Goal: Share content: Share content

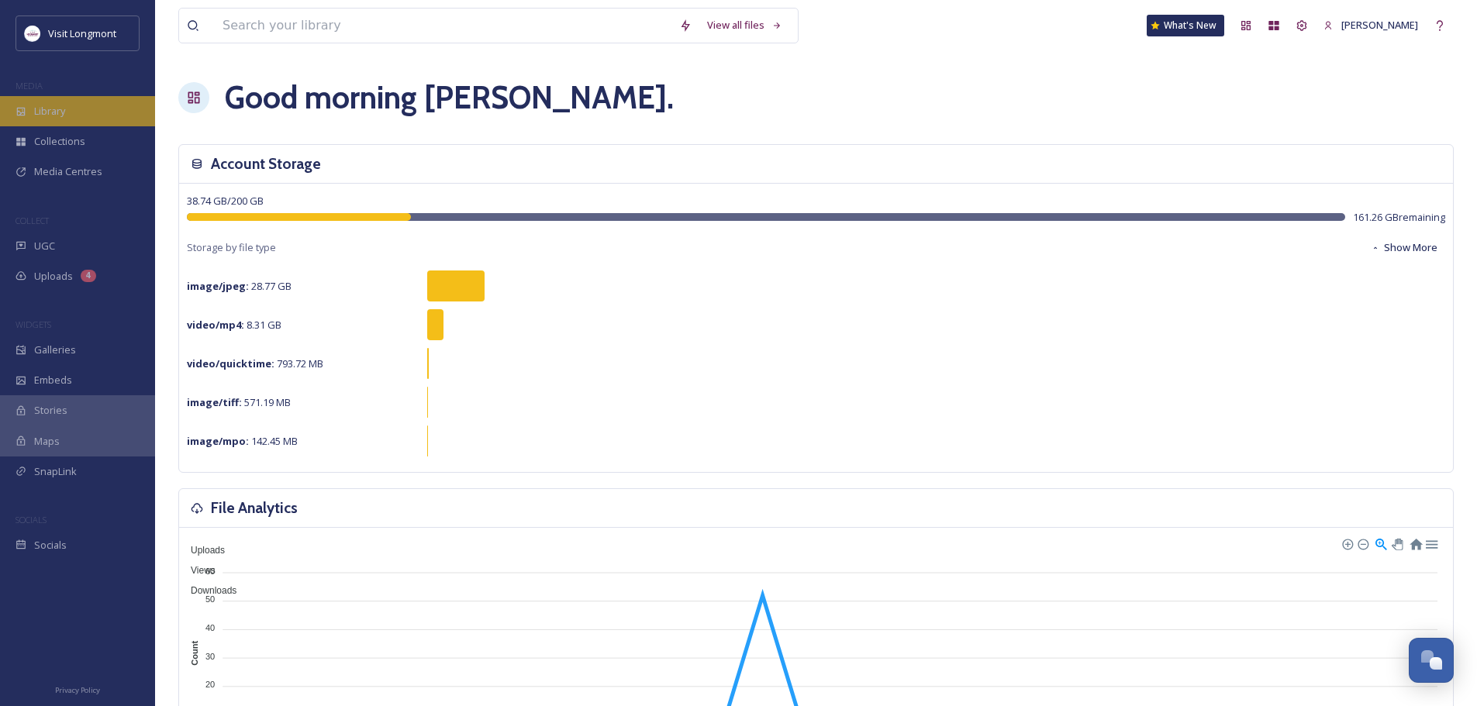
click at [37, 114] on span "Library" at bounding box center [49, 111] width 31 height 15
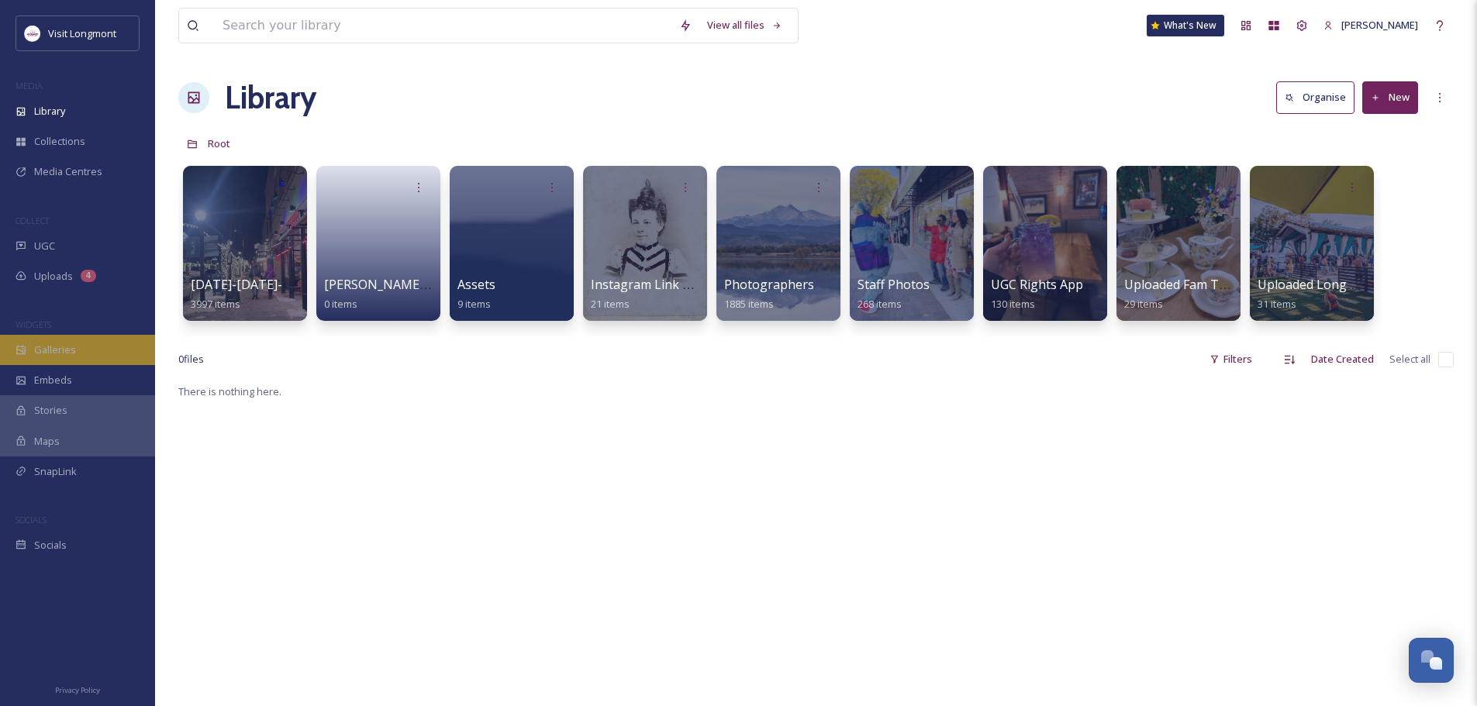
click at [41, 350] on span "Galleries" at bounding box center [55, 350] width 42 height 15
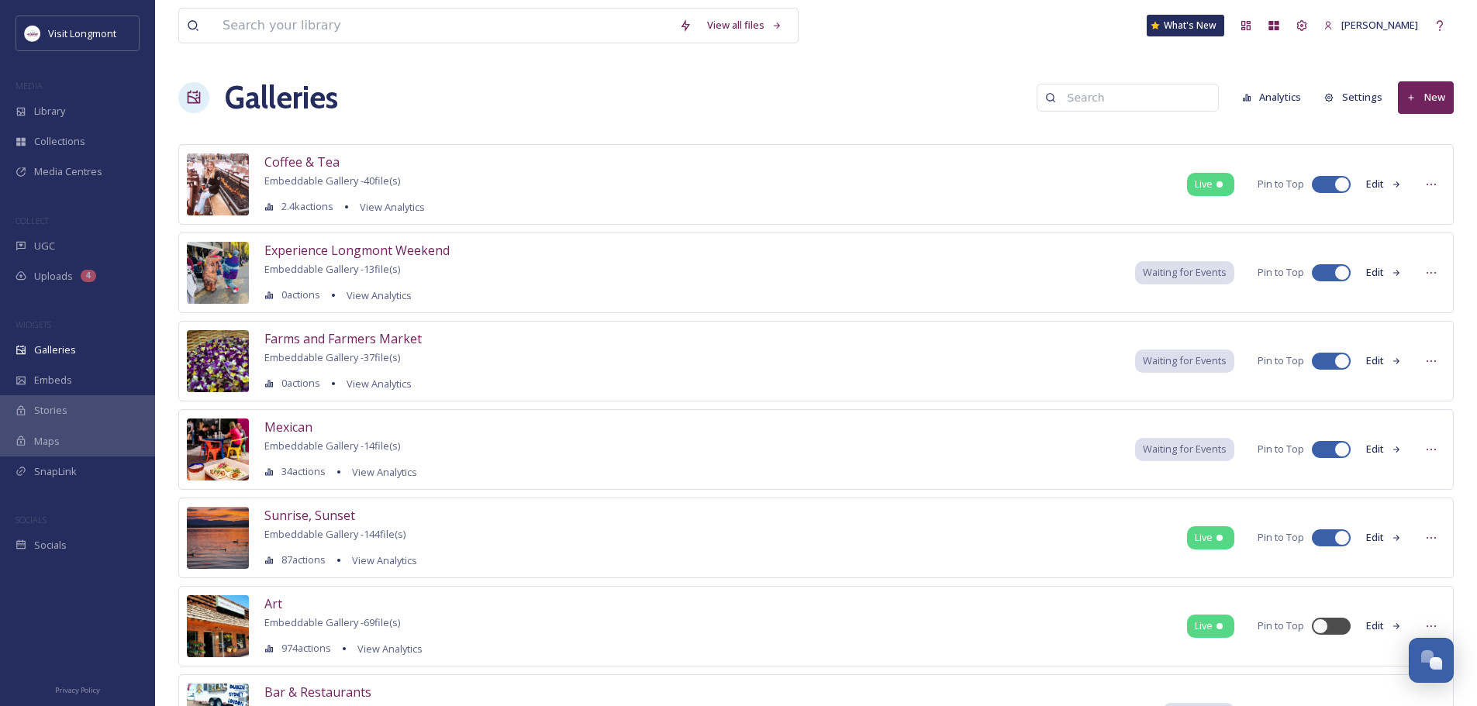
click at [1426, 97] on button "New" at bounding box center [1426, 97] width 56 height 32
click at [1429, 132] on span "Gallery" at bounding box center [1429, 133] width 33 height 15
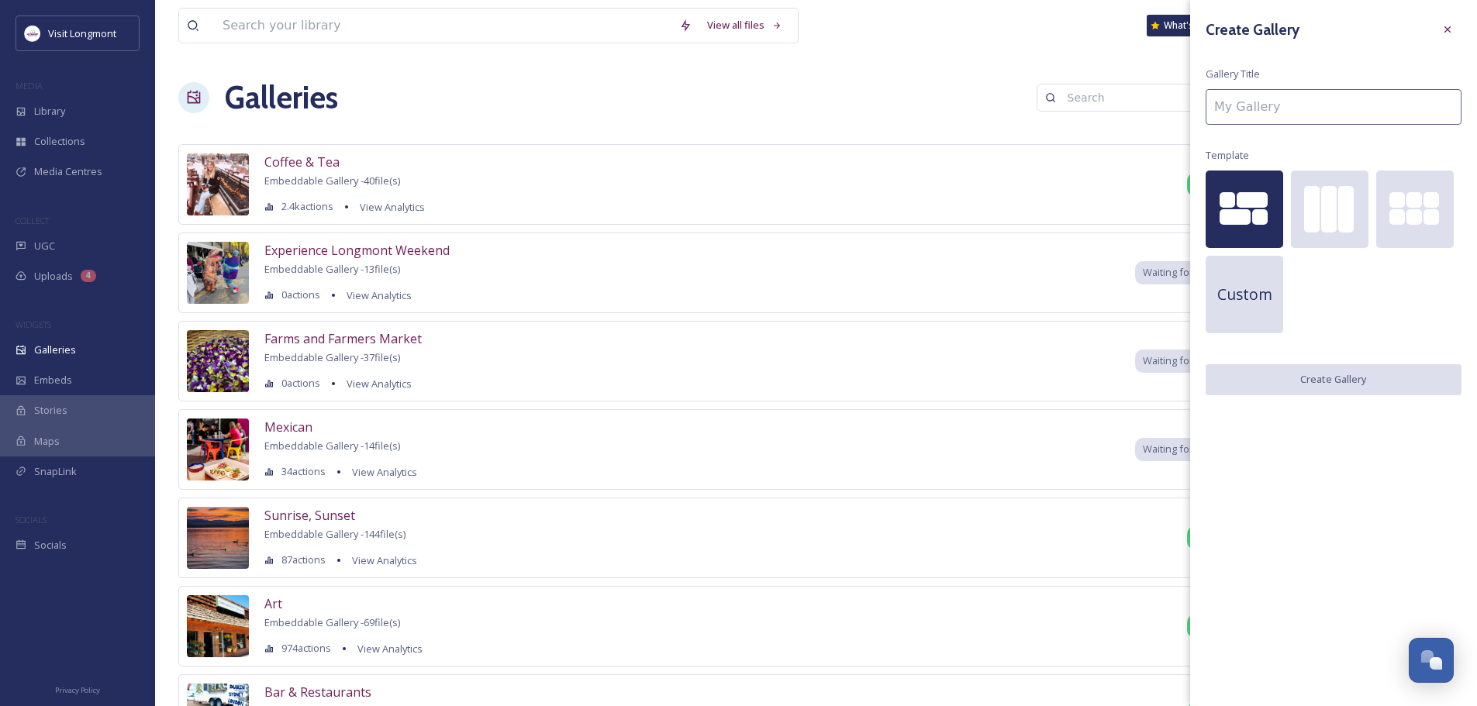
click at [1322, 110] on input at bounding box center [1334, 107] width 256 height 36
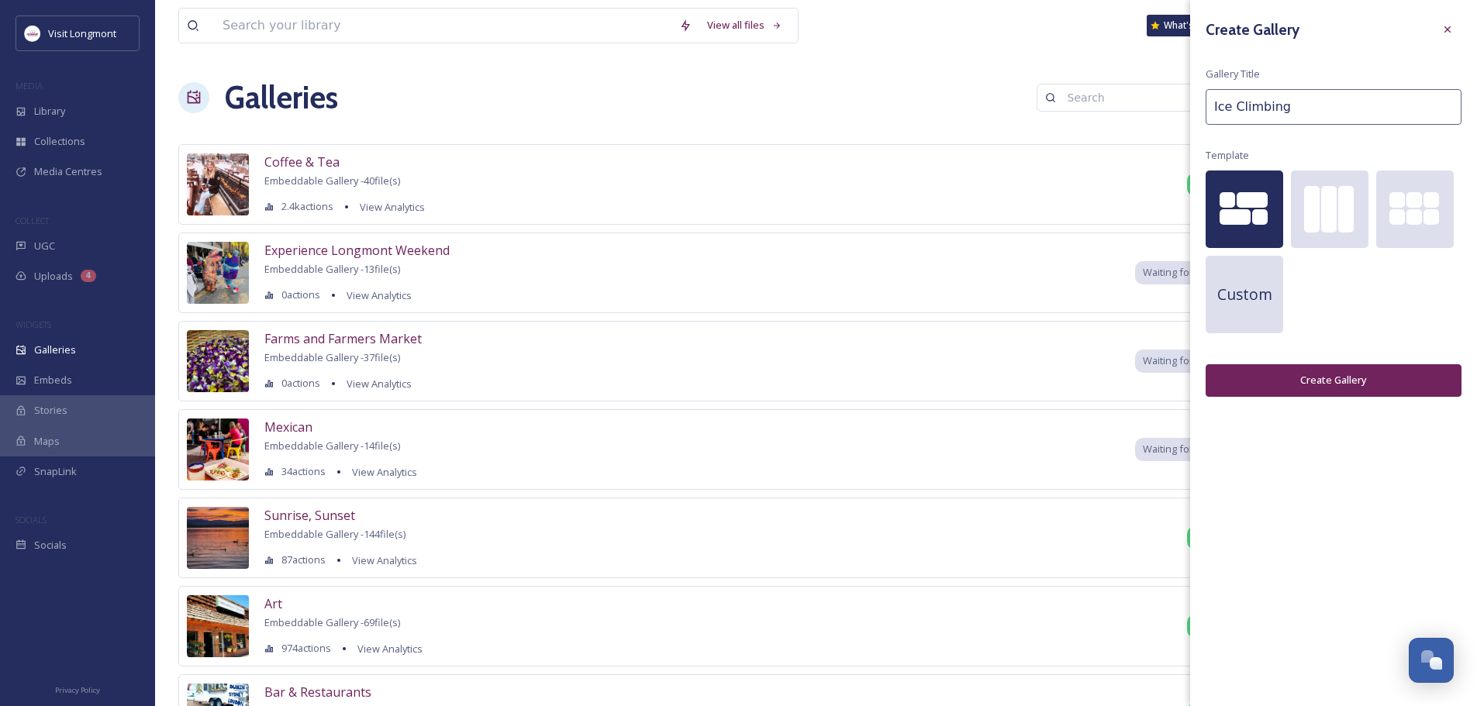
type input "Ice Climbing"
click at [1306, 378] on button "Create Gallery" at bounding box center [1334, 380] width 256 height 32
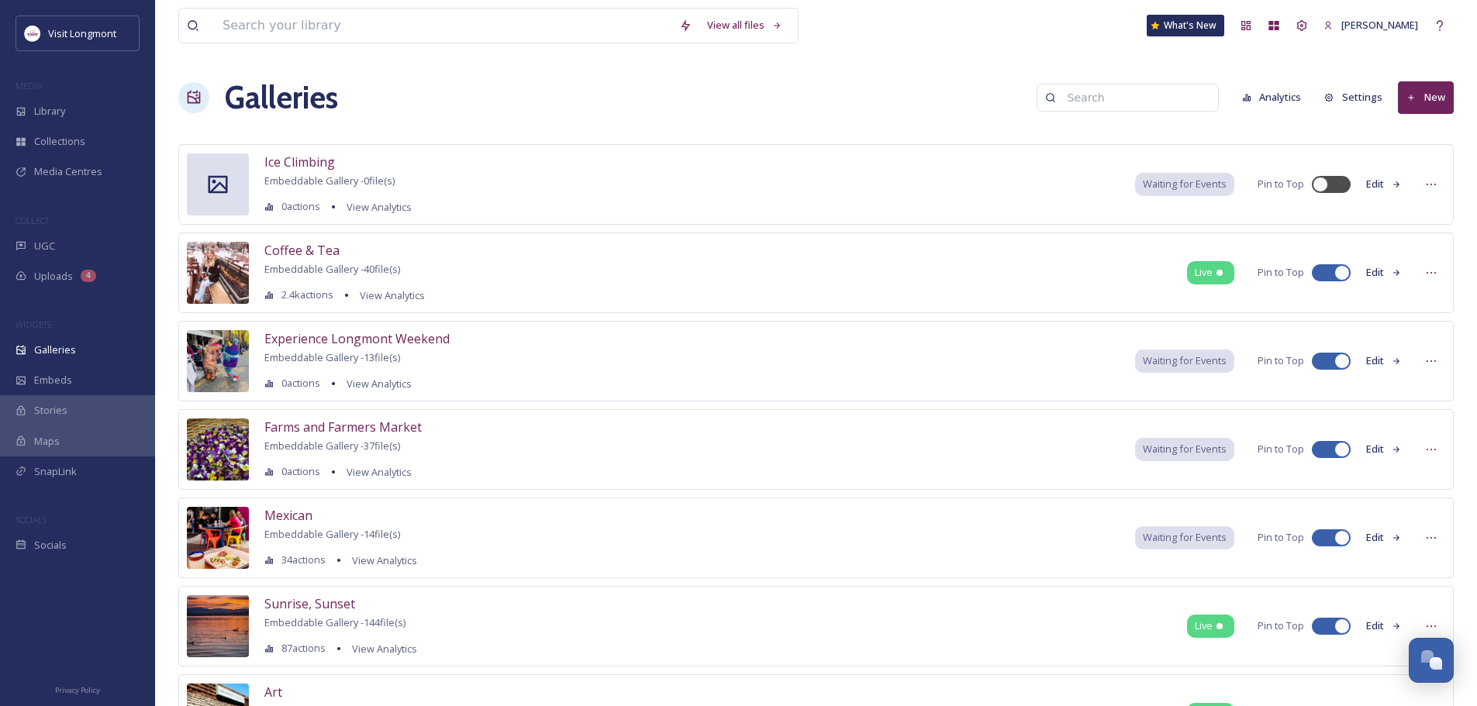
click at [1154, 181] on span "Waiting for Events" at bounding box center [1185, 184] width 84 height 15
click at [1430, 188] on icon at bounding box center [1431, 184] width 12 height 12
click at [226, 178] on icon at bounding box center [218, 185] width 19 height 18
click at [292, 163] on span "Ice Climbing" at bounding box center [299, 162] width 71 height 17
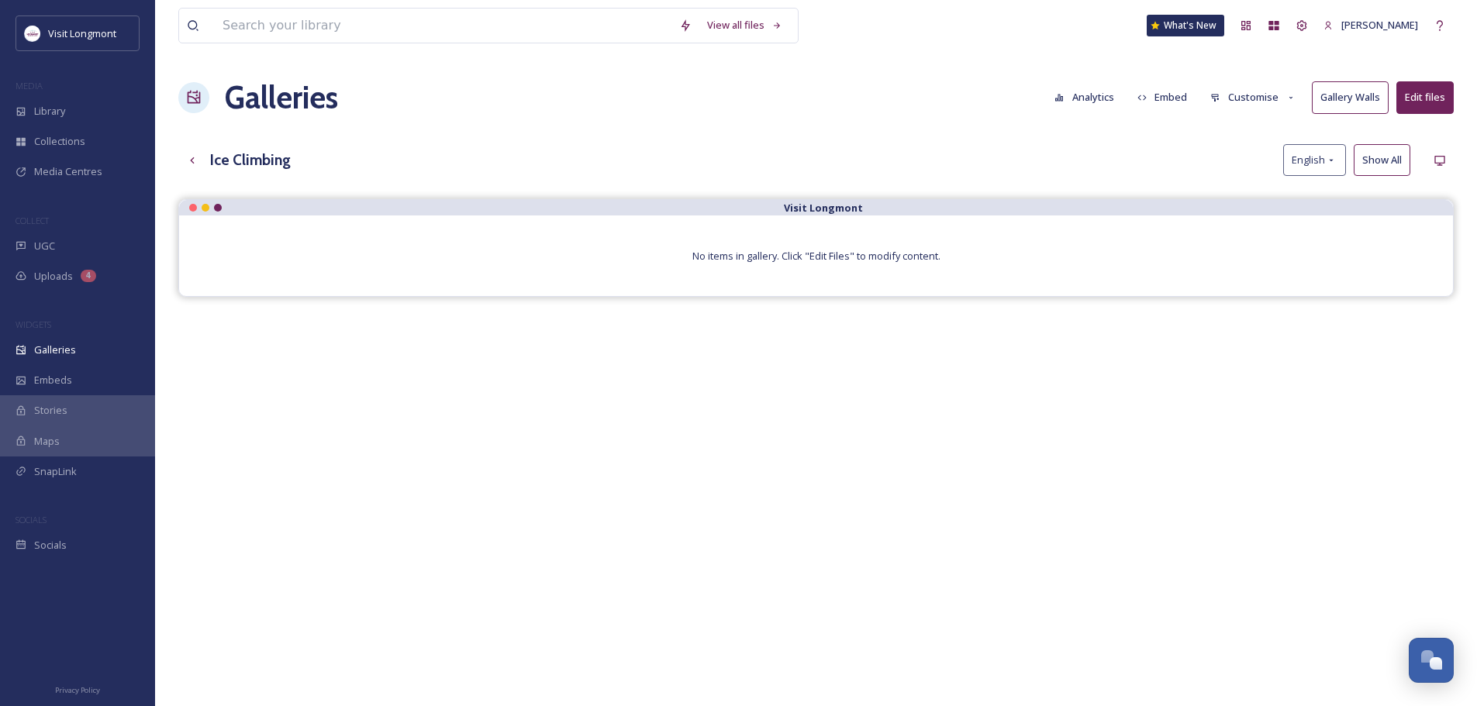
click at [1416, 94] on button "Edit files" at bounding box center [1424, 97] width 57 height 32
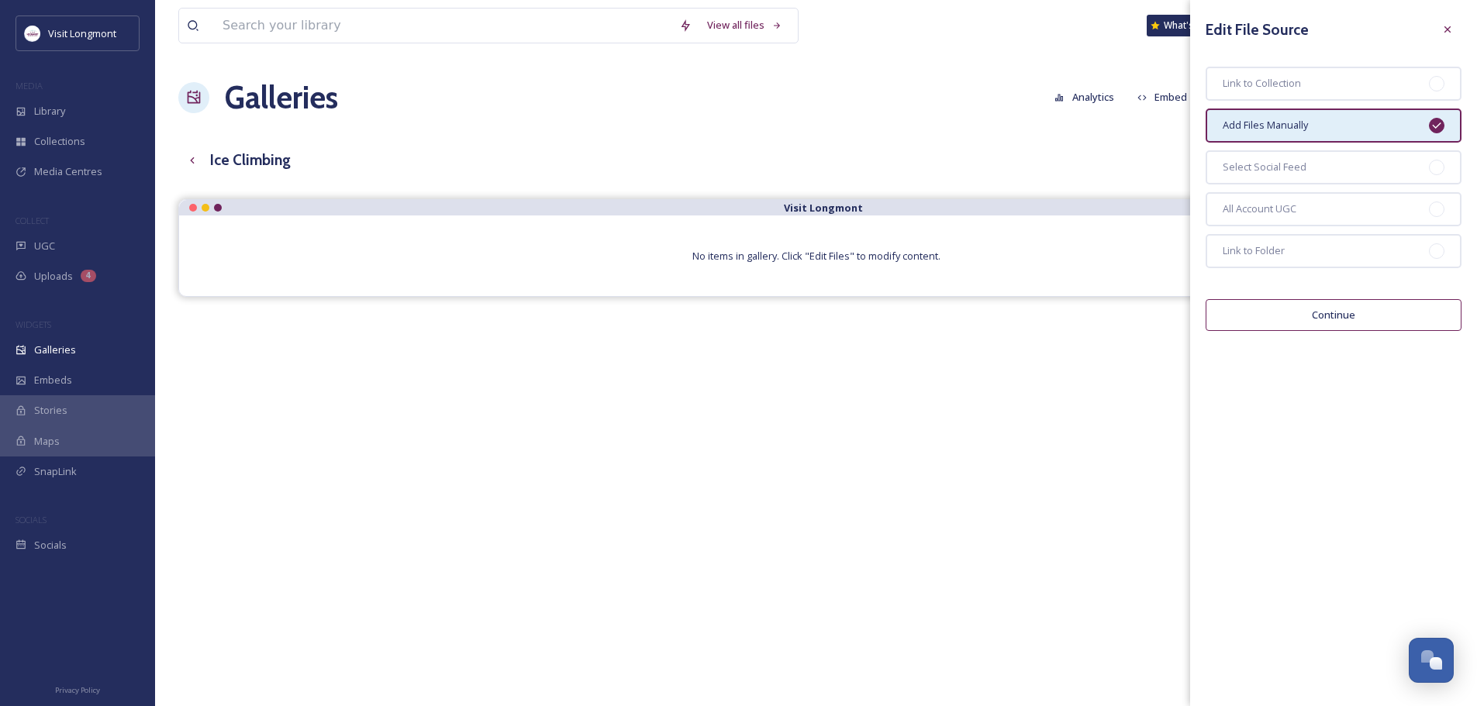
click at [1330, 319] on button "Continue" at bounding box center [1334, 315] width 256 height 32
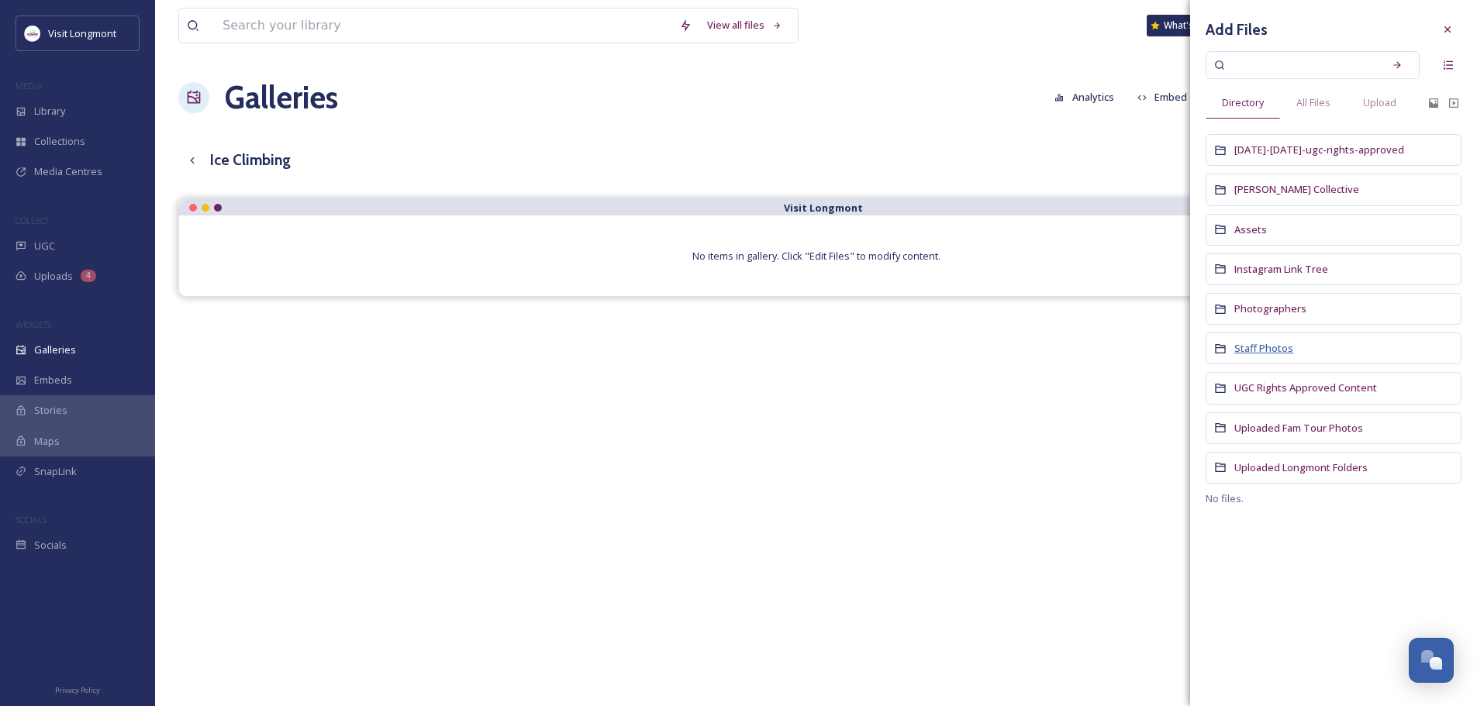
click at [1258, 342] on span "Staff Photos" at bounding box center [1263, 348] width 59 height 14
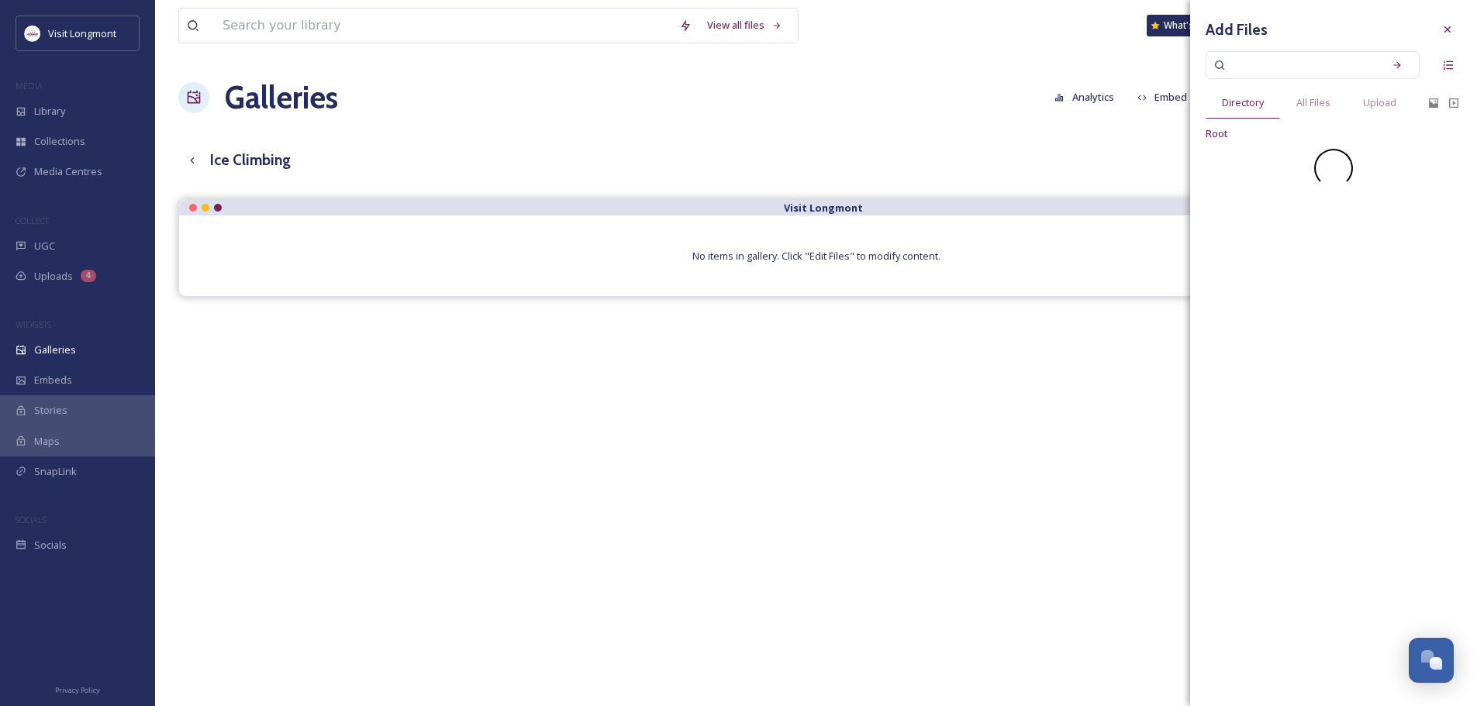
click at [1258, 343] on div "Add Files Directory All Files Upload Root" at bounding box center [1333, 353] width 287 height 706
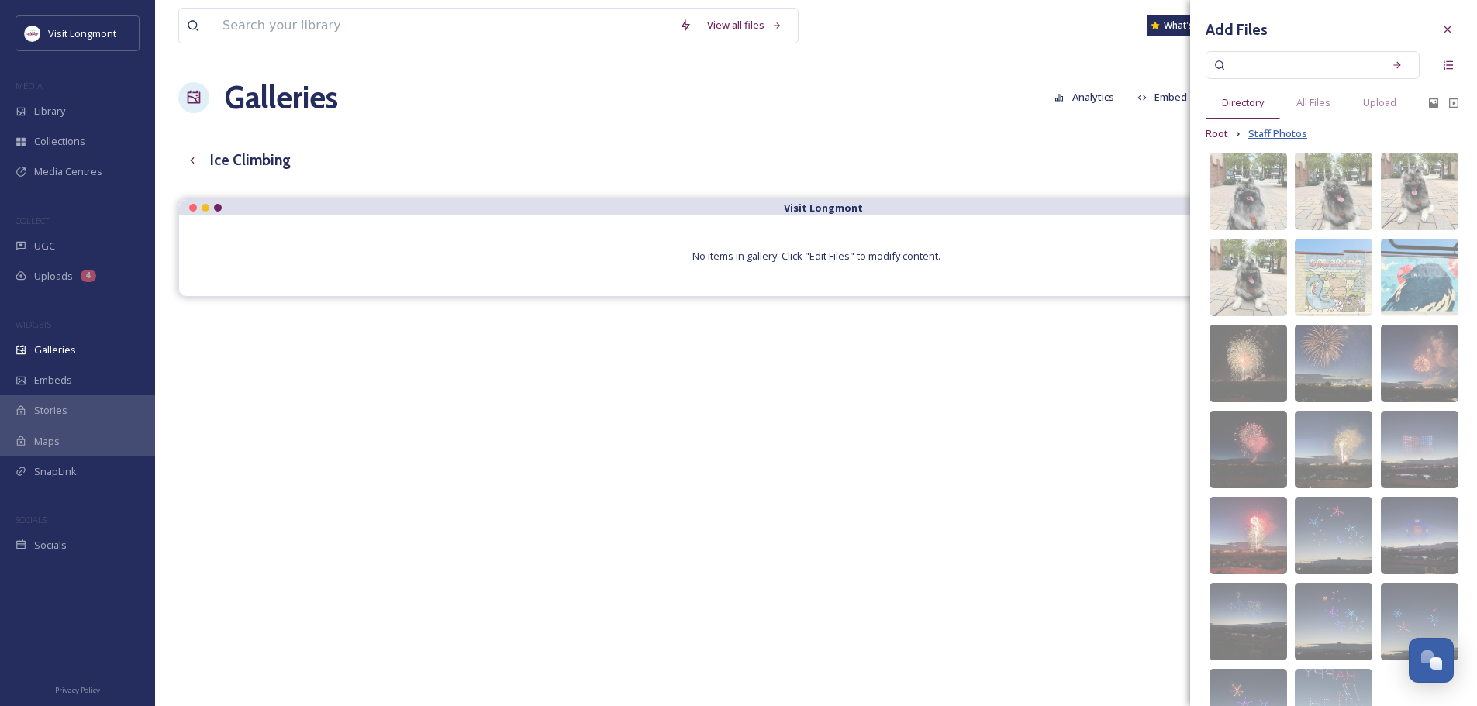
click at [1269, 131] on span "Staff Photos" at bounding box center [1277, 133] width 59 height 15
click at [1441, 29] on icon at bounding box center [1447, 29] width 12 height 12
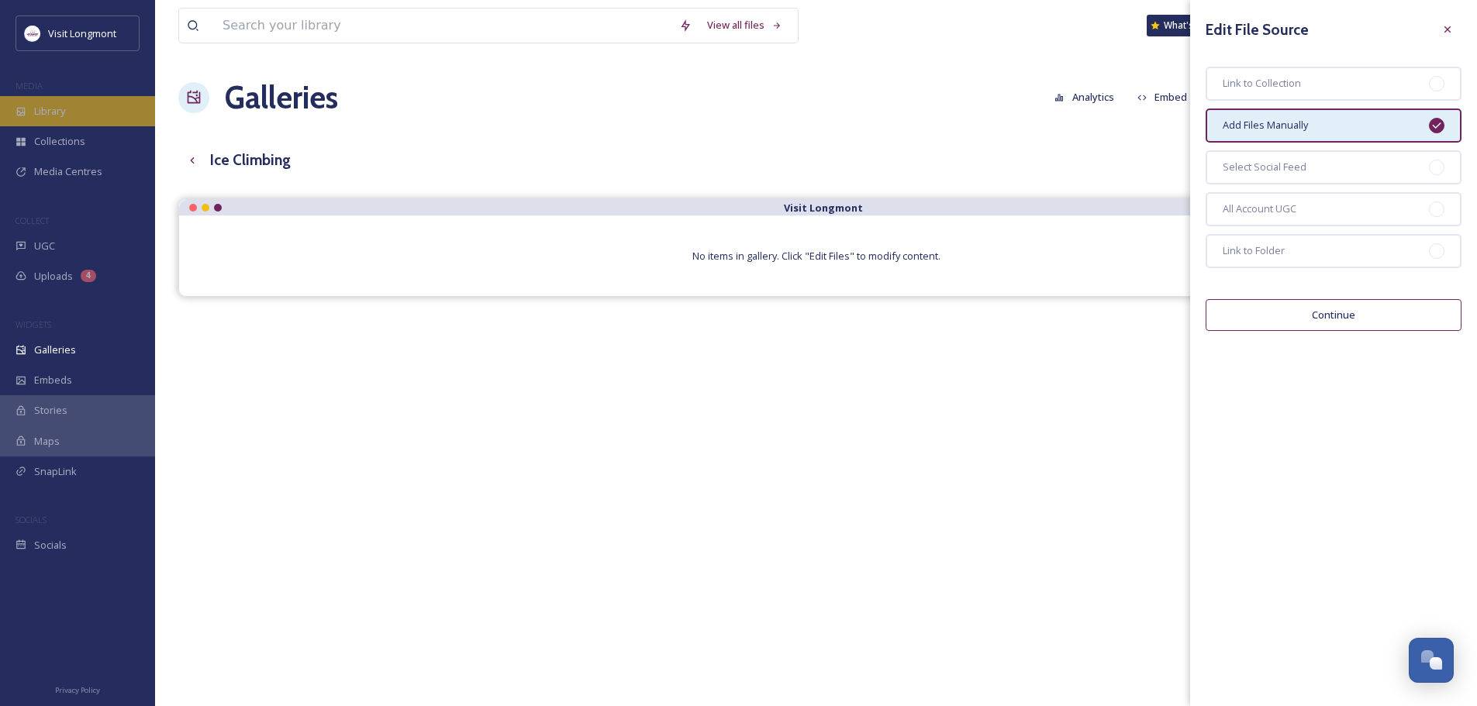
click at [56, 105] on span "Library" at bounding box center [49, 111] width 31 height 15
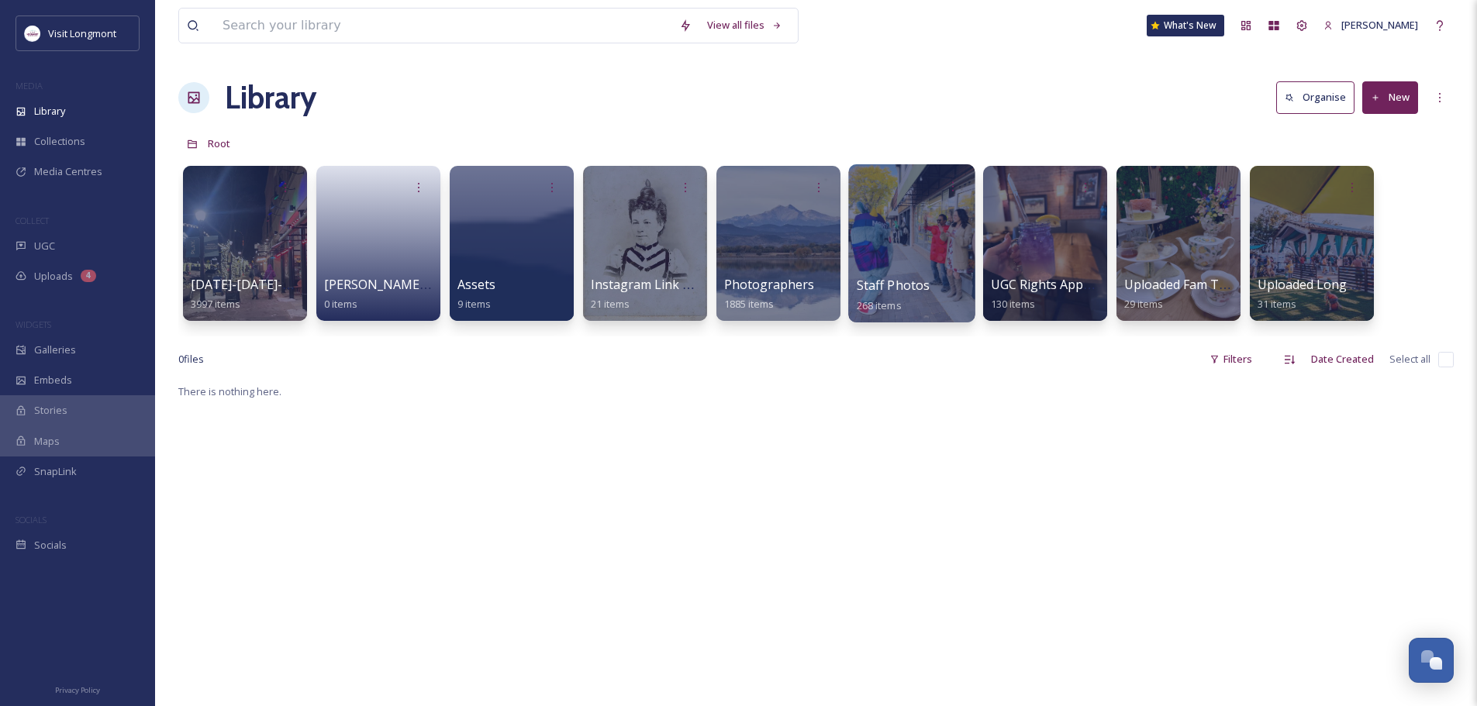
click at [897, 265] on div at bounding box center [911, 243] width 126 height 158
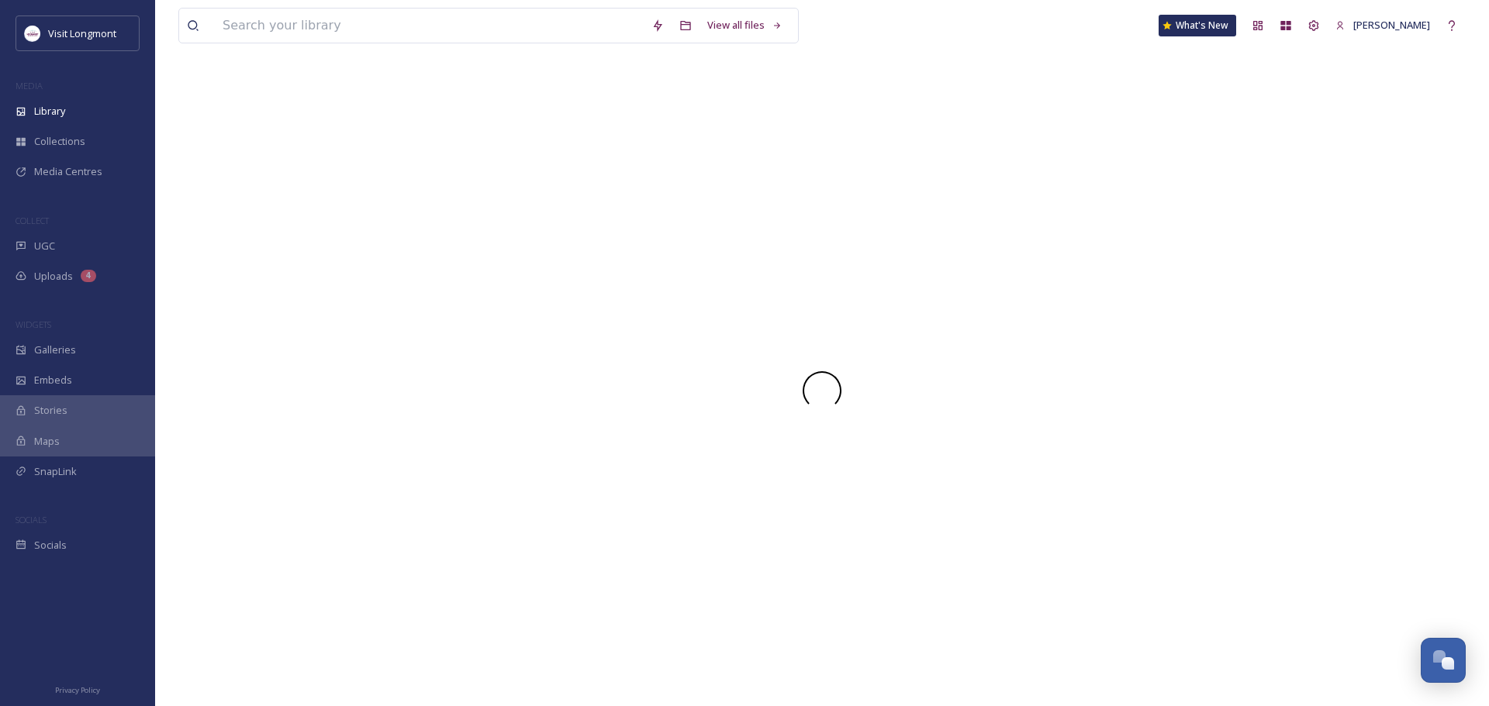
click at [897, 265] on div at bounding box center [821, 390] width 1287 height 632
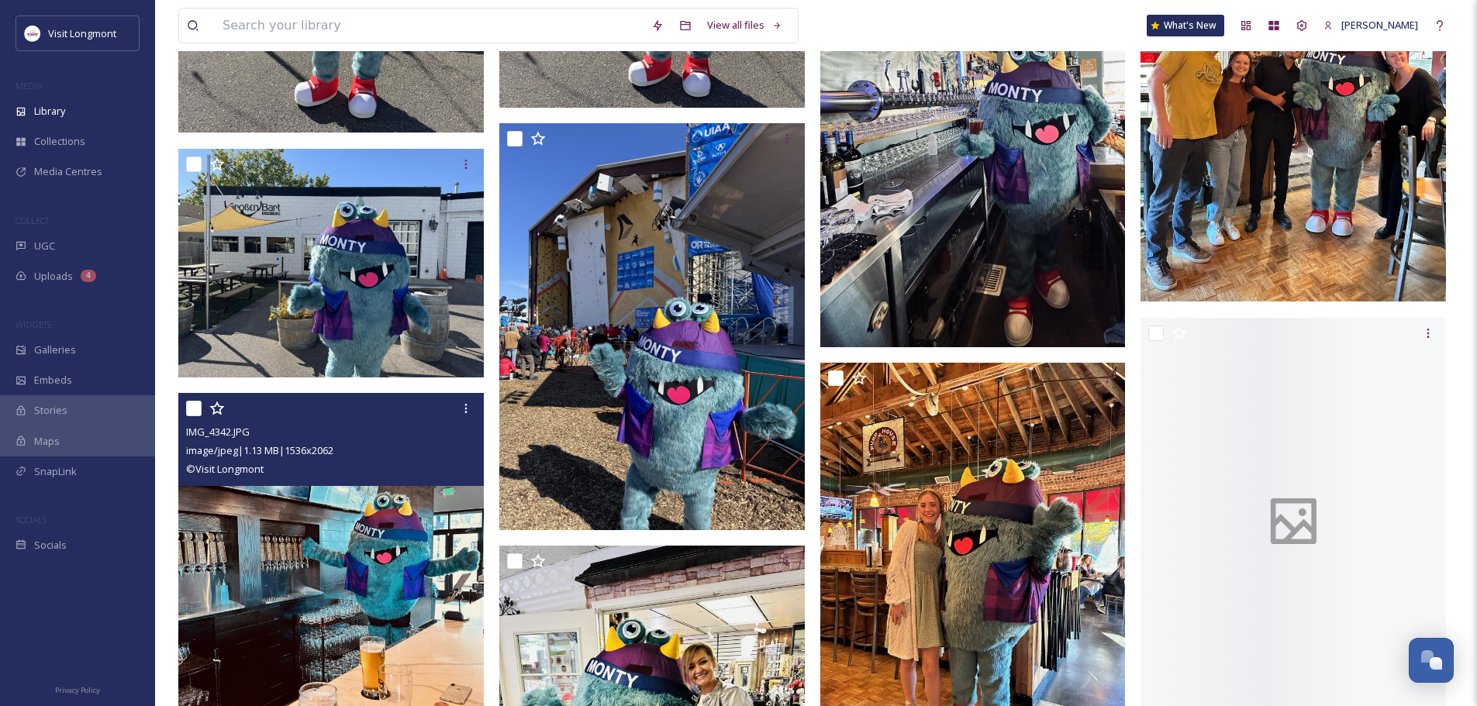
scroll to position [4962, 0]
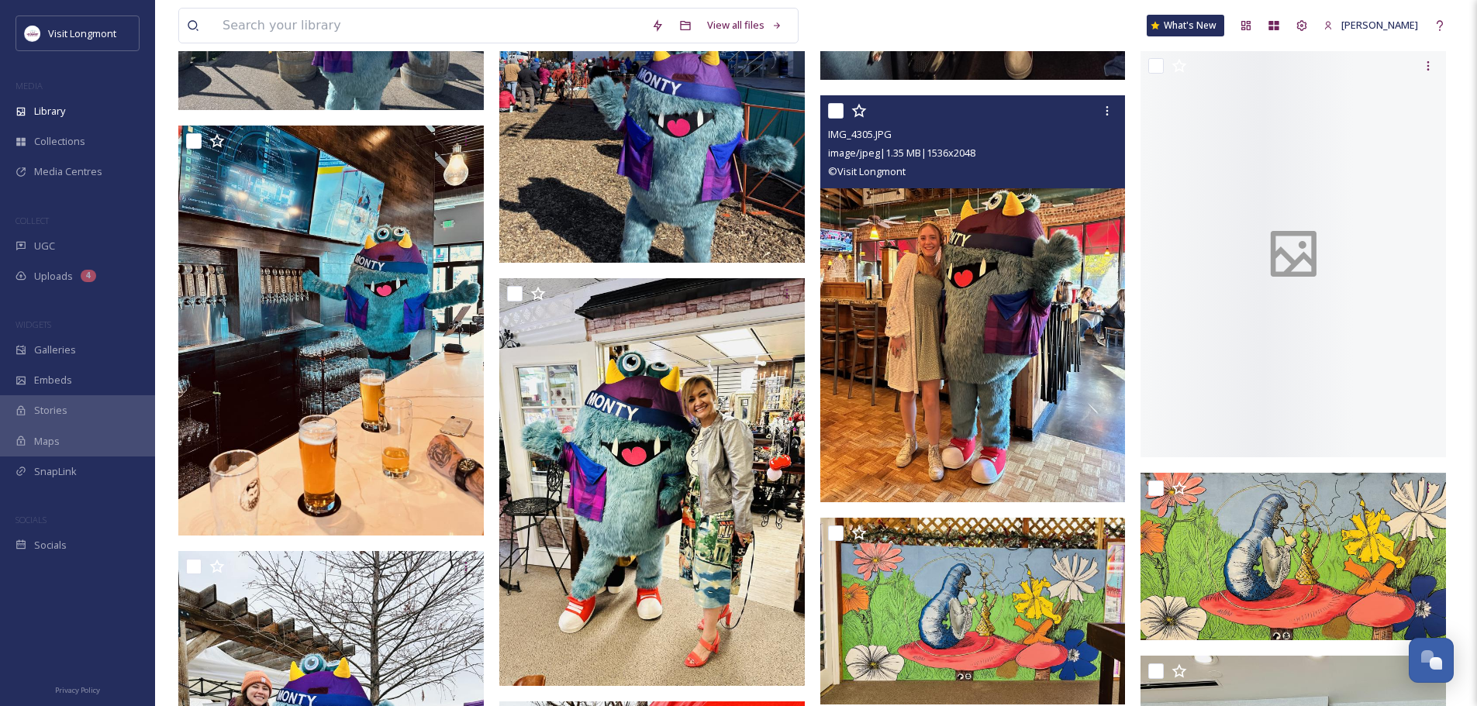
click at [914, 461] on img at bounding box center [972, 298] width 305 height 407
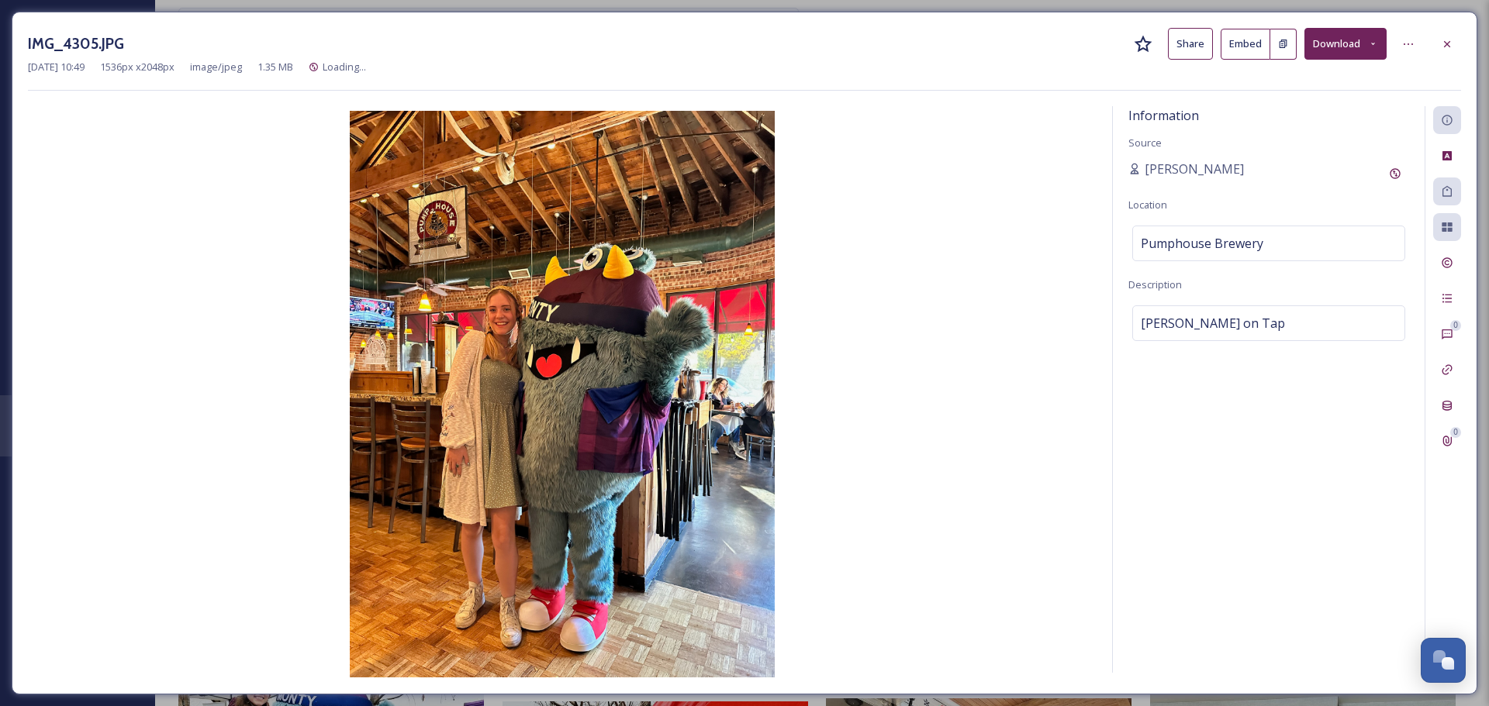
click at [863, 399] on img at bounding box center [562, 394] width 1068 height 567
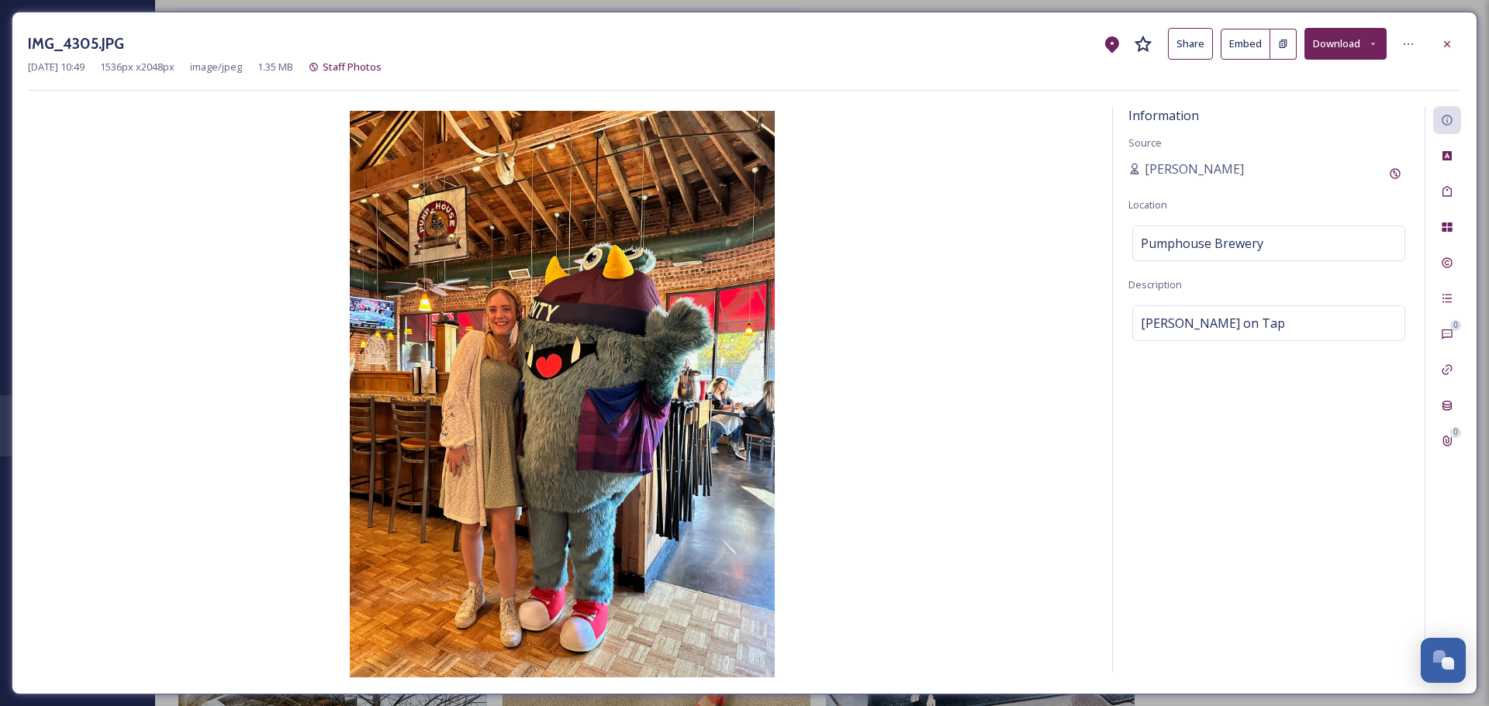
click at [227, 35] on div "IMG_4305.JPG Share Embed Download" at bounding box center [744, 44] width 1433 height 32
click at [1440, 42] on icon at bounding box center [1446, 44] width 12 height 12
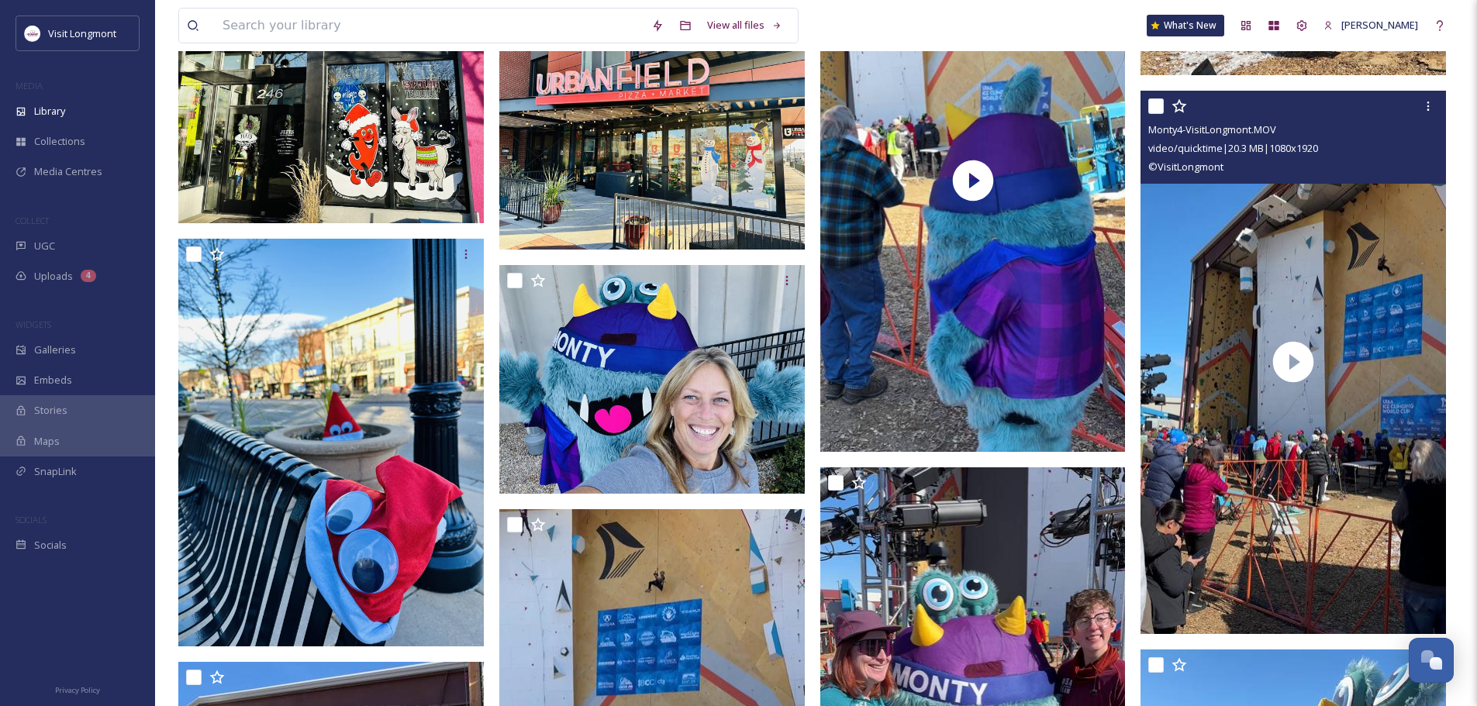
scroll to position [10699, 0]
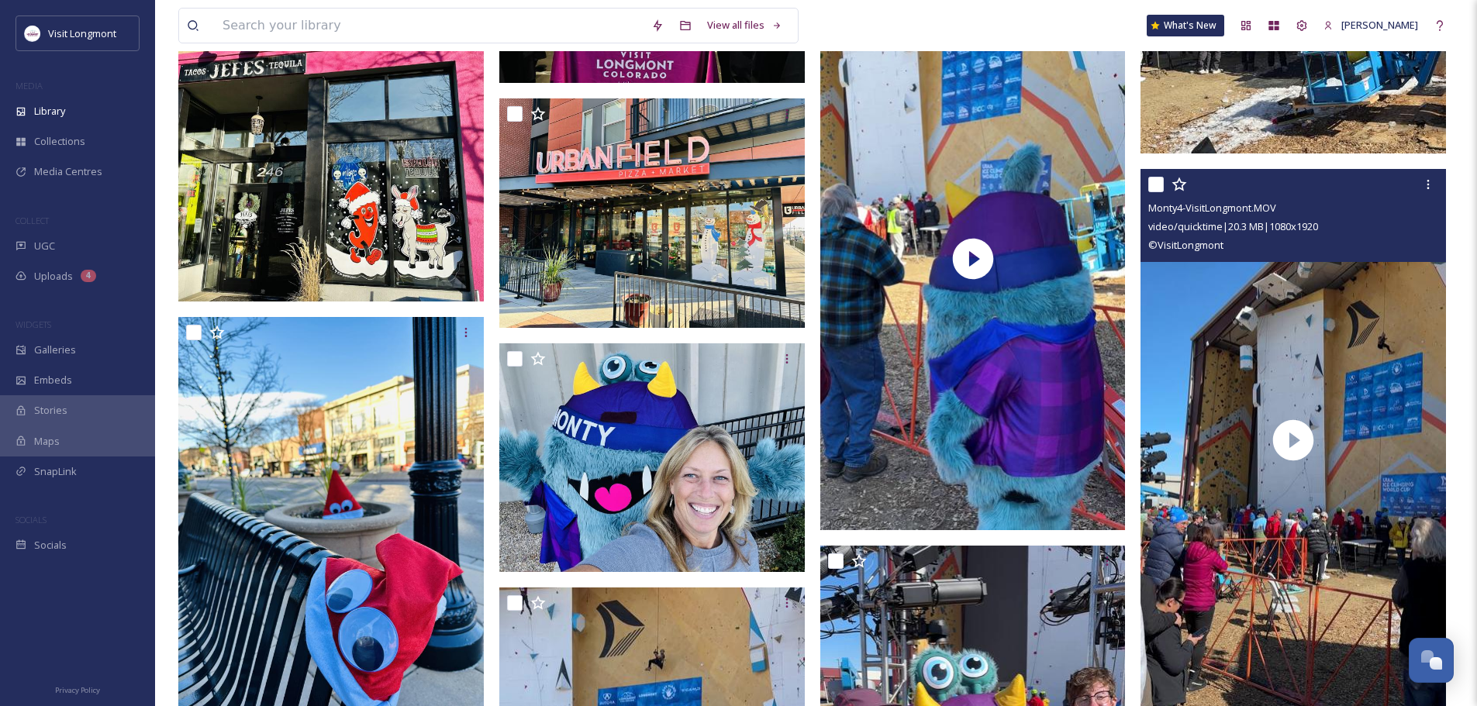
click at [1156, 189] on input "checkbox" at bounding box center [1156, 185] width 16 height 16
checkbox input "true"
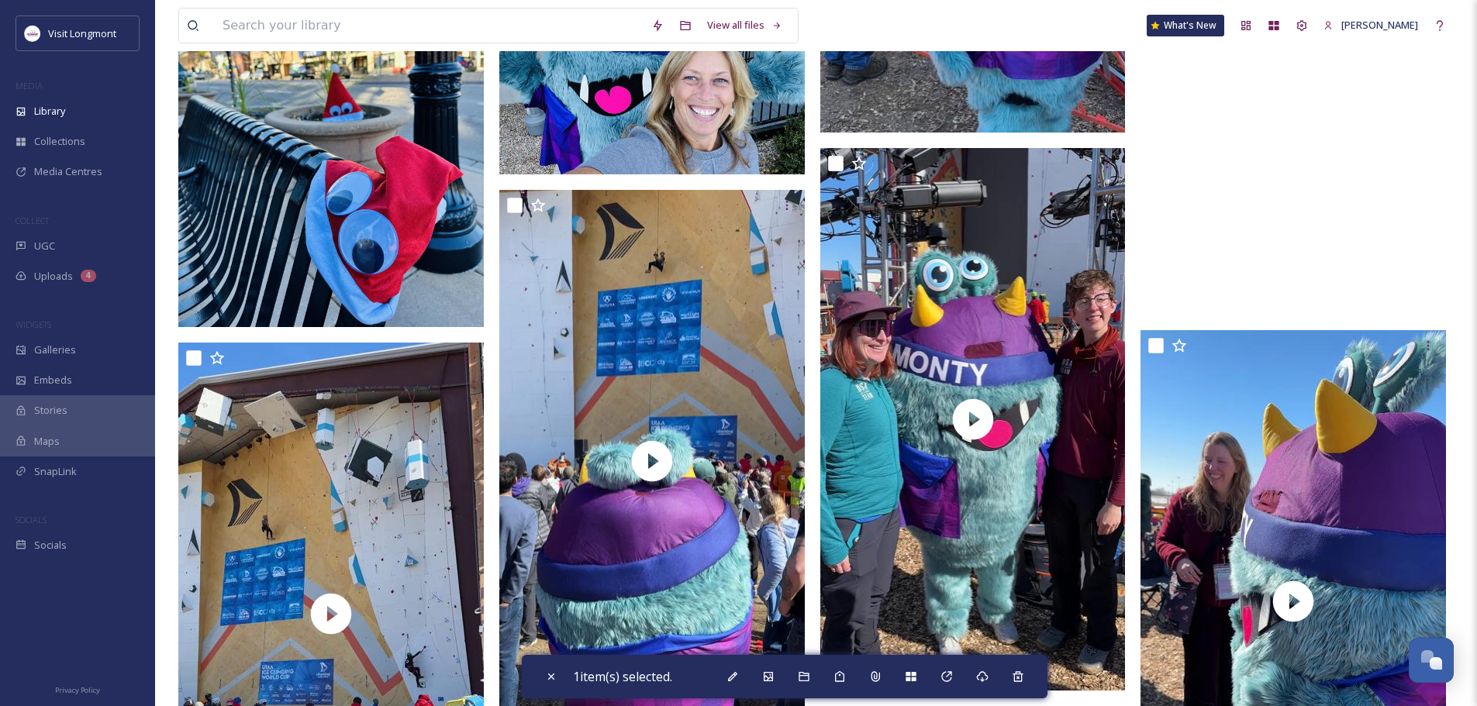
scroll to position [11164, 0]
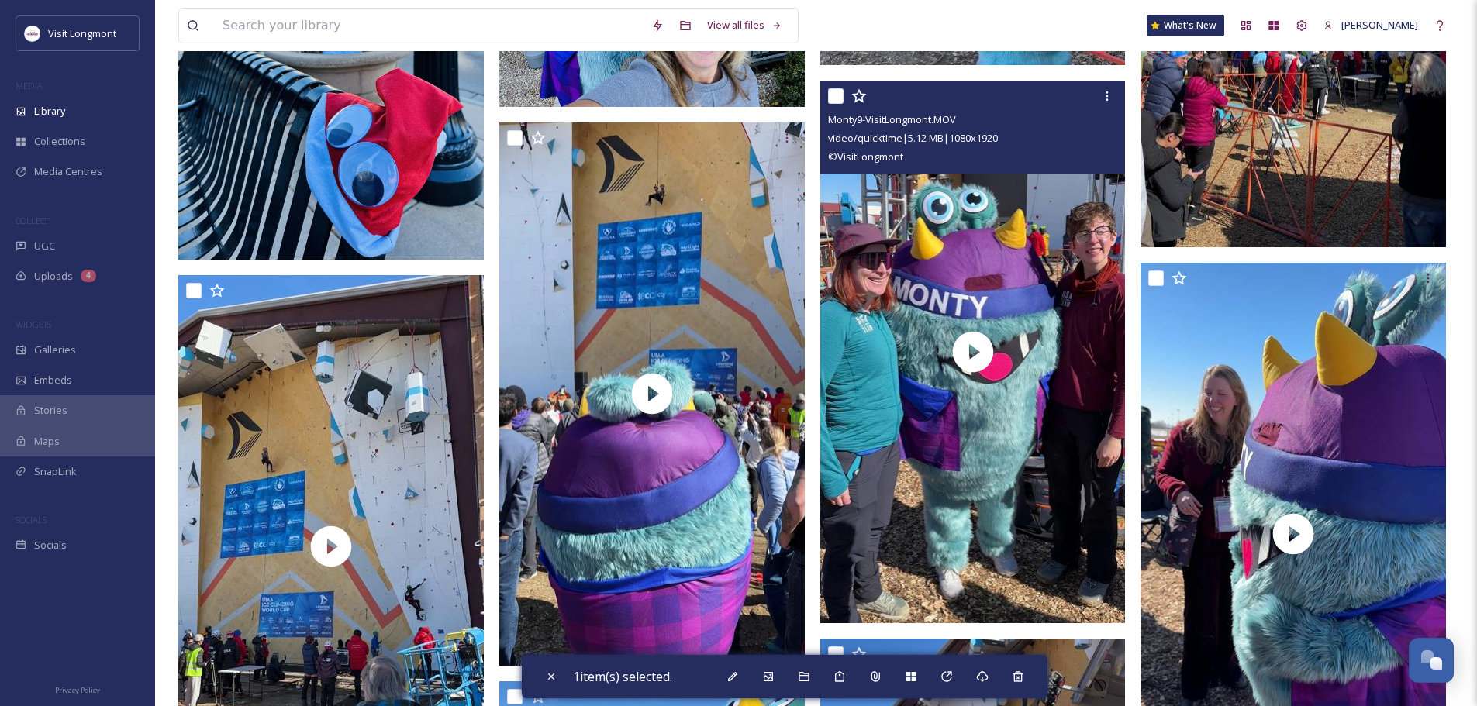
click at [831, 95] on input "checkbox" at bounding box center [836, 96] width 16 height 16
checkbox input "true"
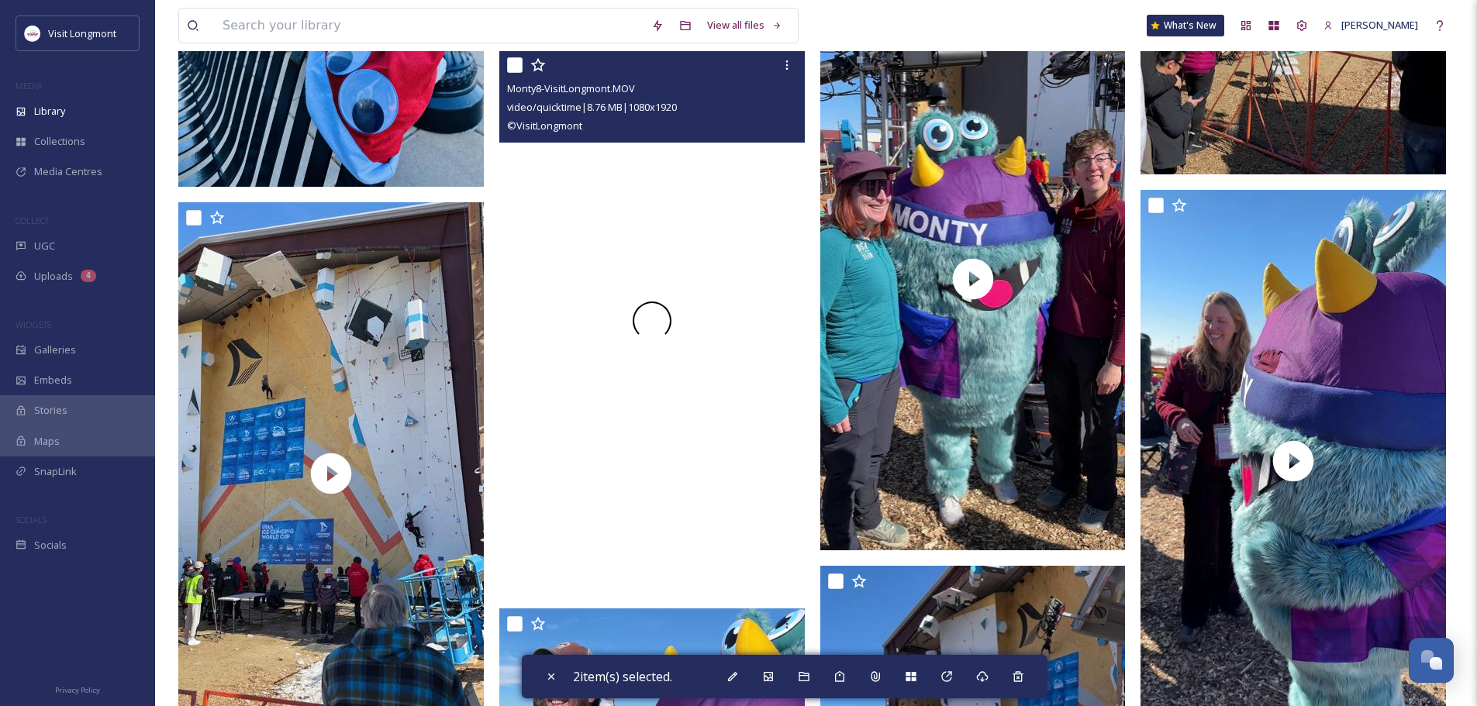
scroll to position [11319, 0]
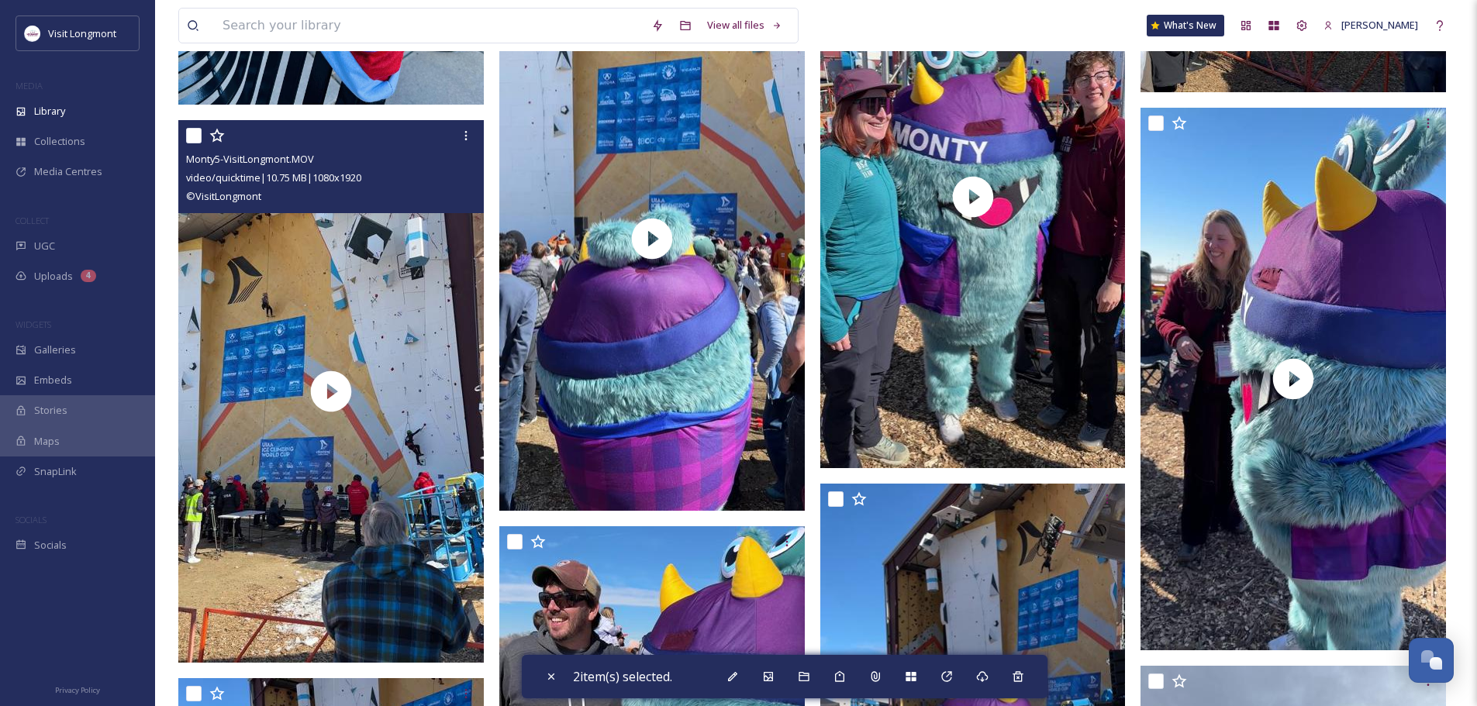
click at [191, 136] on input "checkbox" at bounding box center [194, 136] width 16 height 16
checkbox input "true"
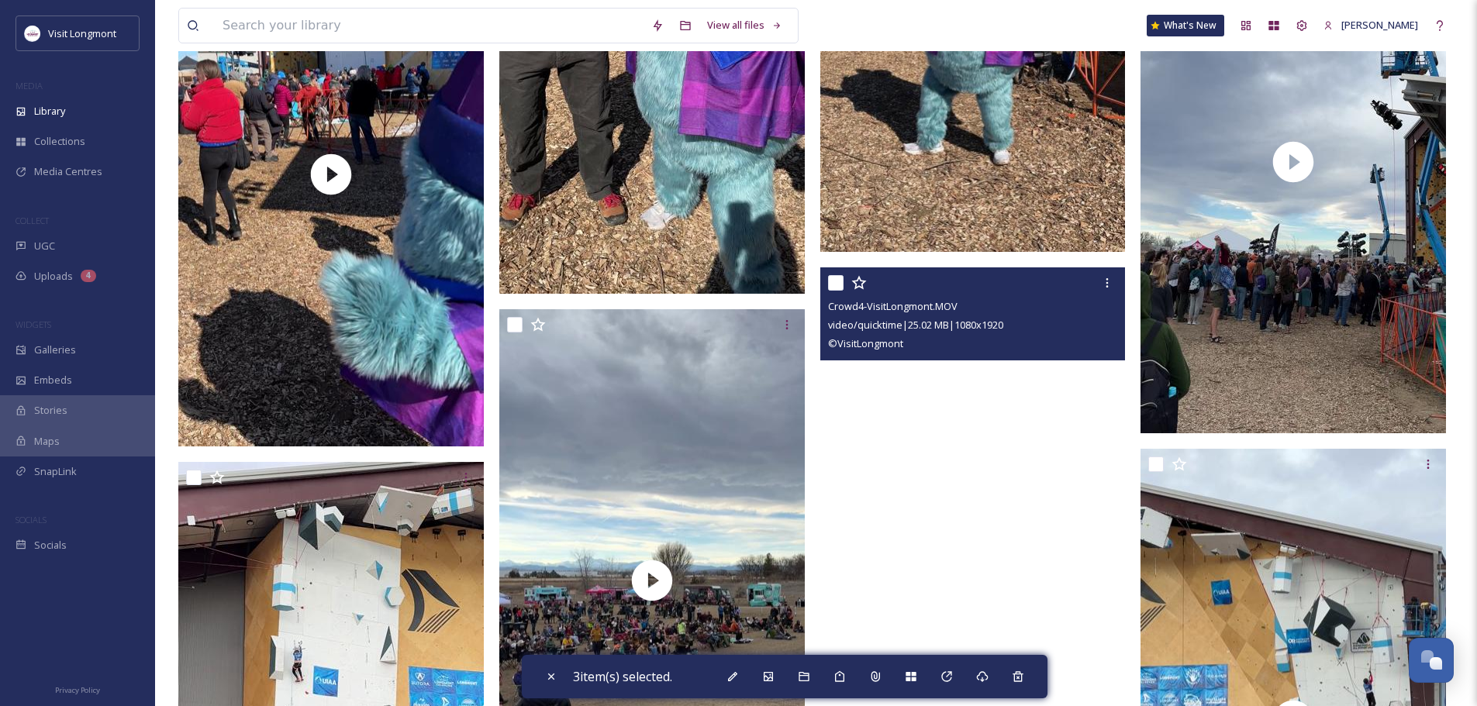
scroll to position [12172, 0]
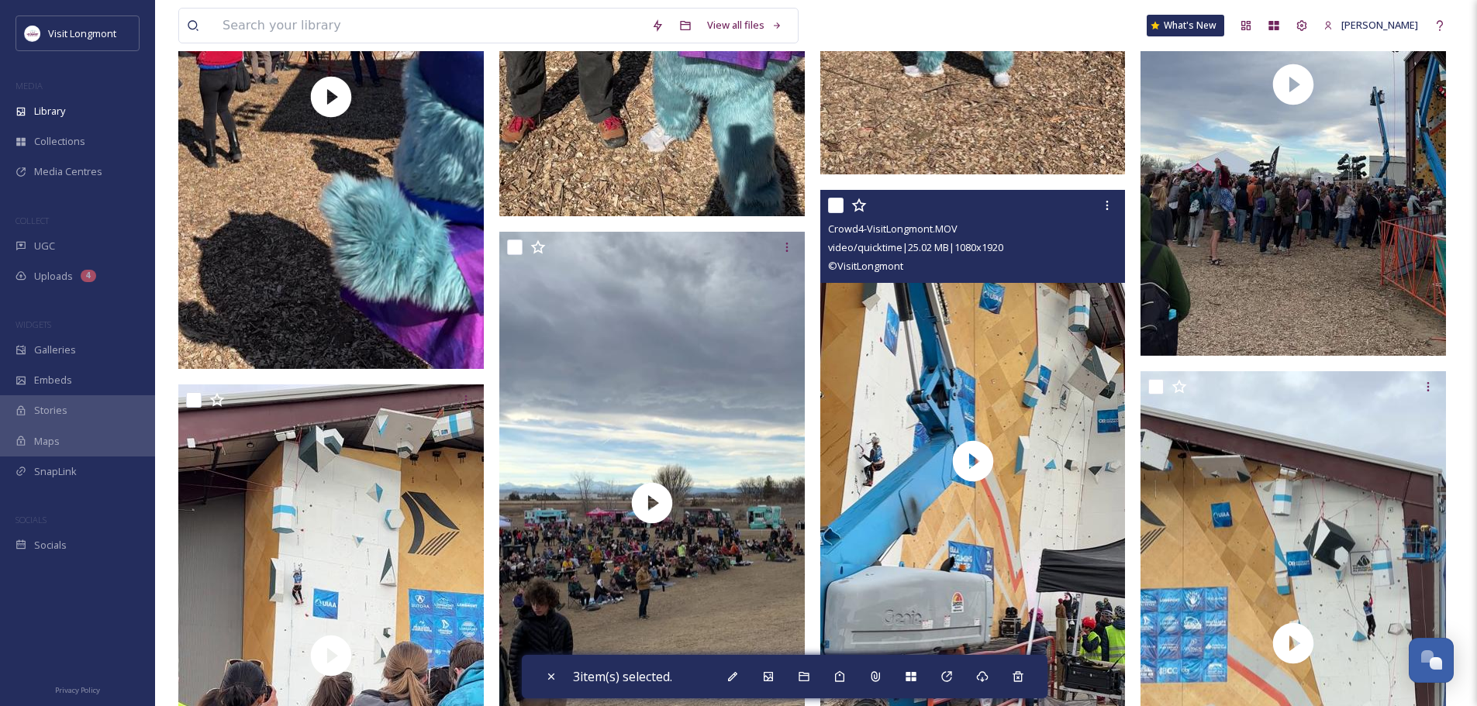
click at [833, 207] on input "checkbox" at bounding box center [836, 206] width 16 height 16
checkbox input "true"
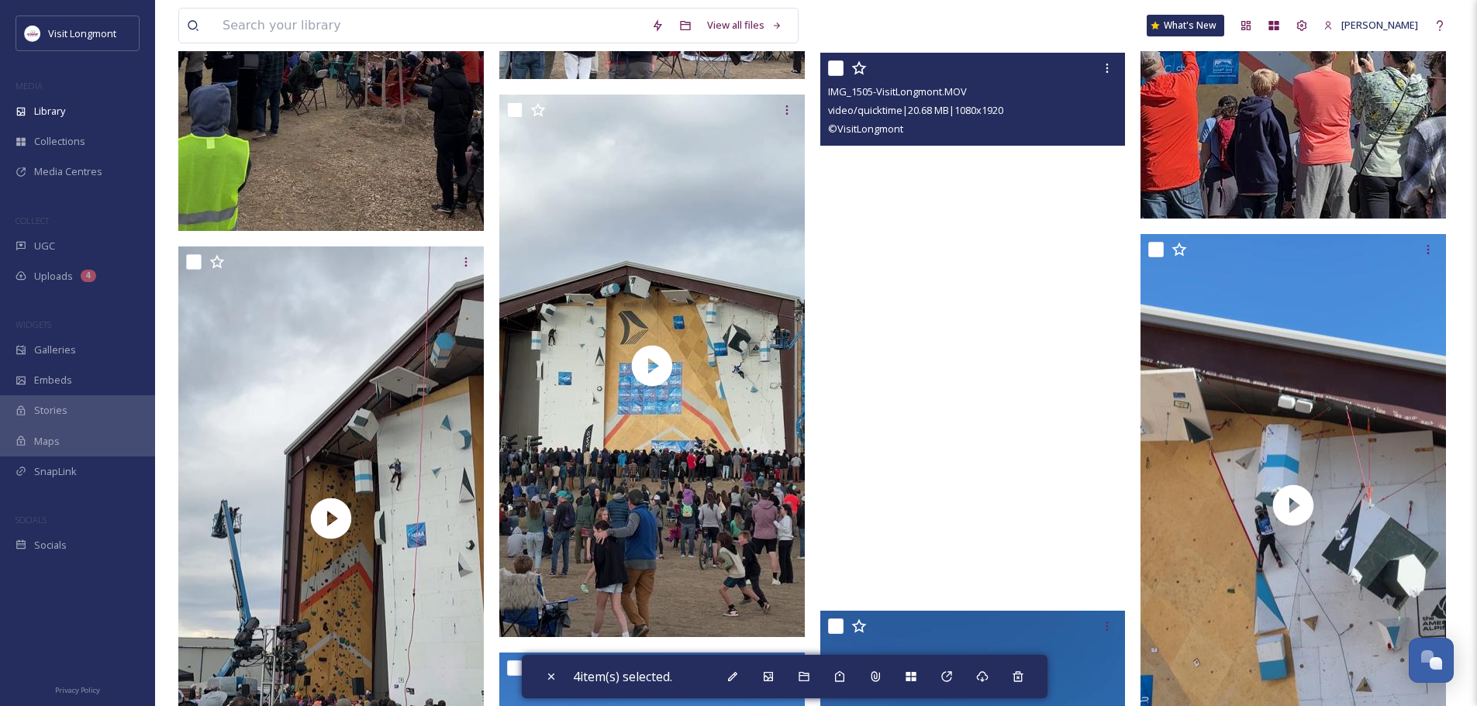
scroll to position [13335, 0]
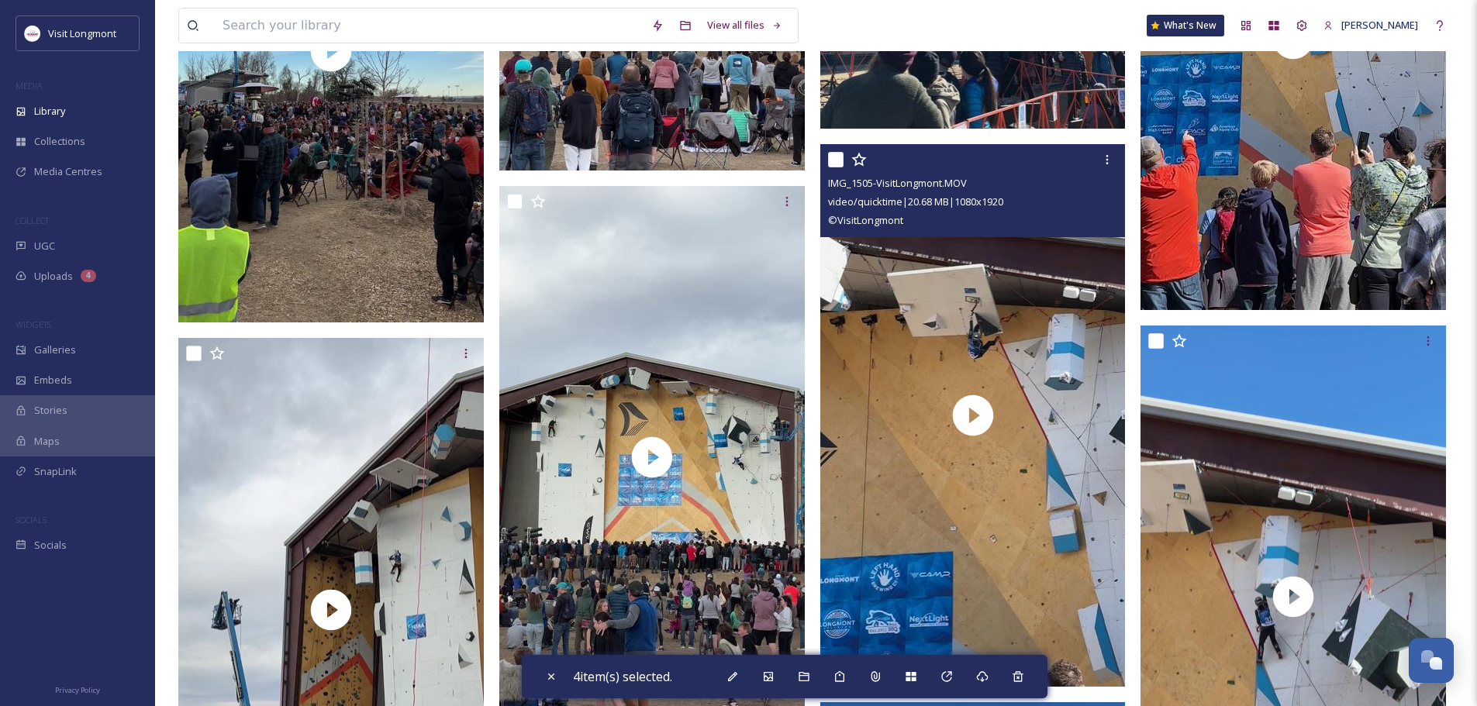
click at [836, 160] on input "checkbox" at bounding box center [836, 160] width 16 height 16
checkbox input "true"
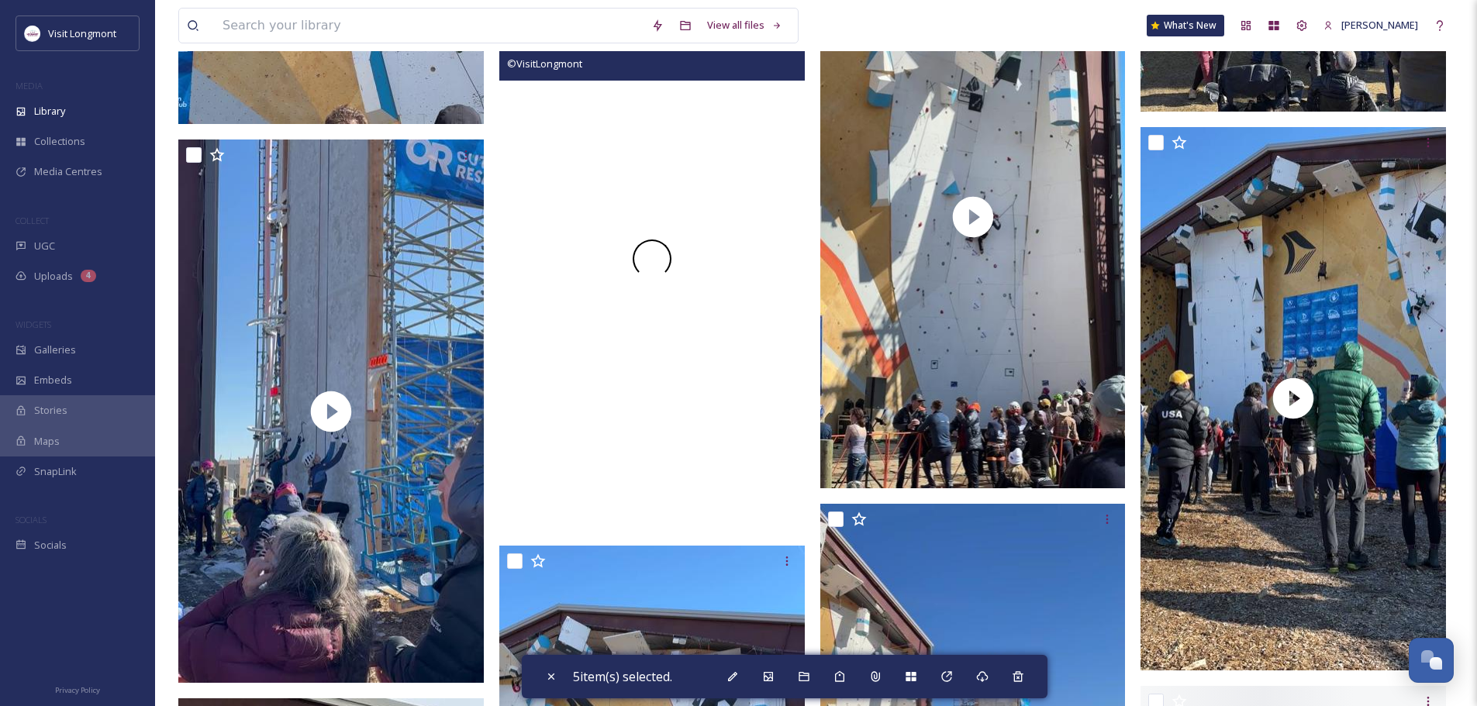
scroll to position [14653, 0]
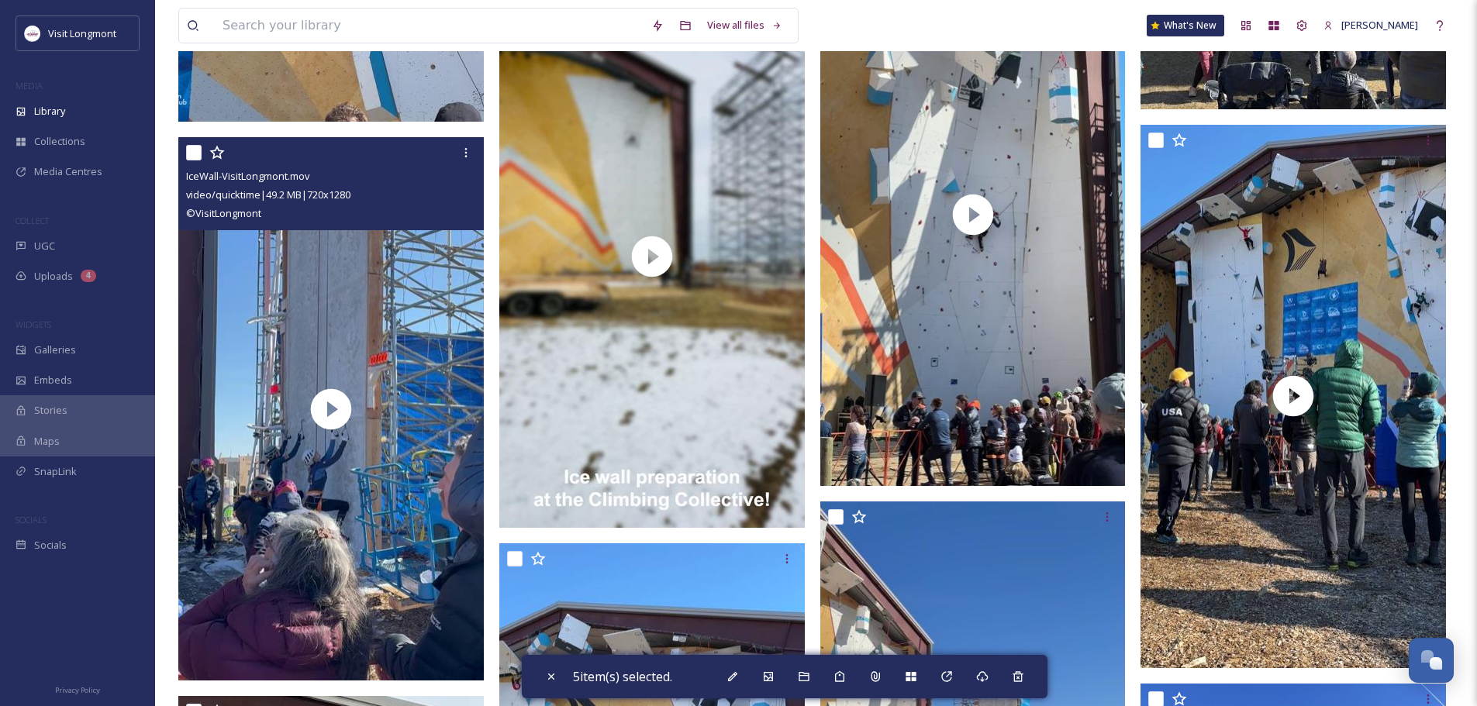
click at [192, 150] on input "checkbox" at bounding box center [194, 153] width 16 height 16
checkbox input "true"
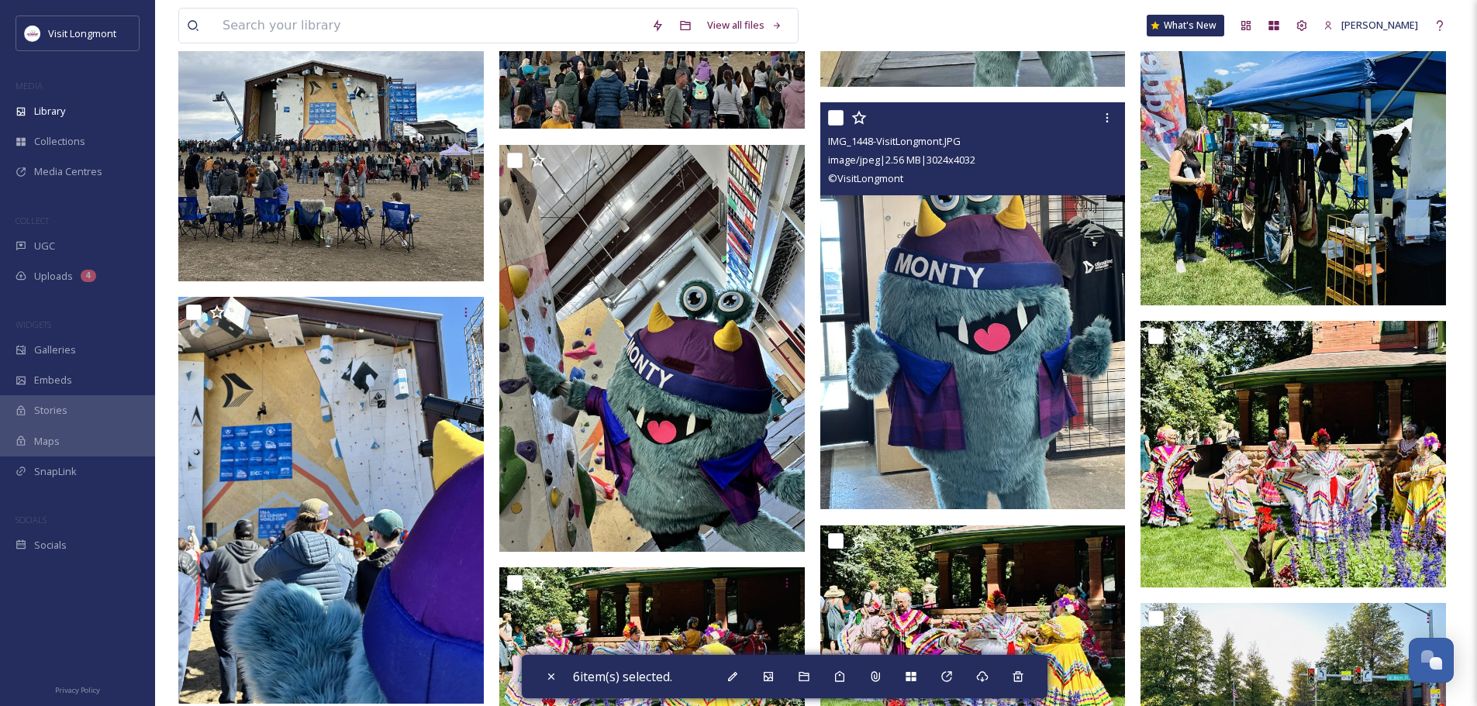
scroll to position [16281, 0]
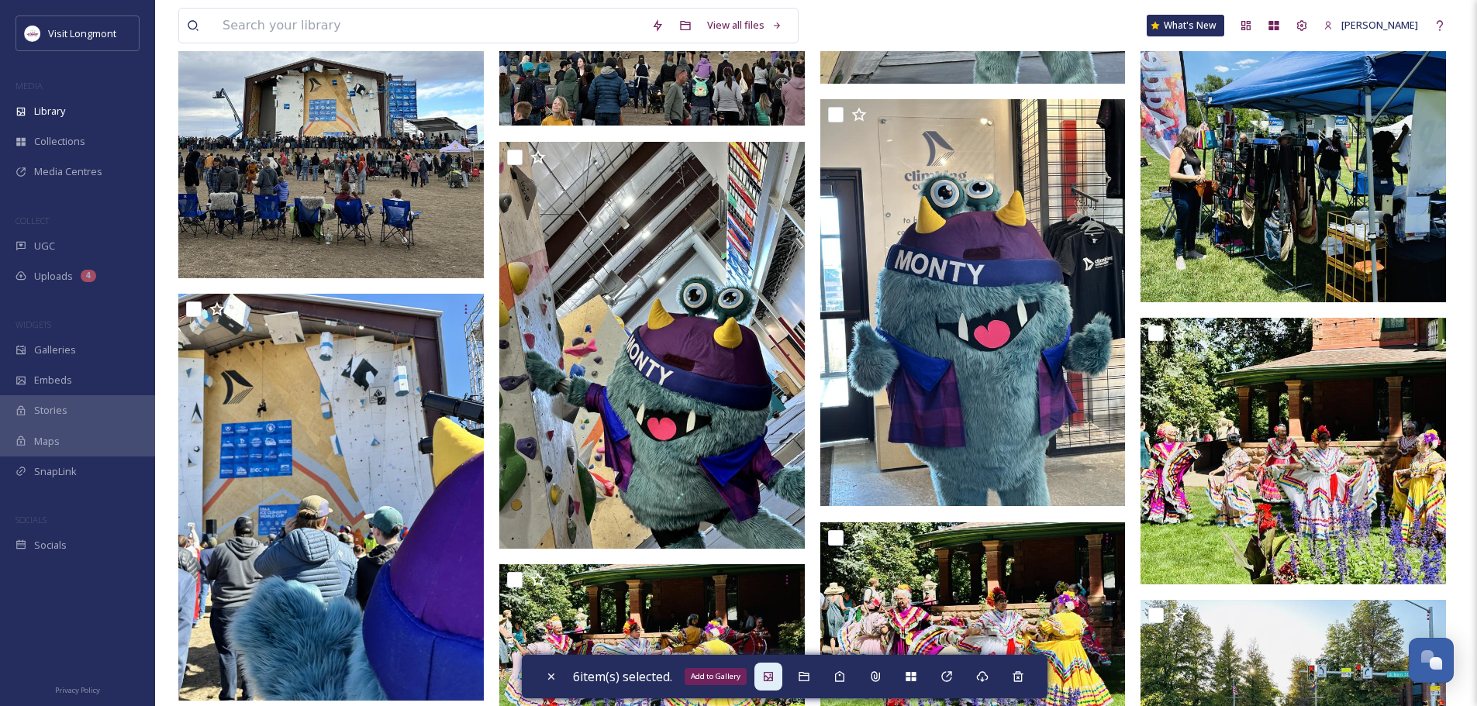
click at [761, 675] on div "Add to Gallery" at bounding box center [768, 677] width 28 height 28
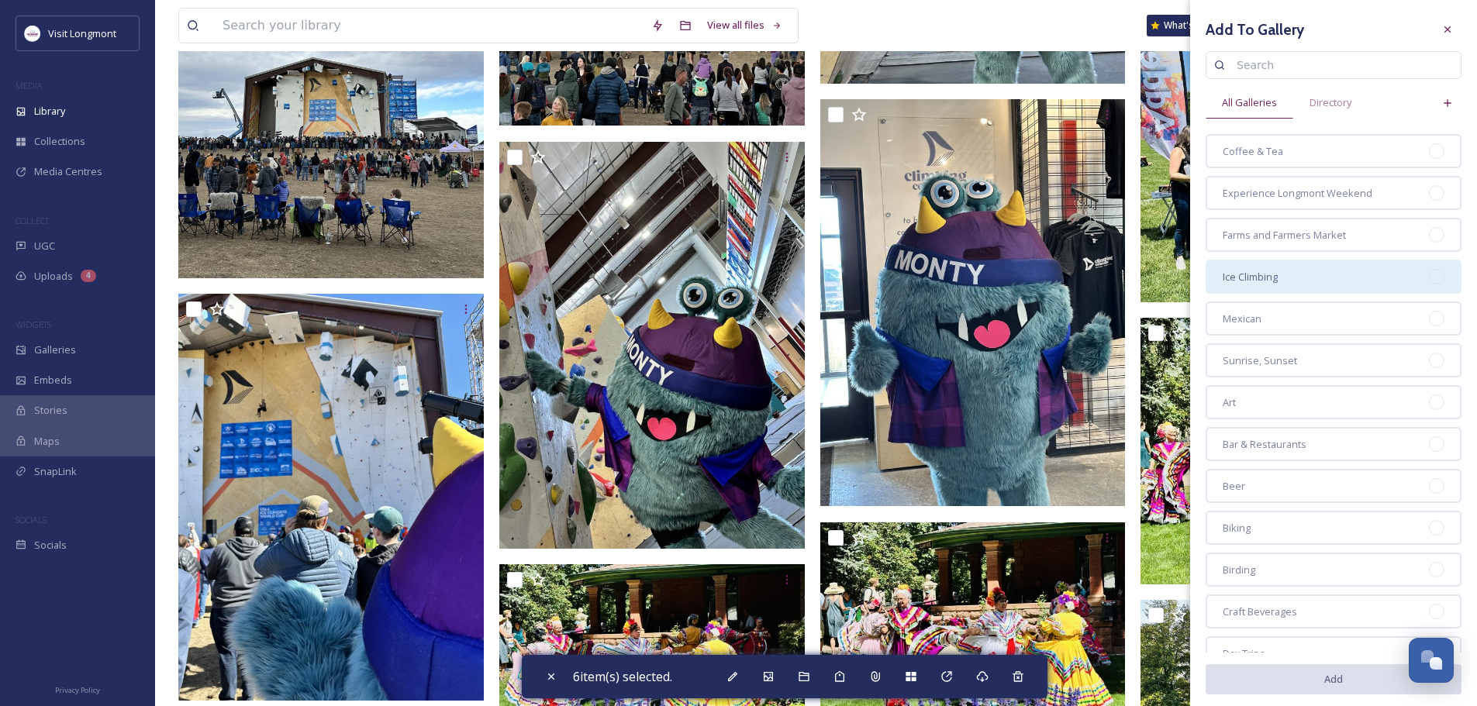
click at [1429, 273] on div at bounding box center [1437, 277] width 16 height 16
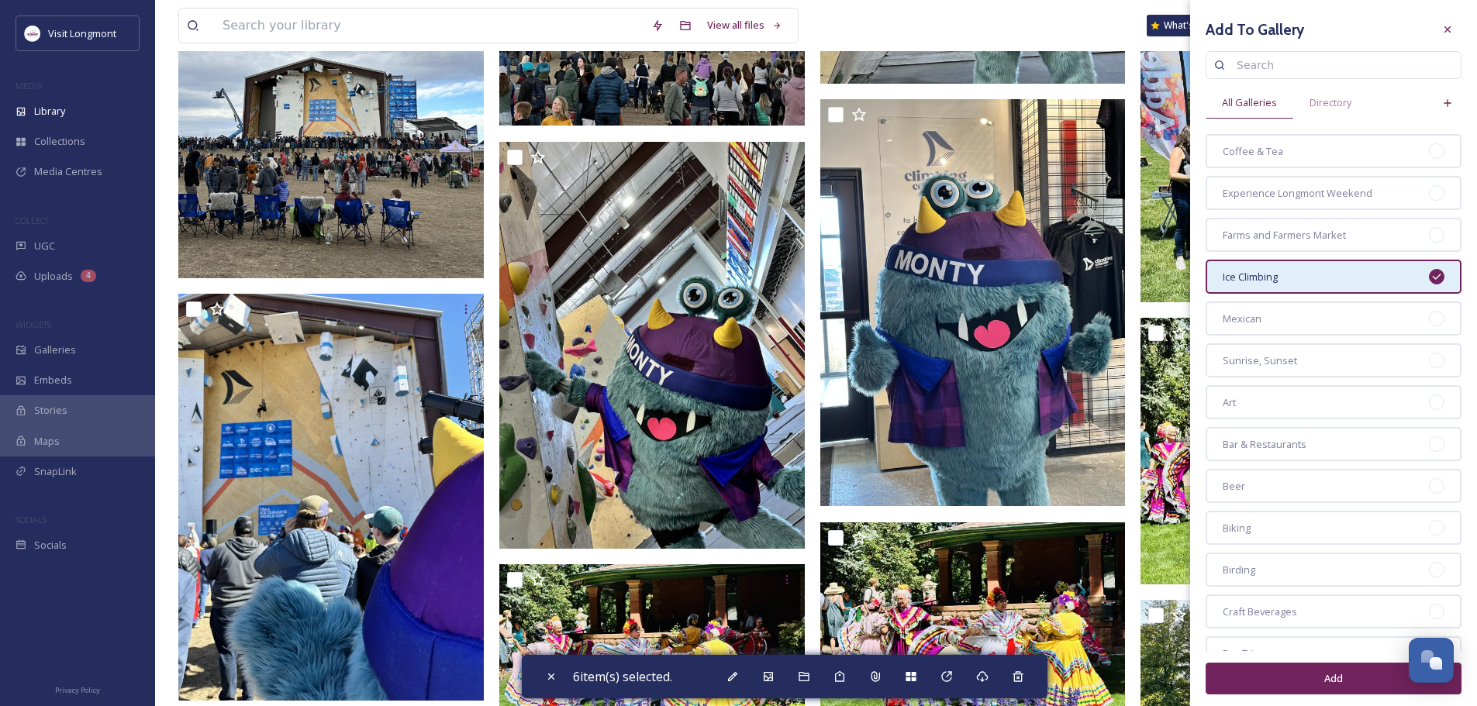
click at [1350, 680] on button "Add" at bounding box center [1334, 679] width 256 height 32
checkbox input "false"
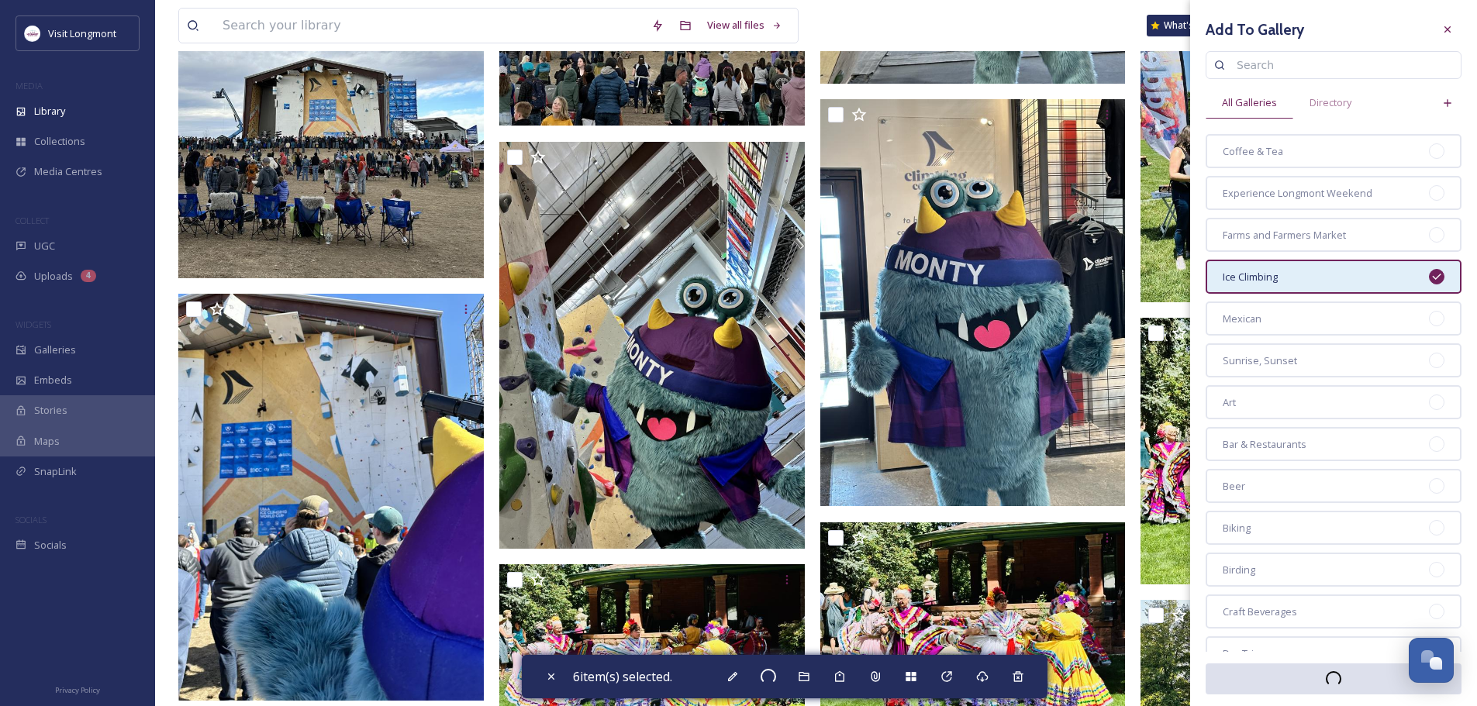
checkbox input "false"
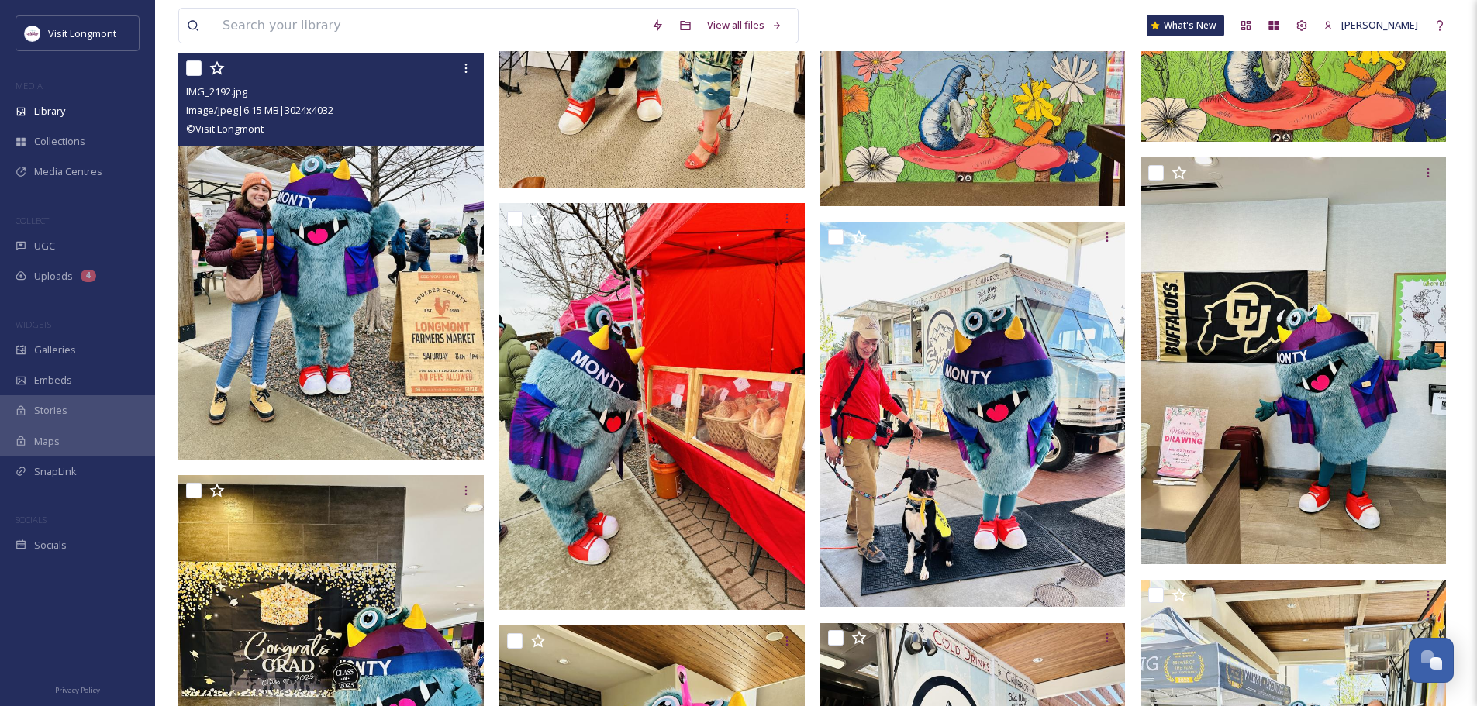
scroll to position [5272, 0]
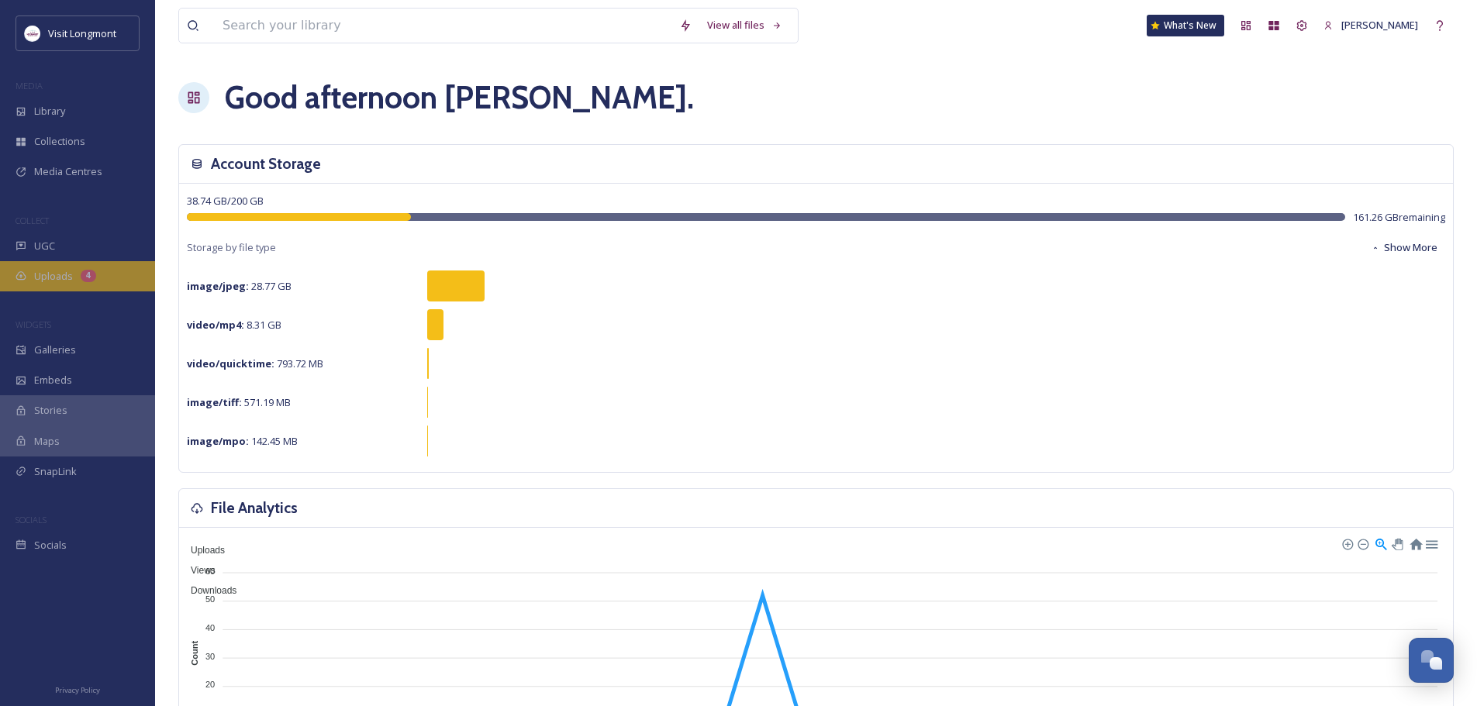
click at [47, 274] on span "Uploads" at bounding box center [53, 276] width 39 height 15
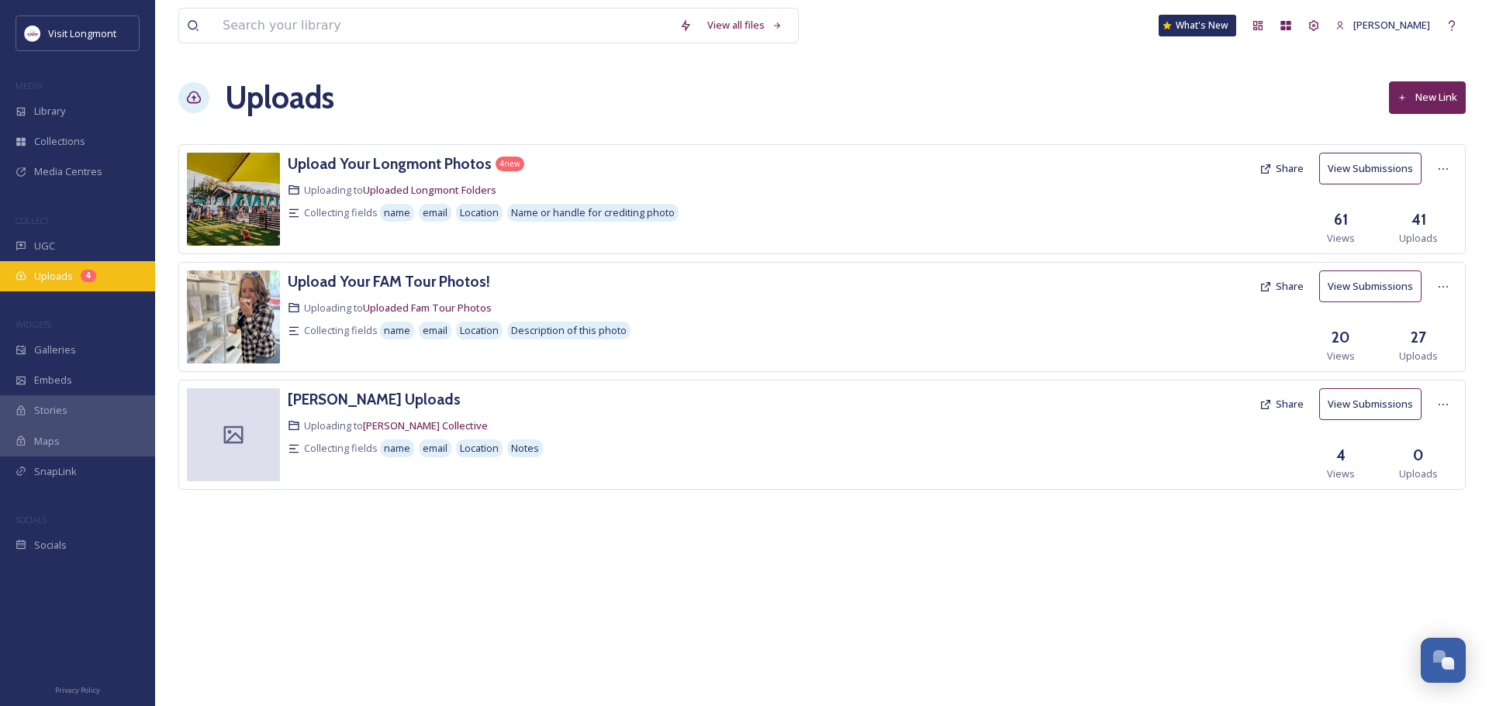
click at [47, 269] on span "Uploads" at bounding box center [53, 276] width 39 height 15
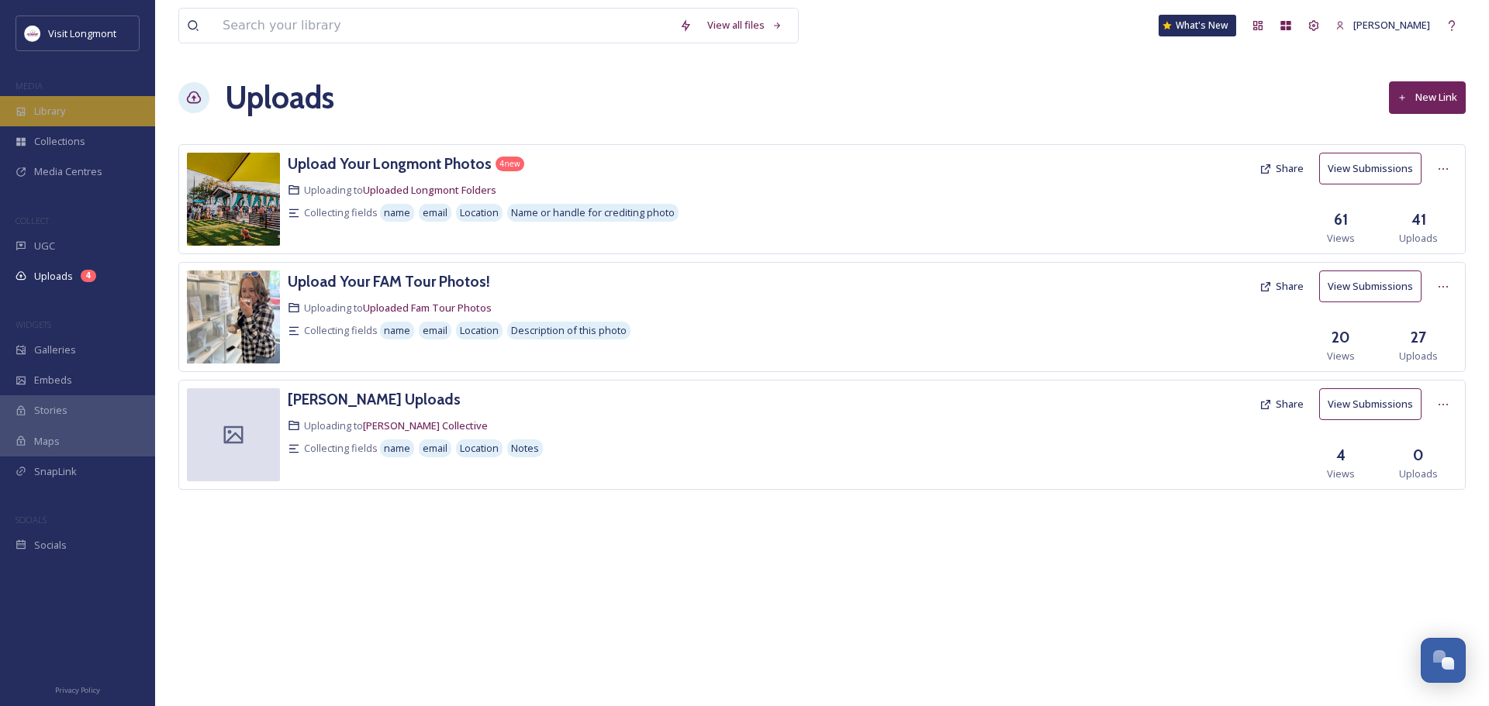
click at [40, 109] on span "Library" at bounding box center [49, 111] width 31 height 15
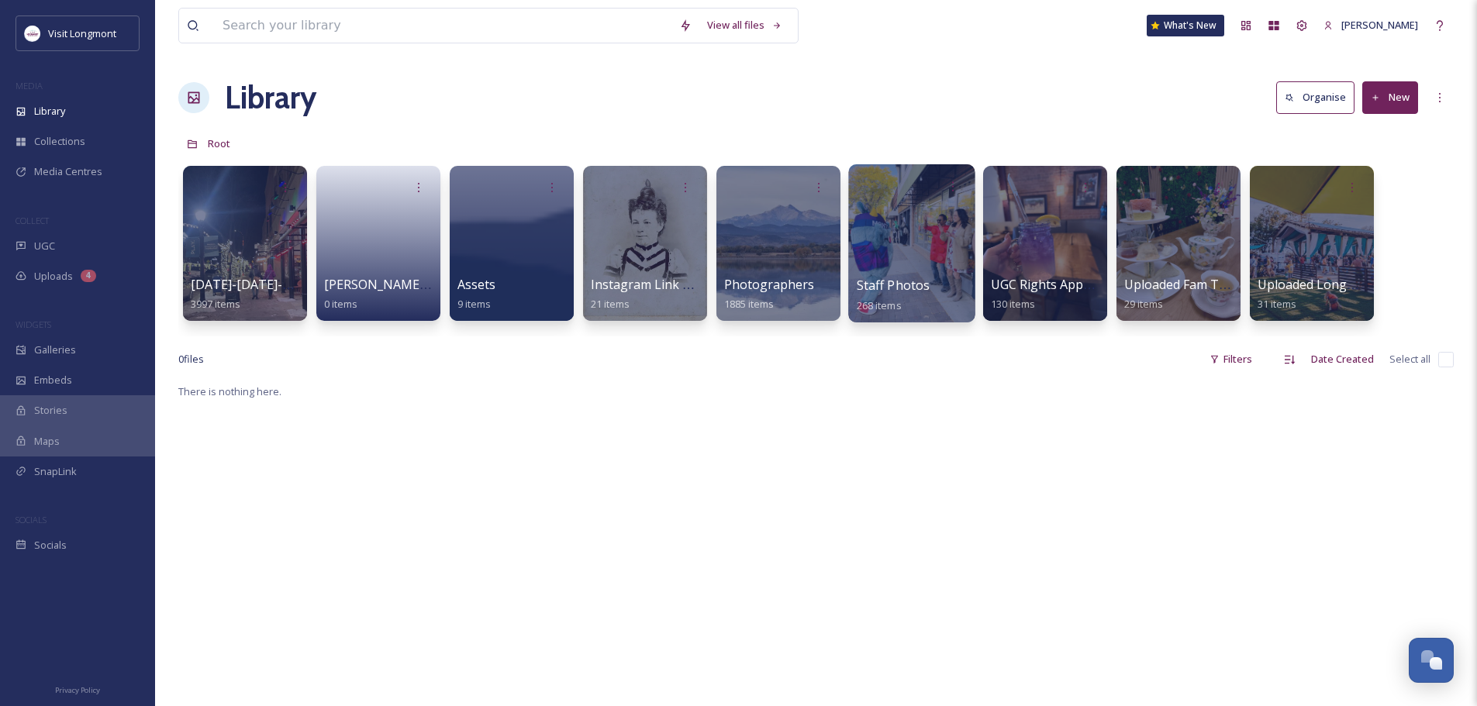
click at [899, 264] on div at bounding box center [911, 243] width 126 height 158
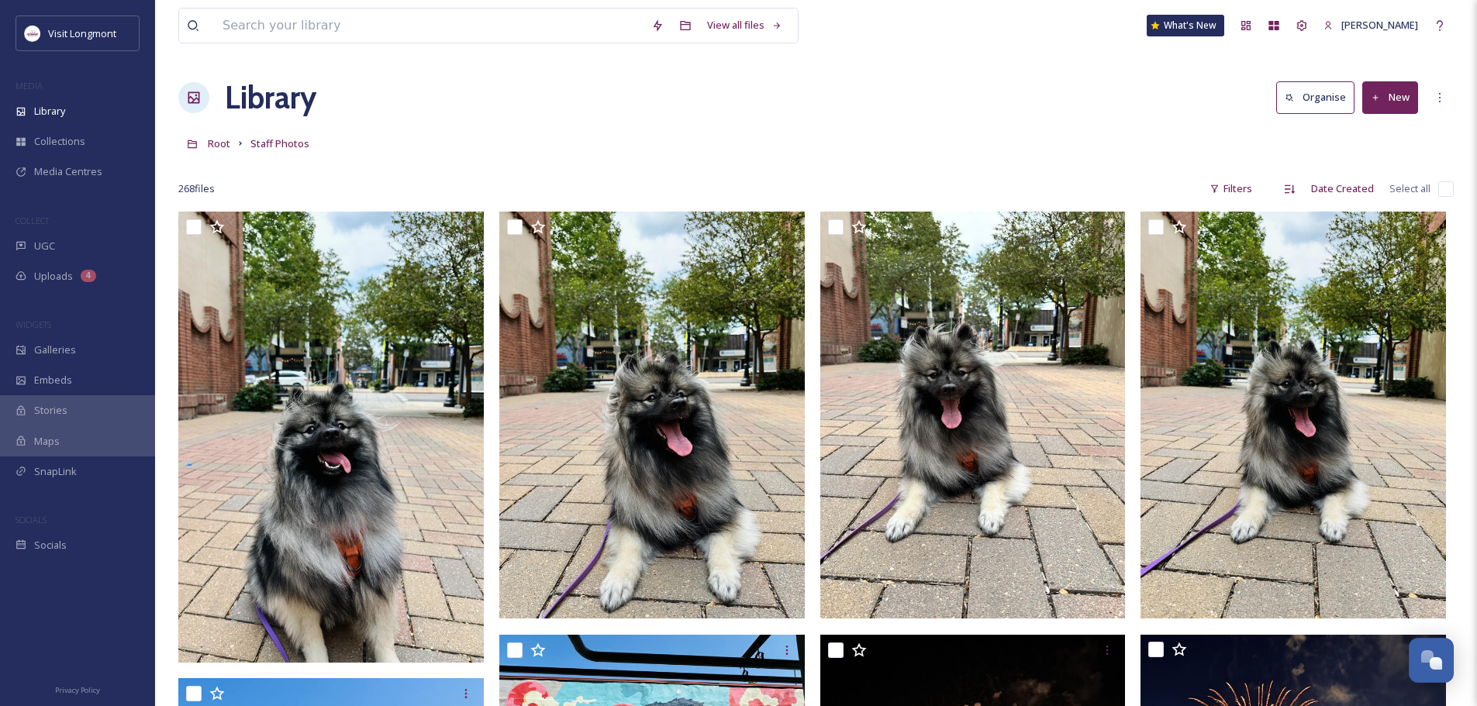
click at [1391, 92] on button "New" at bounding box center [1390, 97] width 56 height 32
click at [1389, 127] on span "File Upload" at bounding box center [1383, 133] width 51 height 15
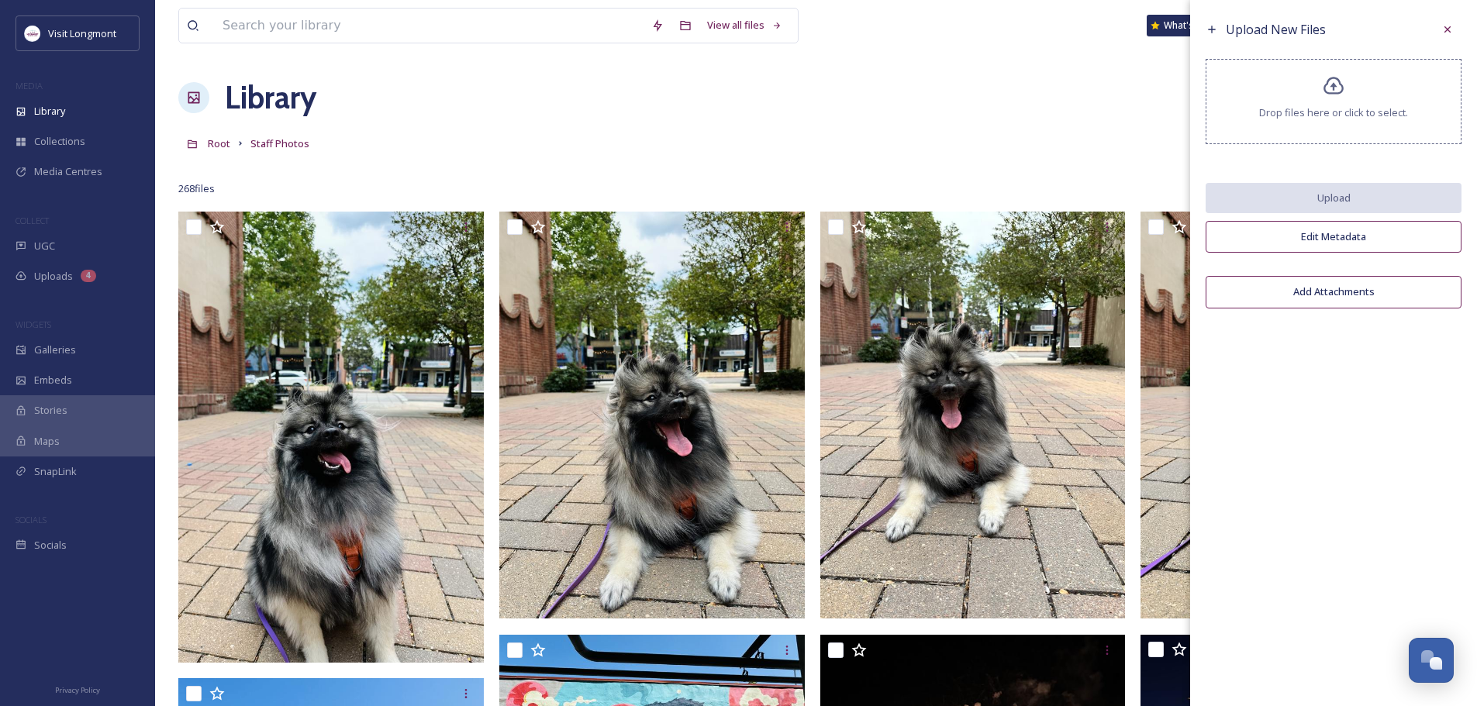
click at [1311, 103] on div "Drop files here or click to select." at bounding box center [1334, 101] width 256 height 85
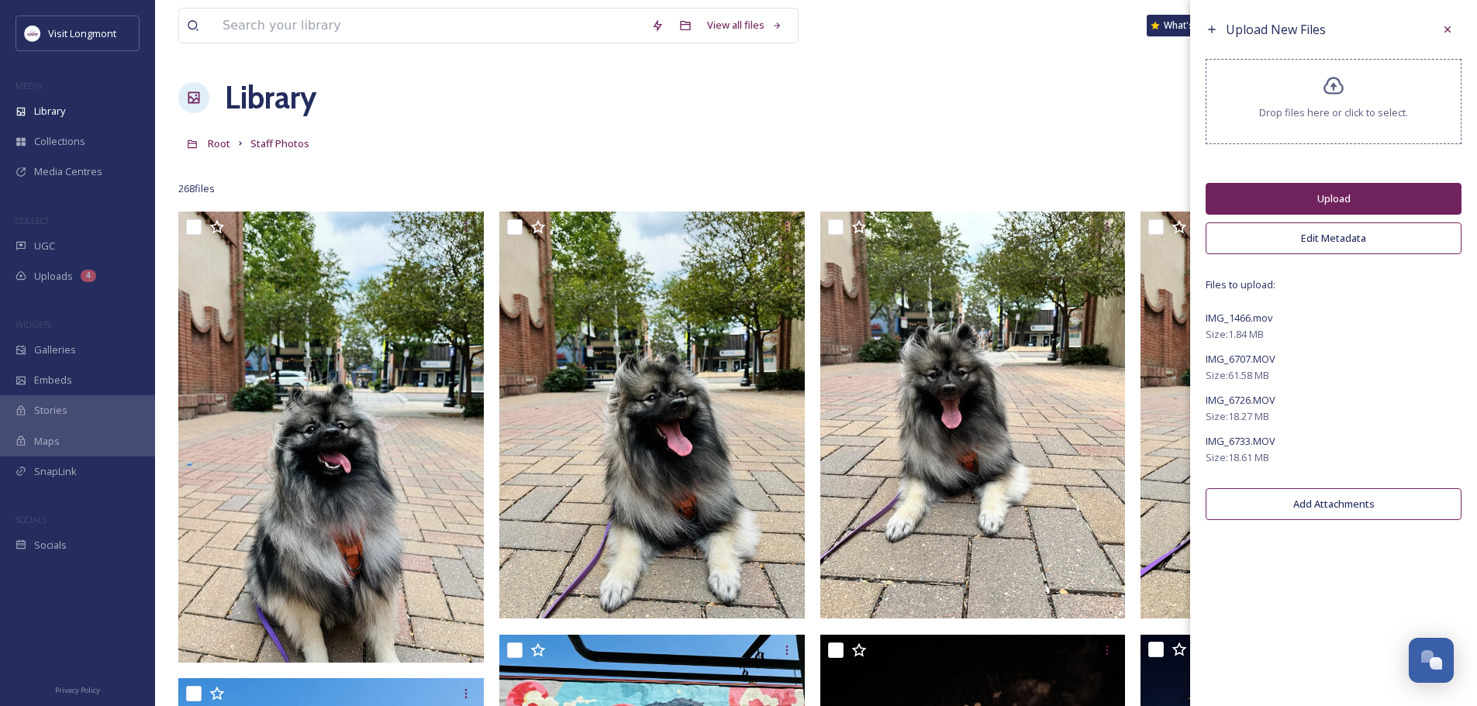
click at [1289, 237] on button "Edit Metadata" at bounding box center [1334, 239] width 256 height 32
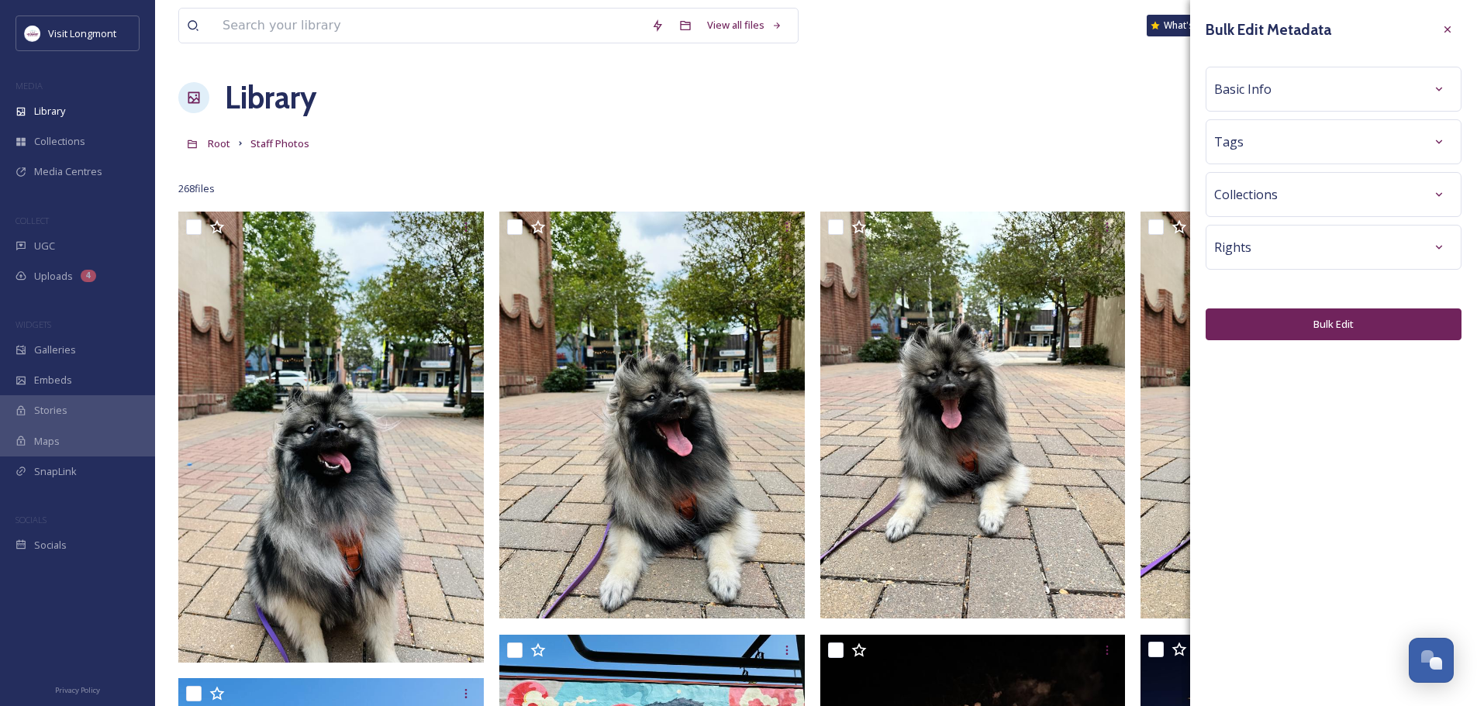
click at [1253, 95] on span "Basic Info" at bounding box center [1242, 89] width 57 height 19
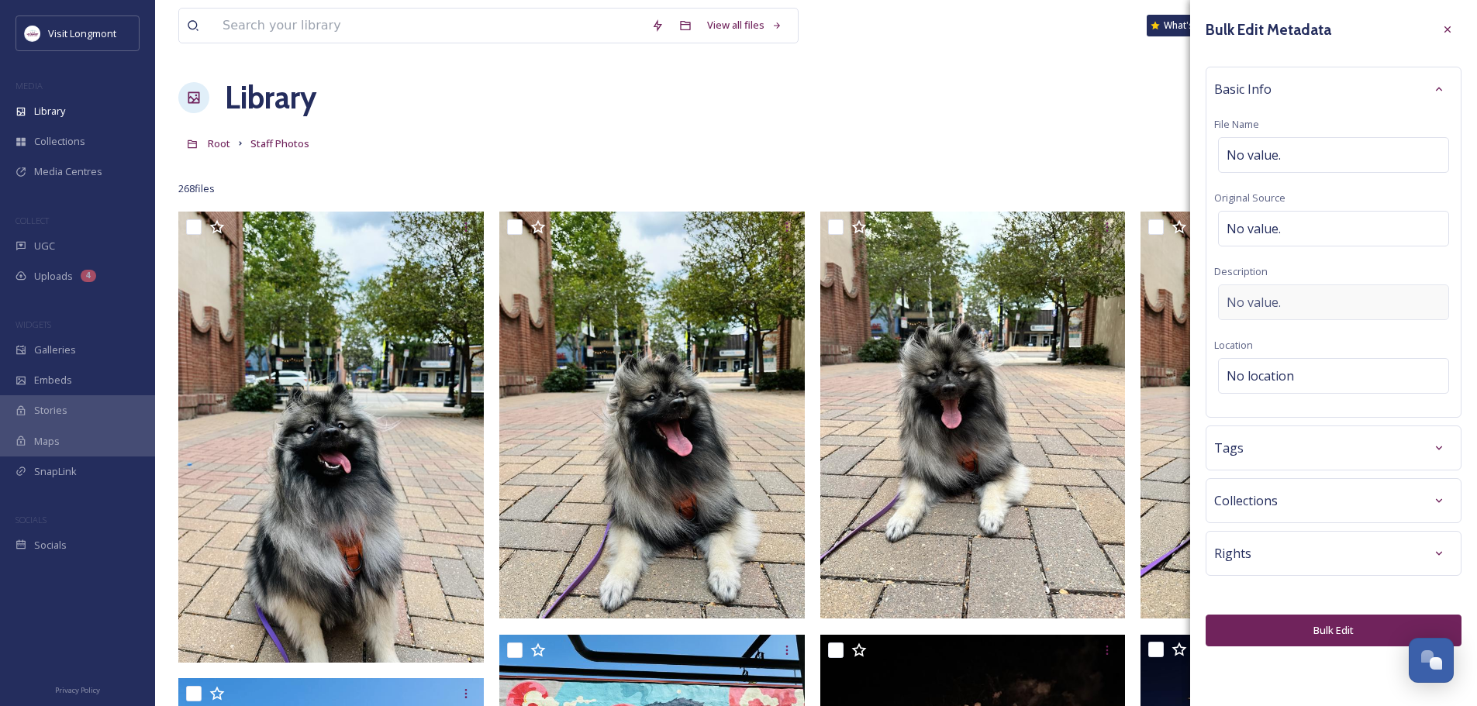
click at [1266, 303] on span "No value." at bounding box center [1254, 302] width 54 height 19
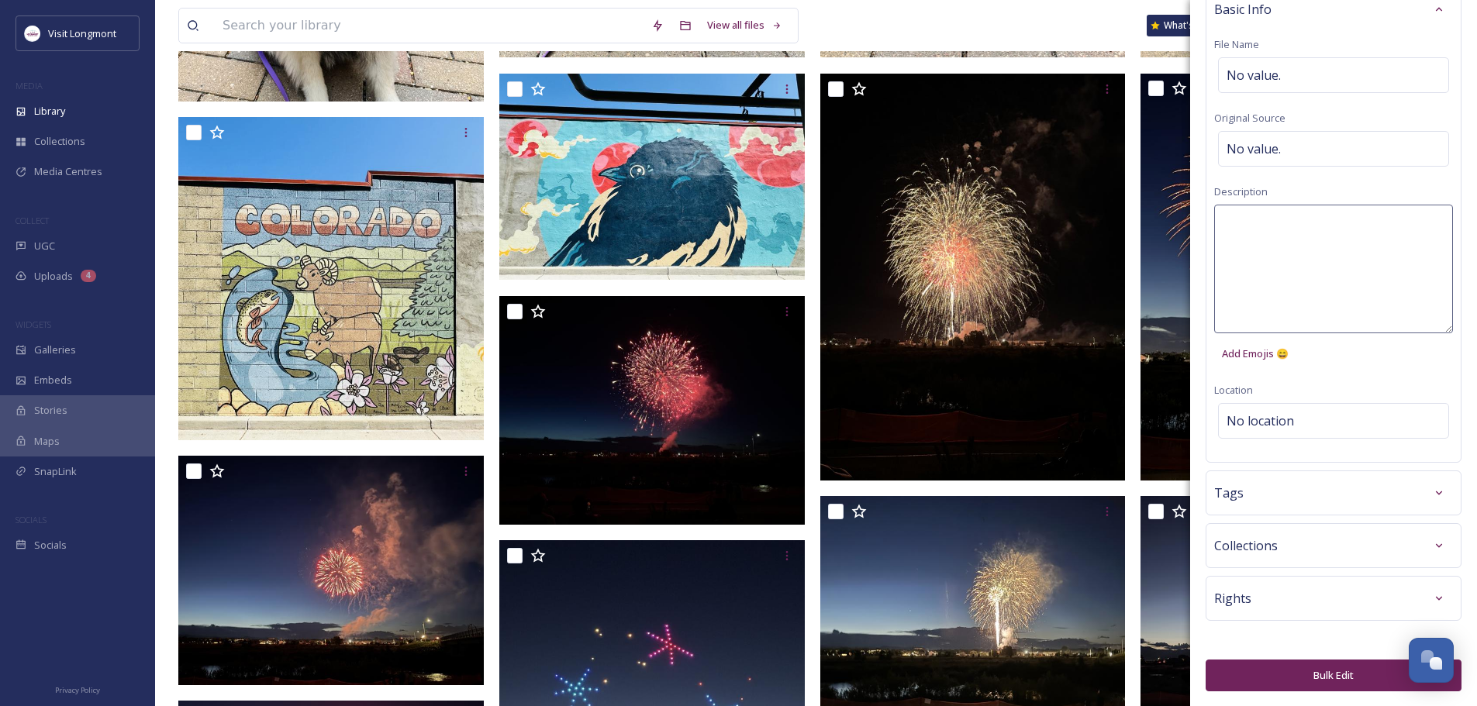
scroll to position [618, 0]
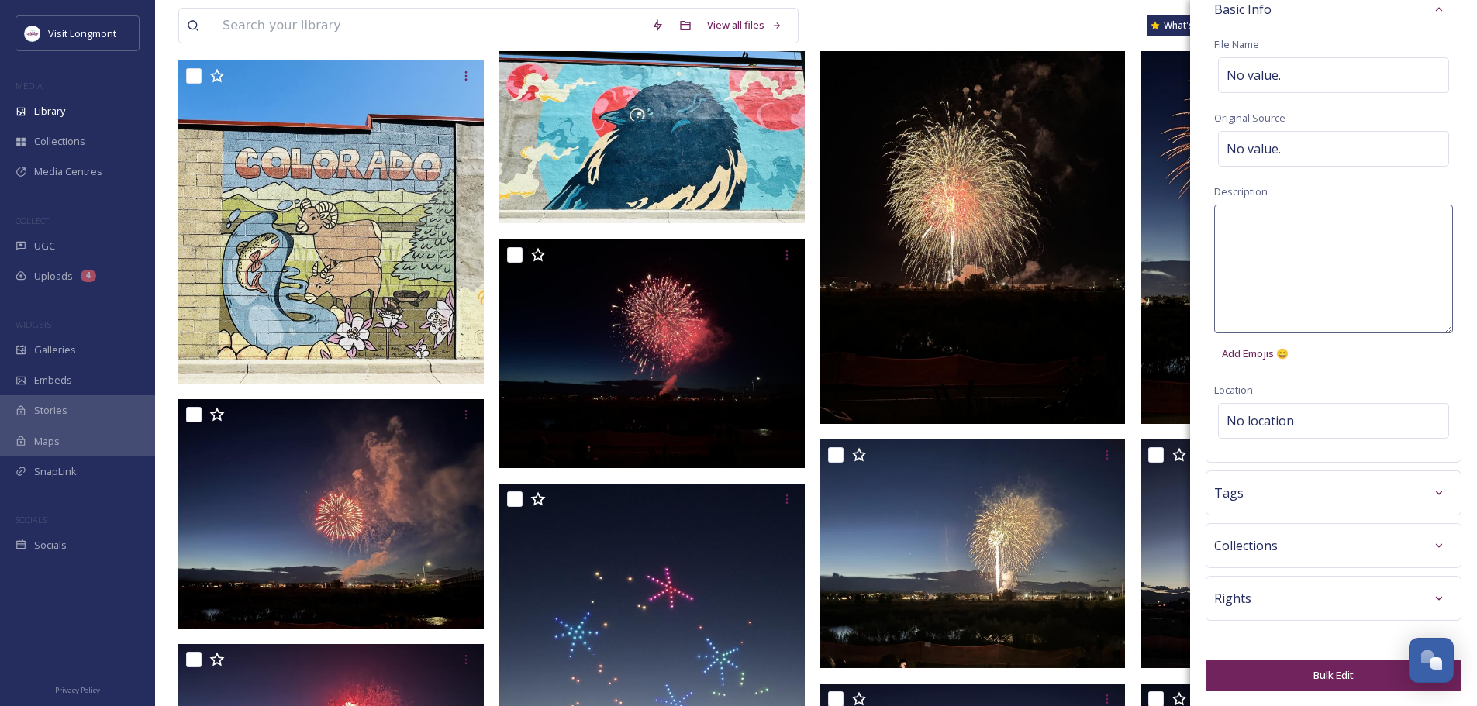
click at [1247, 255] on textarea at bounding box center [1333, 269] width 239 height 129
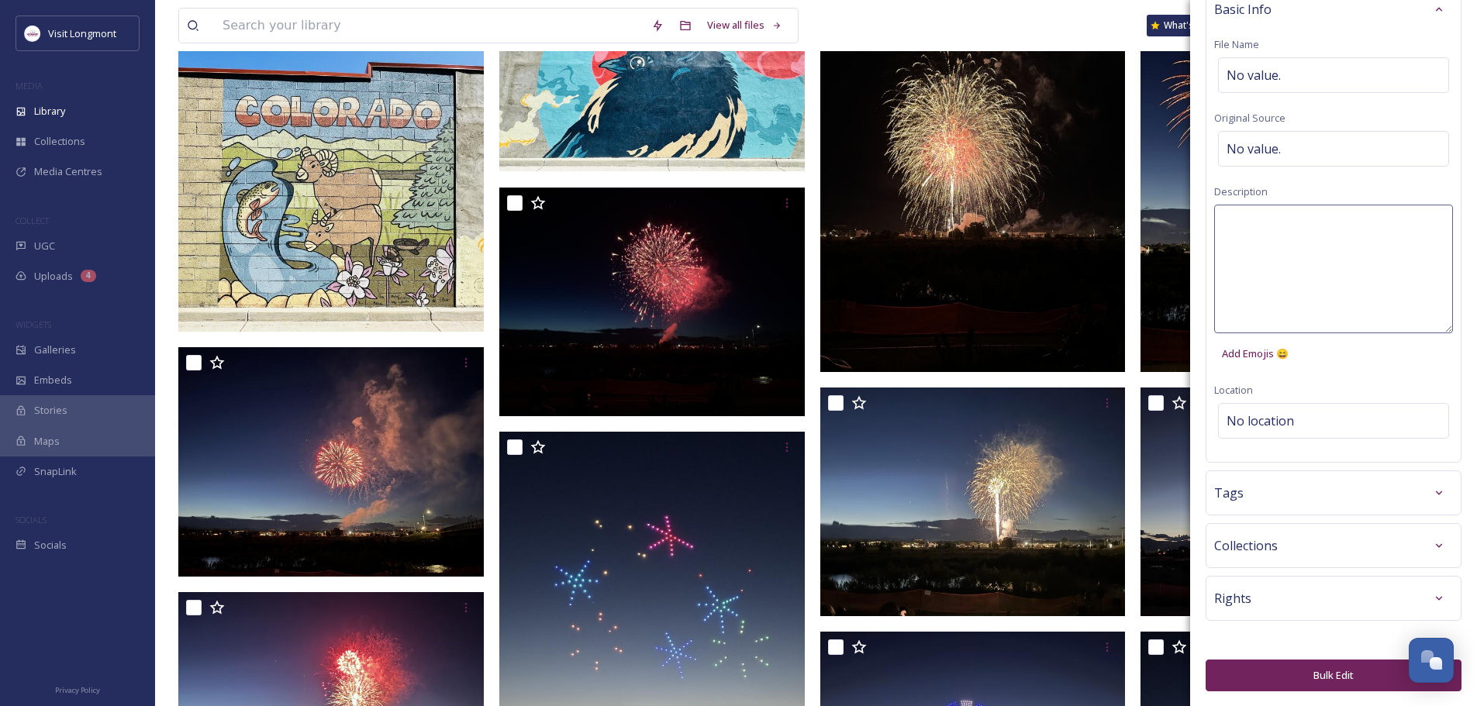
scroll to position [695, 0]
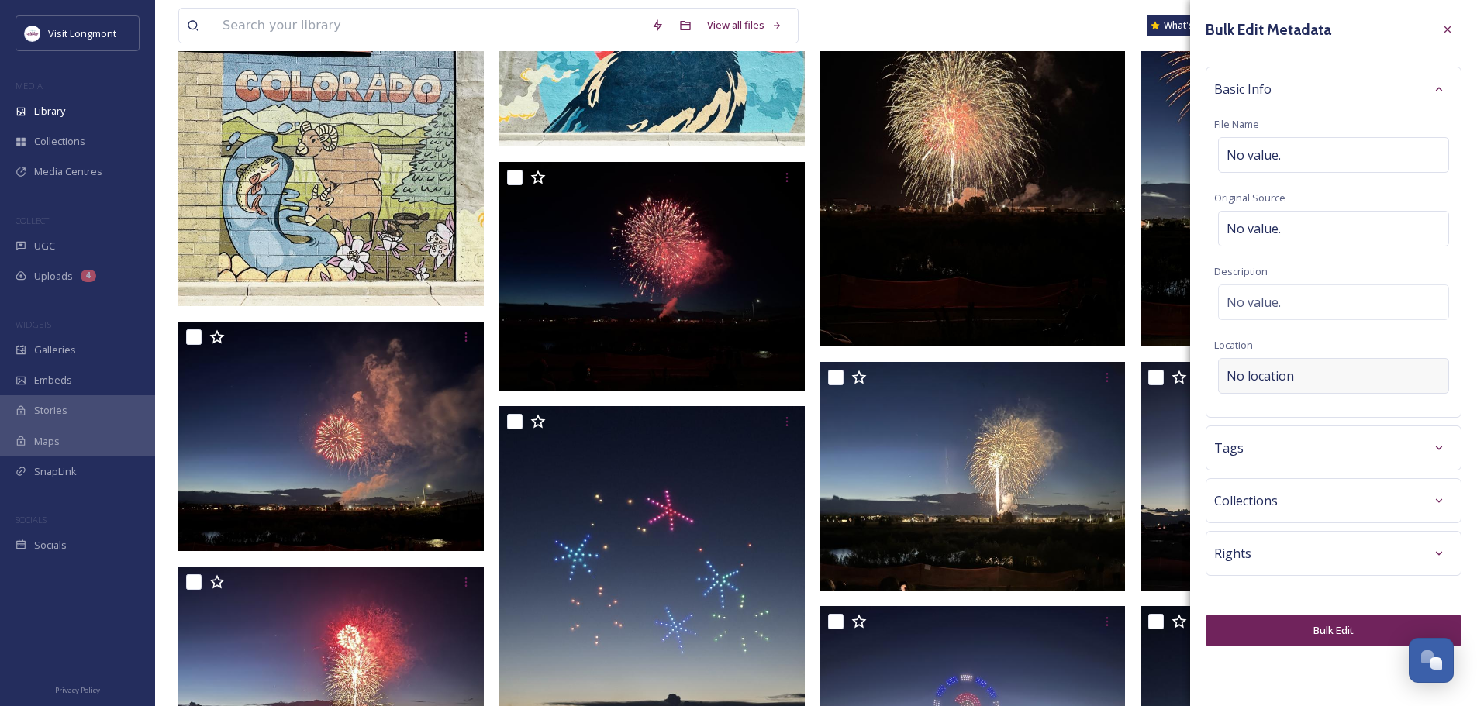
click at [1281, 419] on div "Bulk Edit Metadata Basic Info File Name No value. Original Source No value. Des…" at bounding box center [1333, 331] width 287 height 662
click at [1260, 372] on span "No location" at bounding box center [1260, 376] width 67 height 19
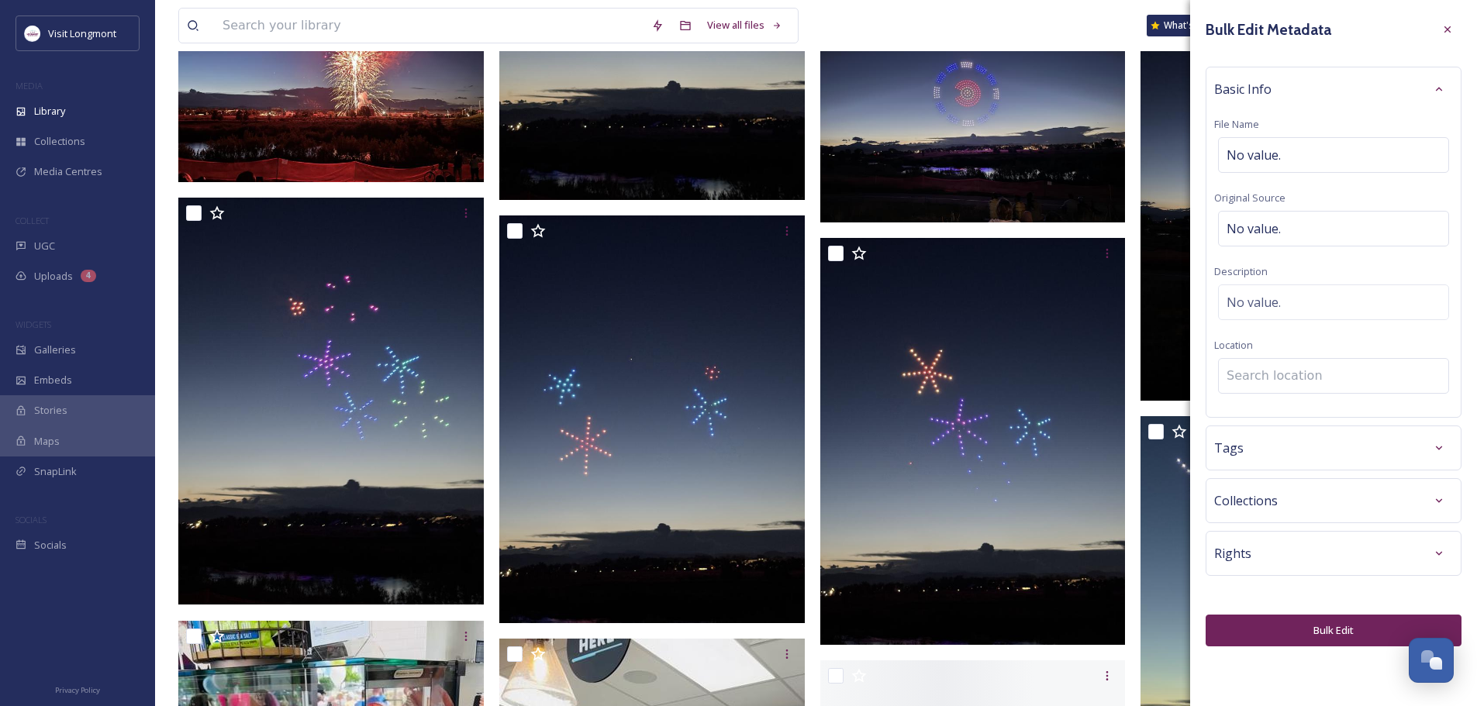
scroll to position [1313, 0]
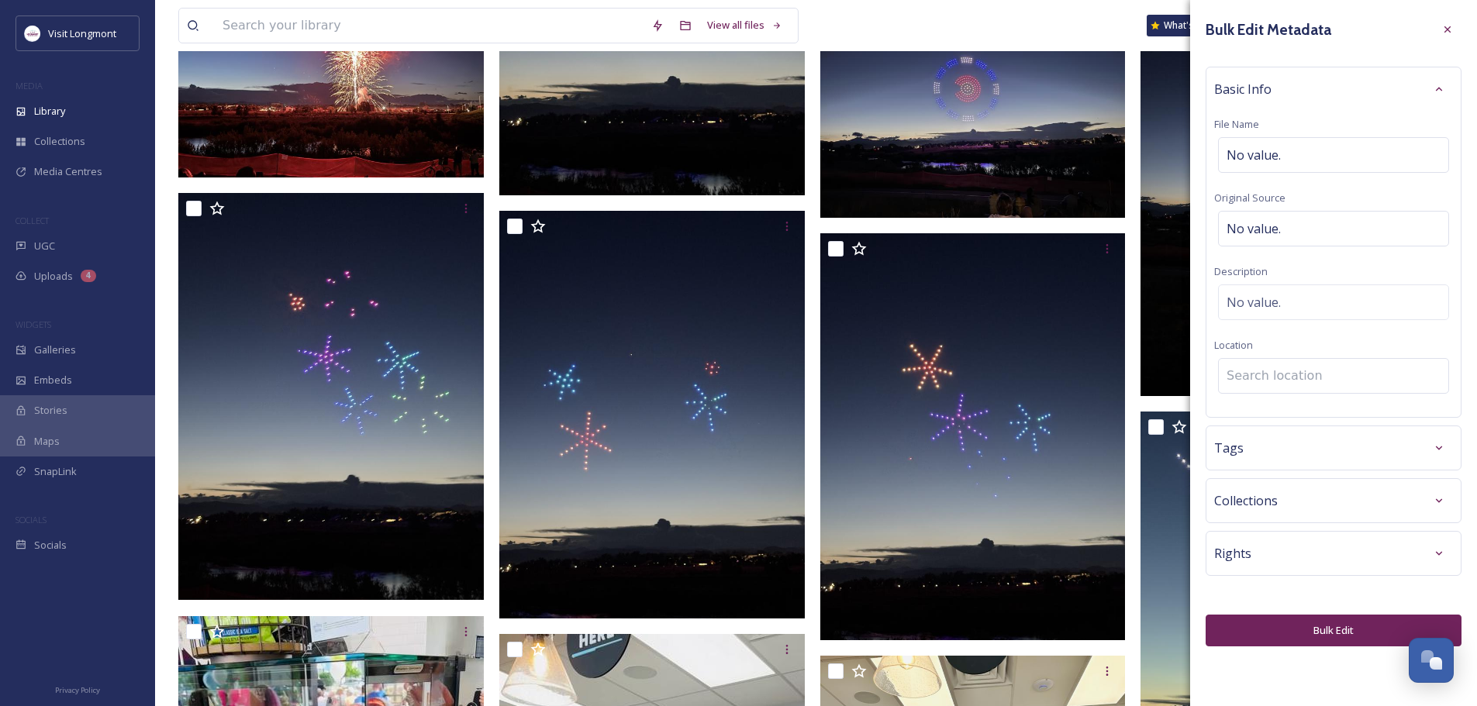
click at [1247, 371] on input at bounding box center [1333, 376] width 229 height 34
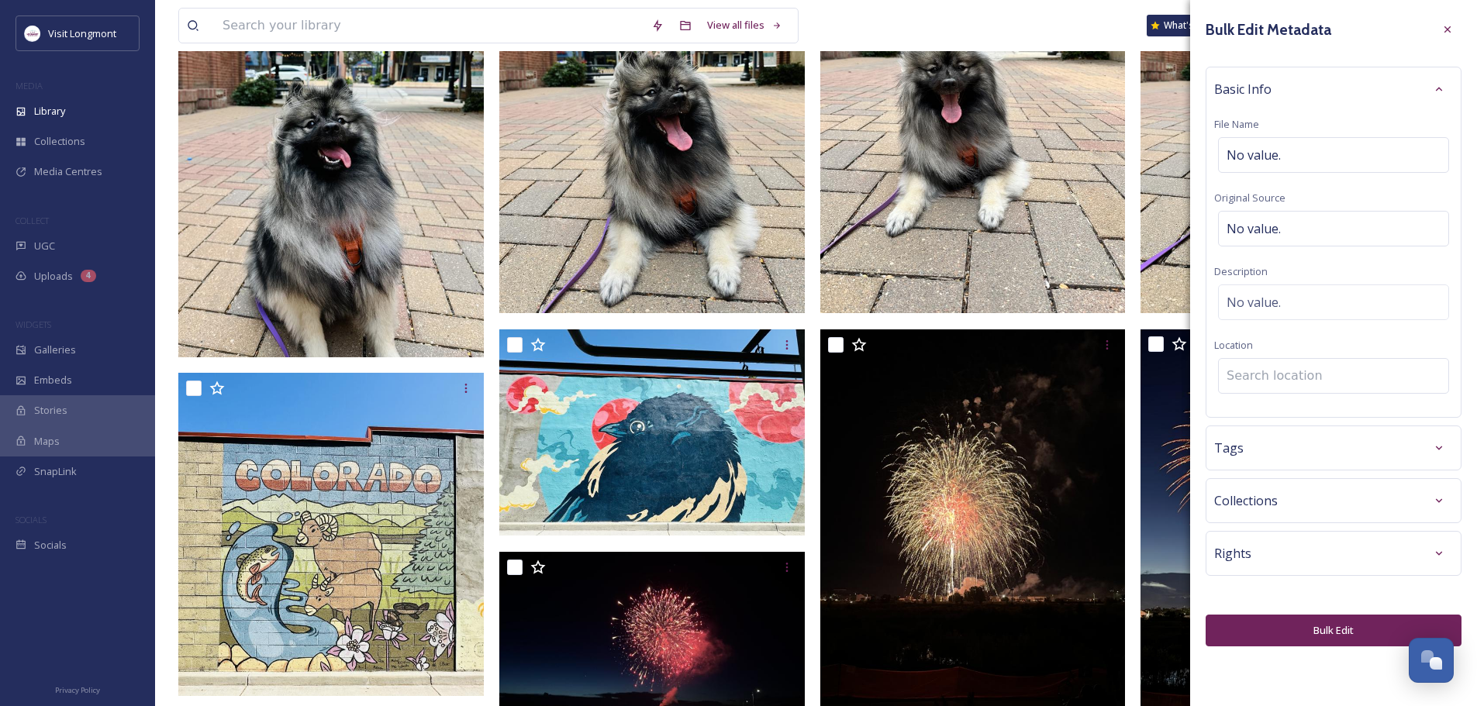
scroll to position [228, 0]
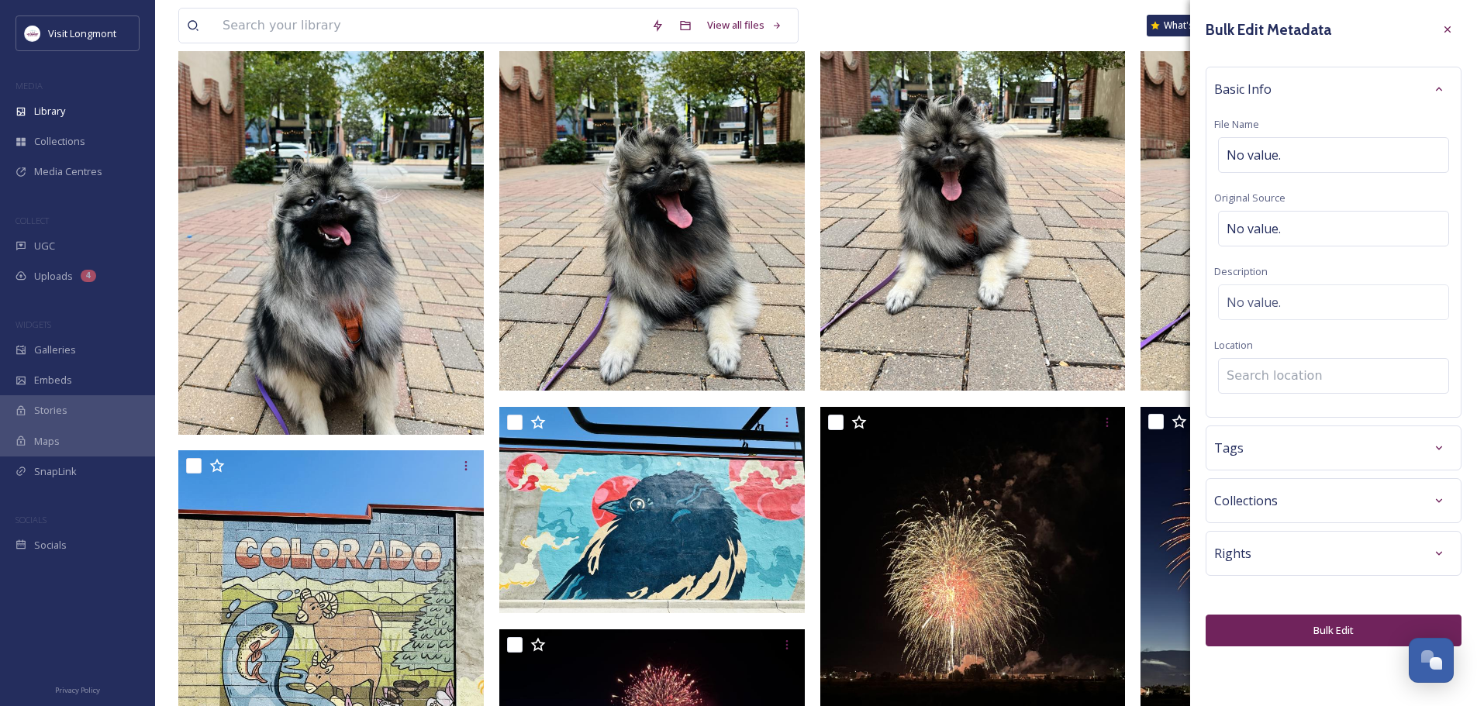
click at [1281, 376] on input at bounding box center [1333, 376] width 229 height 34
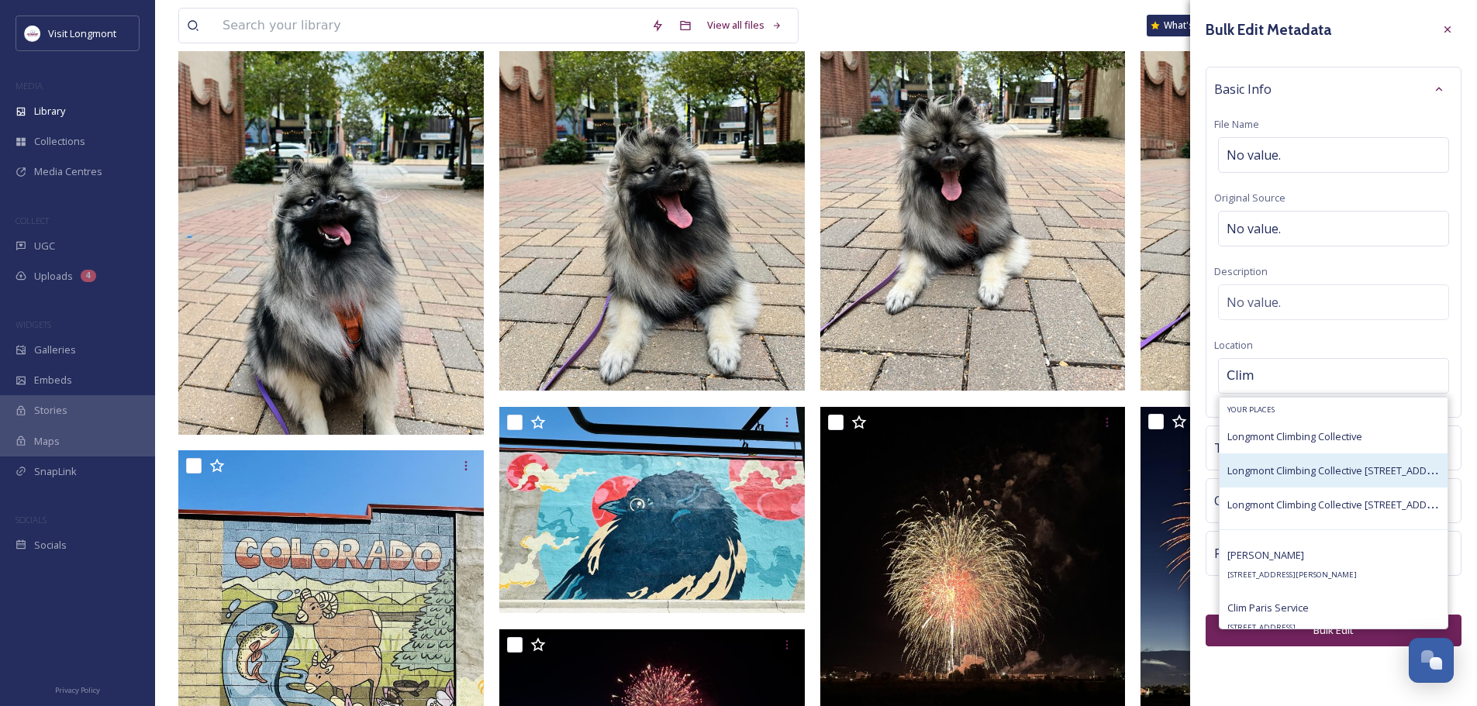
type input "Clim"
click at [1263, 466] on span "Longmont Climbing Collective 155 Pinnacle St, Longmont, CO 80504" at bounding box center [1340, 470] width 226 height 15
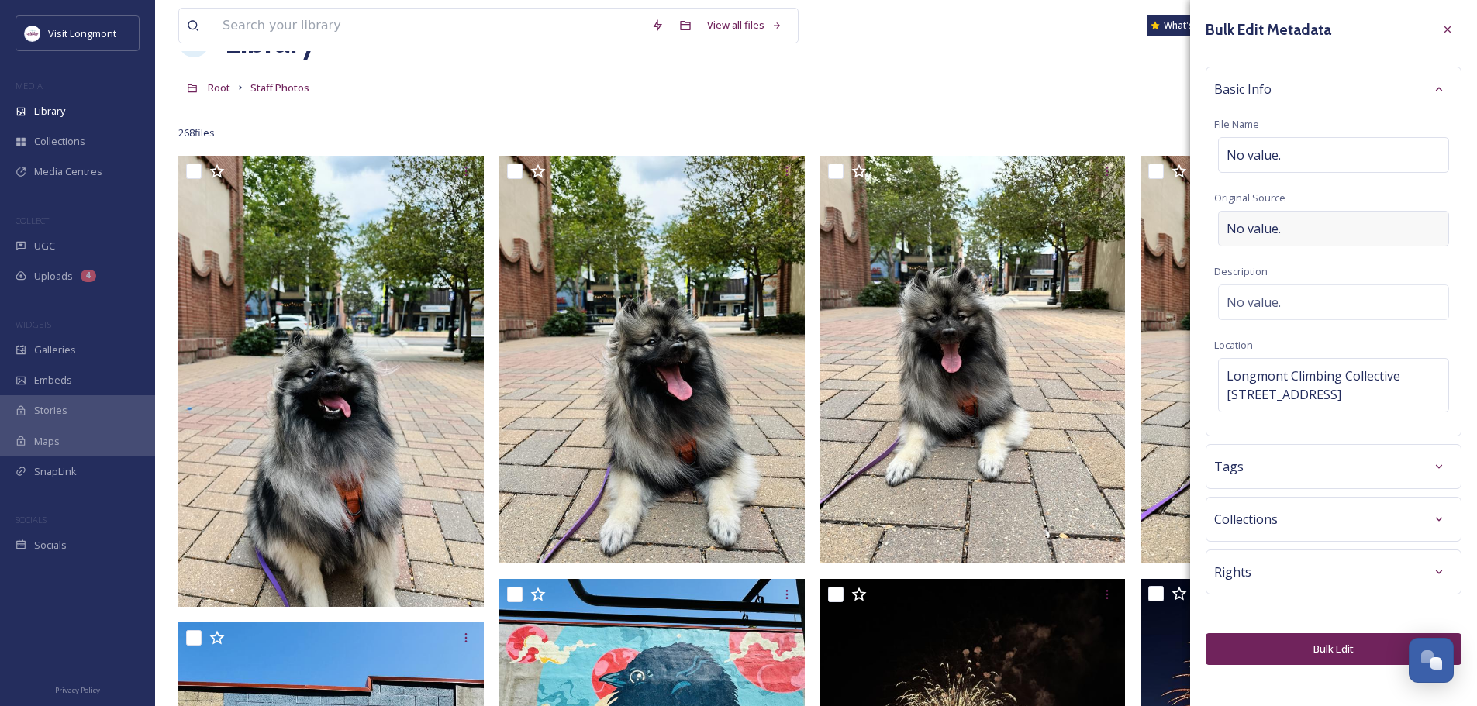
scroll to position [0, 0]
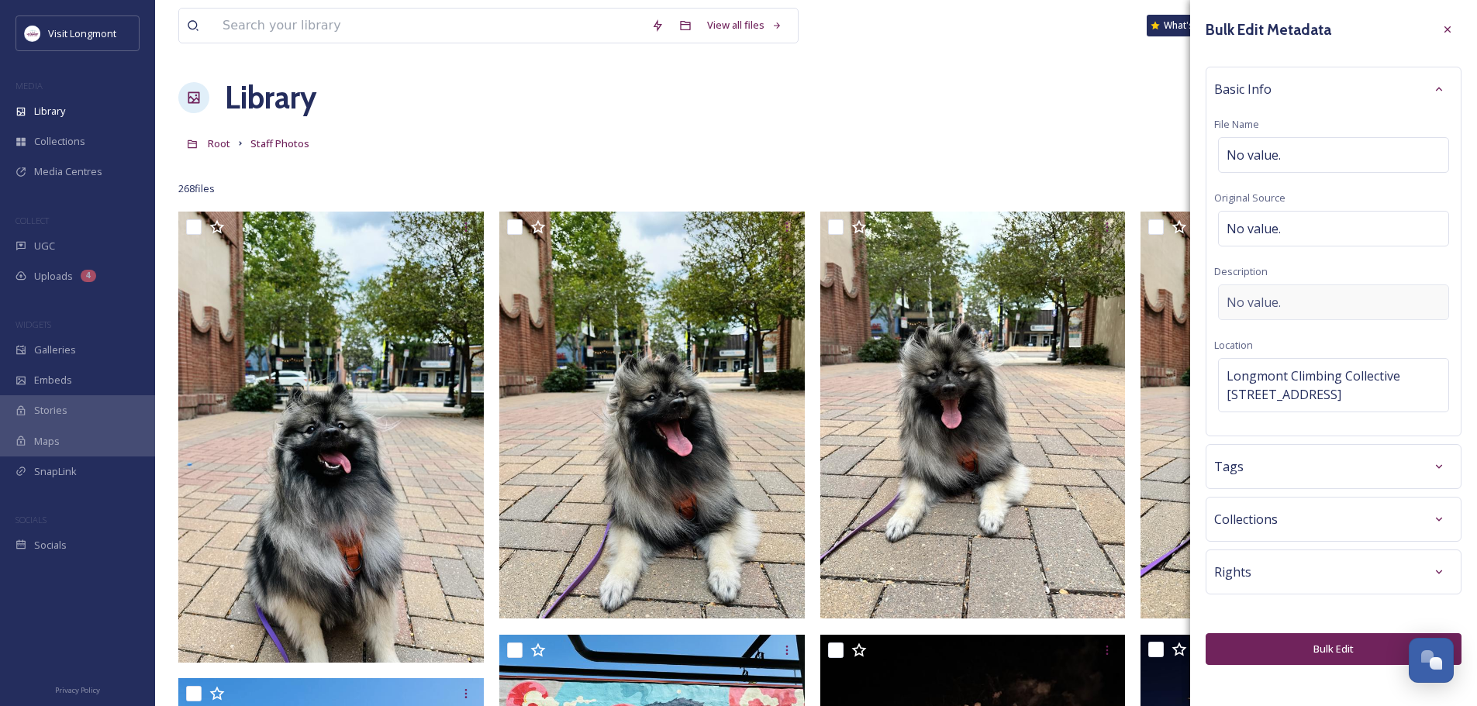
click at [1257, 297] on span "No value." at bounding box center [1254, 302] width 54 height 19
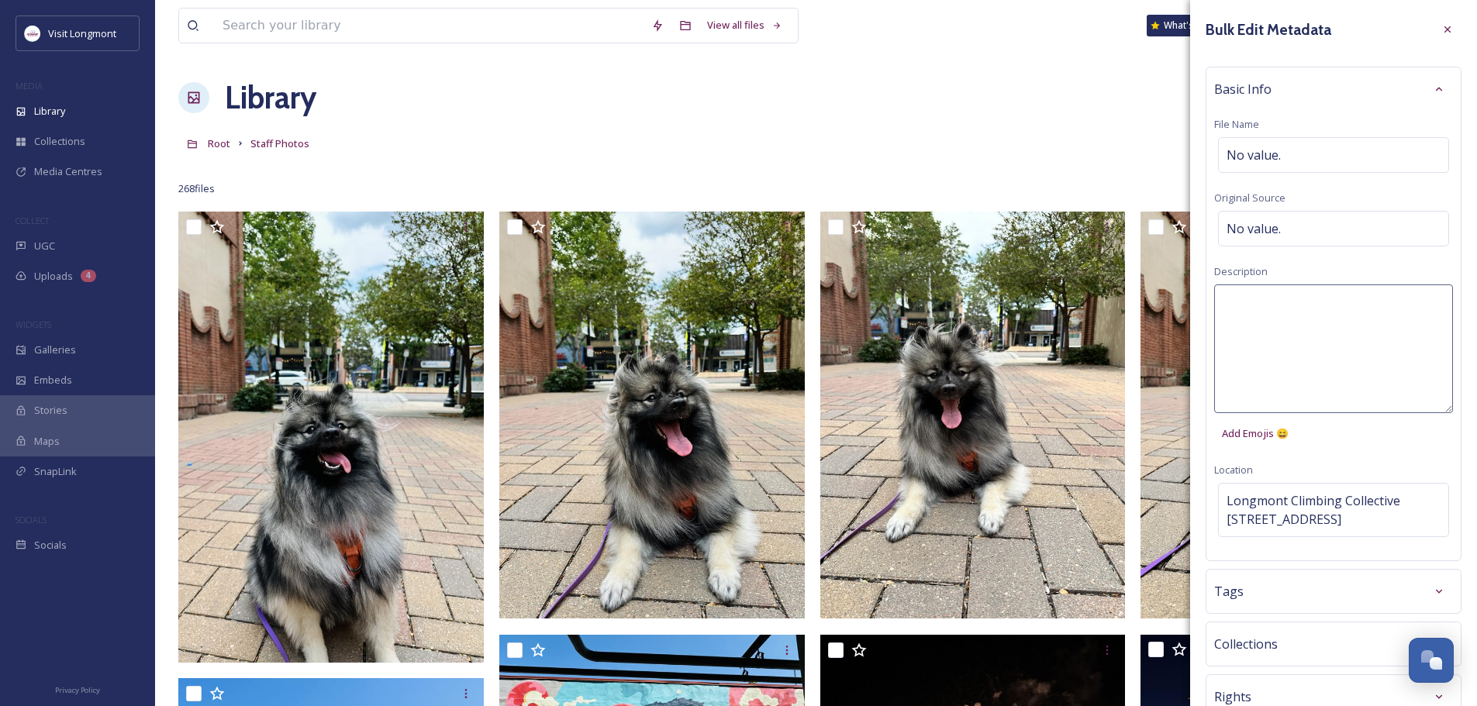
click at [1256, 298] on textarea at bounding box center [1333, 349] width 239 height 129
type textarea "Ice Climbing World Cup 2025"
click at [1431, 590] on div "Bulk Edit Metadata Basic Info File Name No value. Original Source No value. Des…" at bounding box center [1333, 403] width 287 height 806
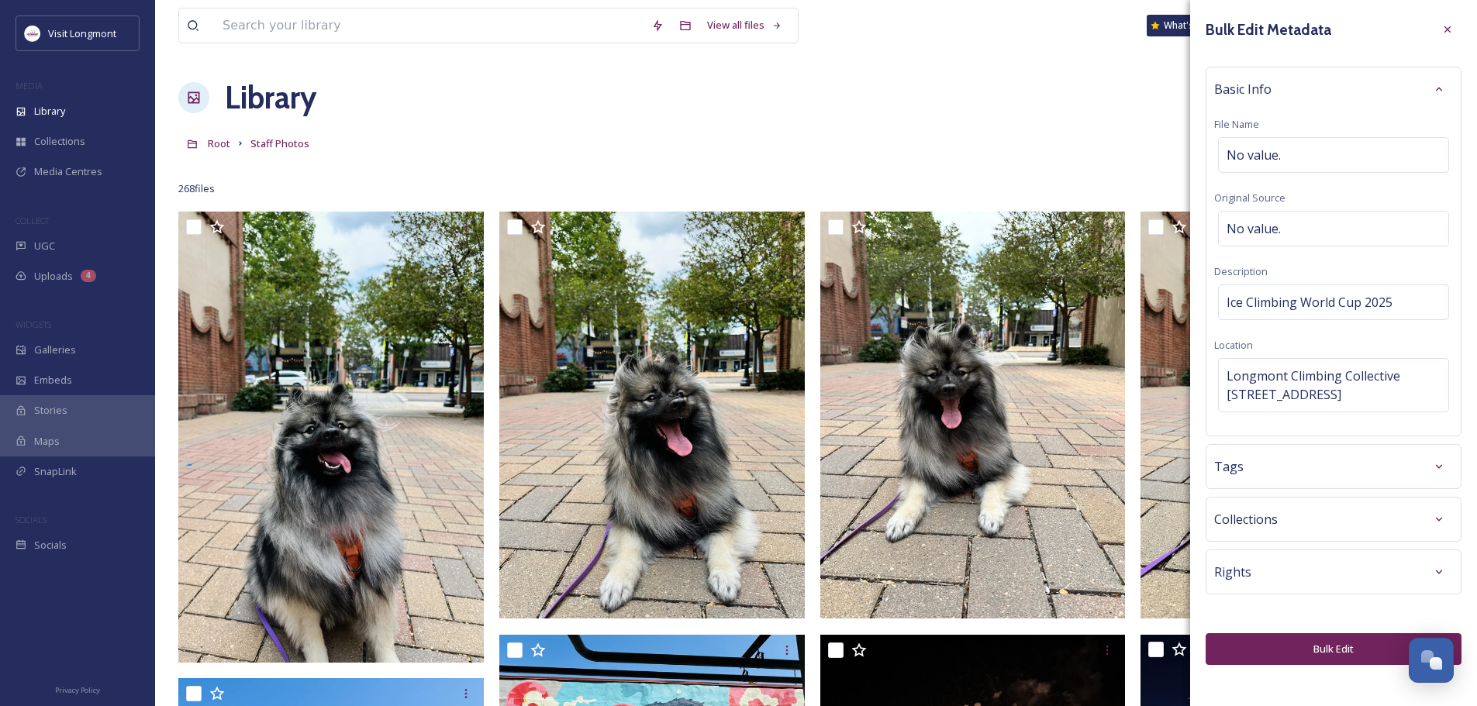
click at [1292, 475] on div "Tags" at bounding box center [1333, 467] width 239 height 28
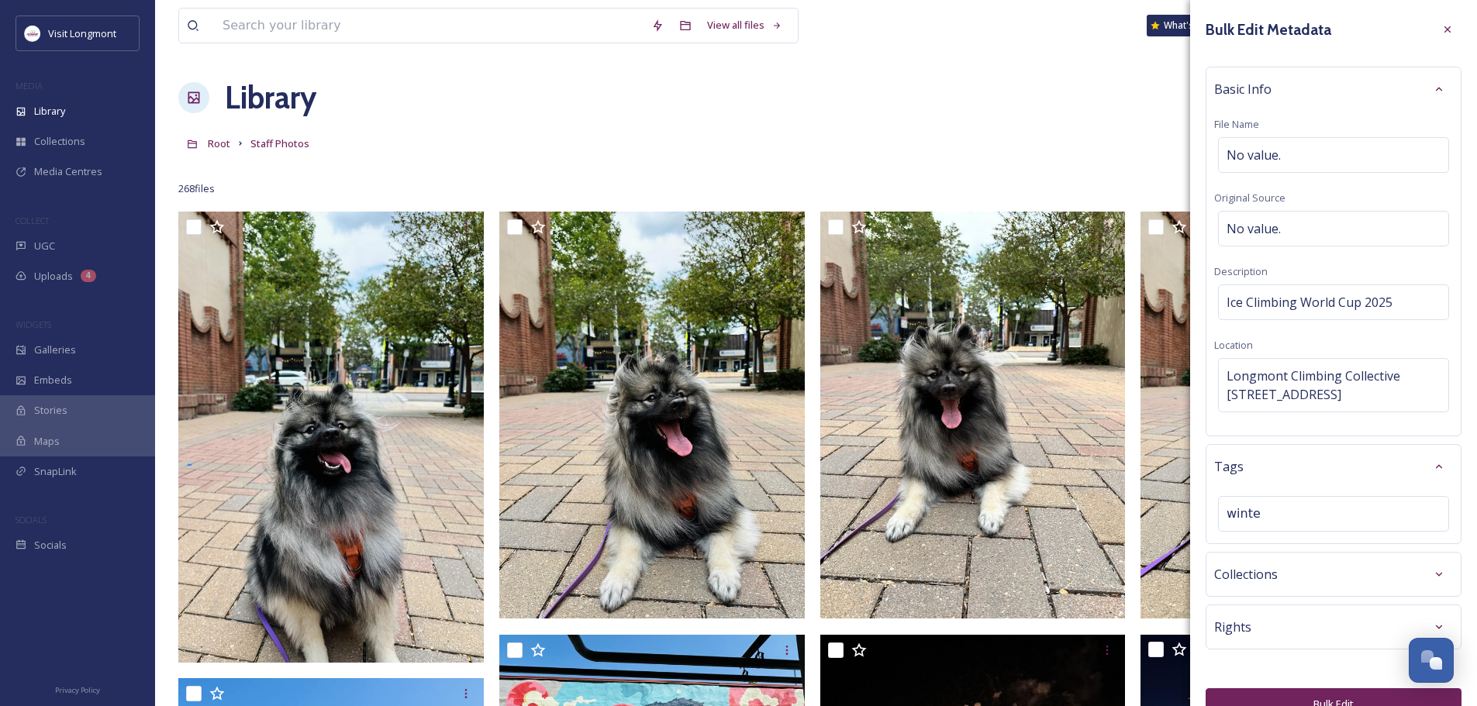
type input "winter"
type input "ice"
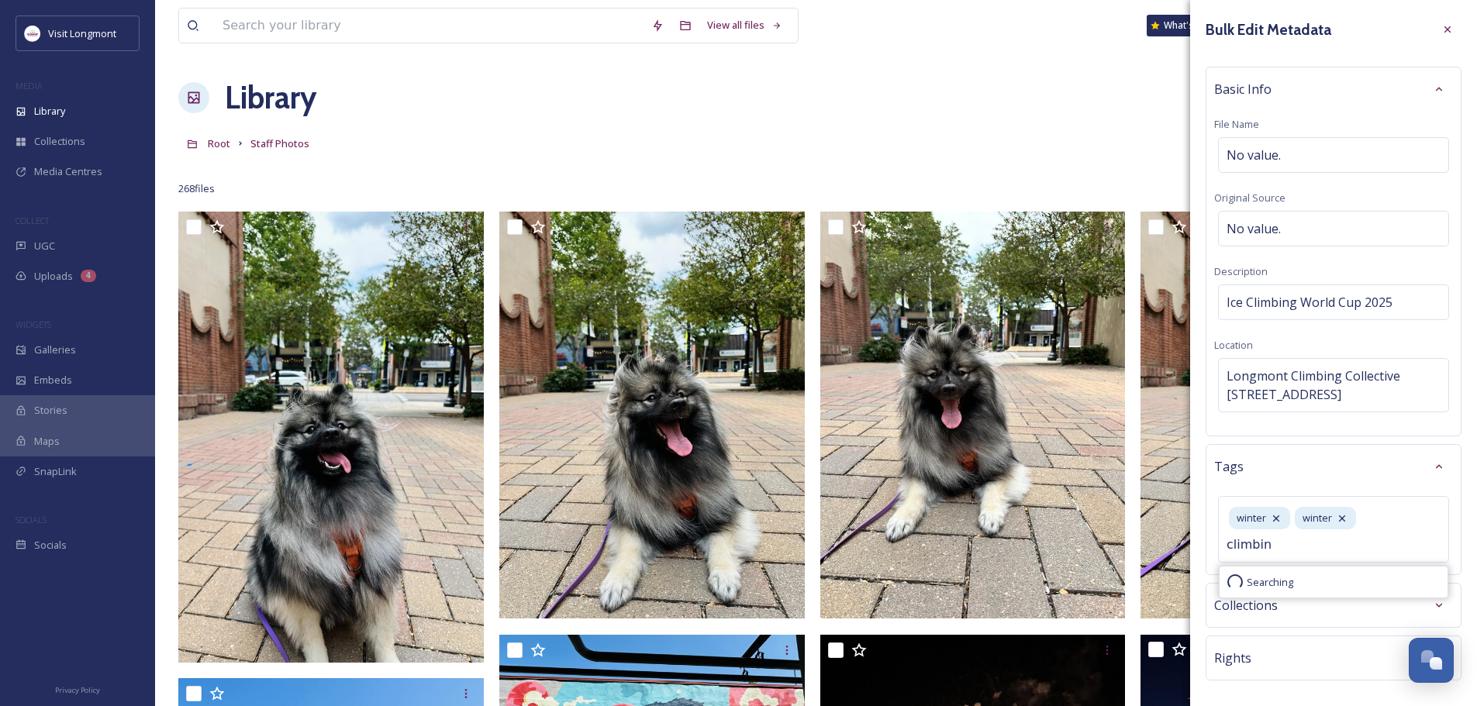
type input "climbing"
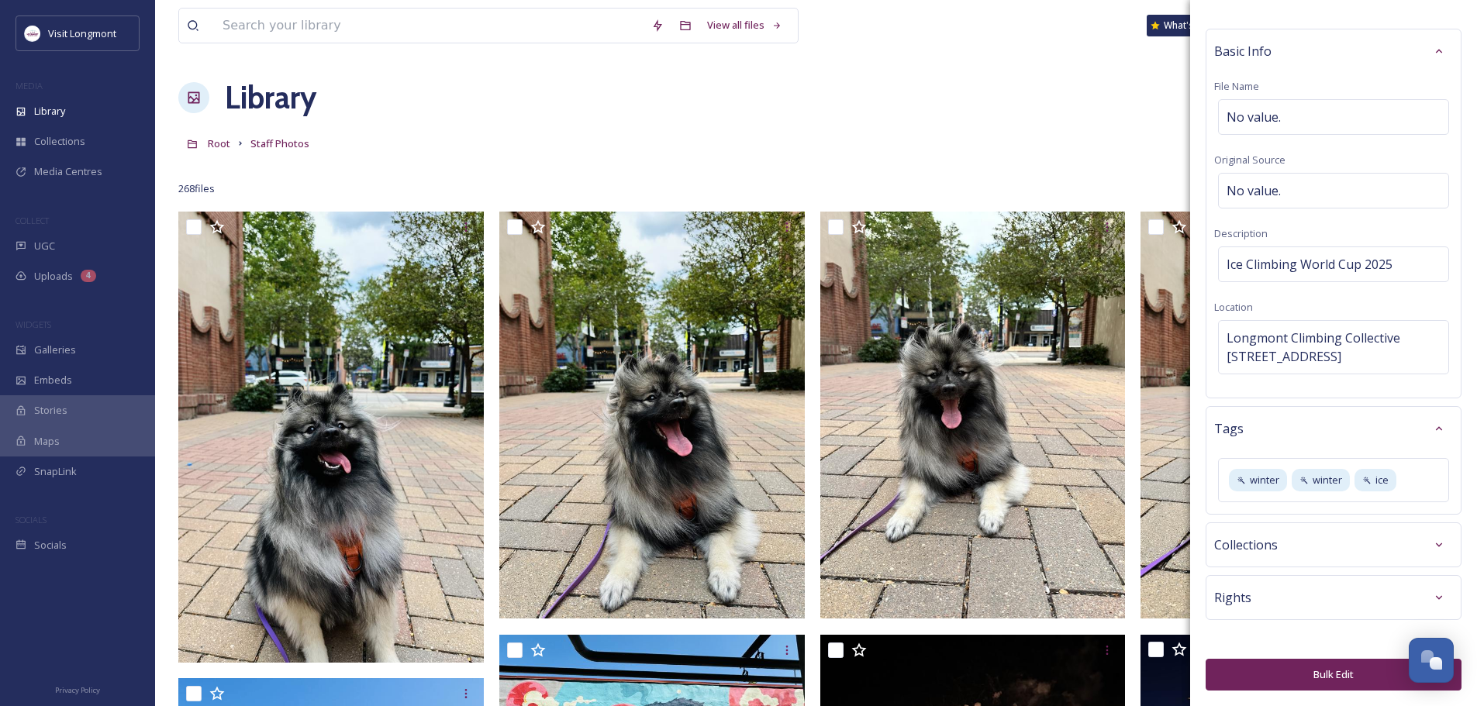
scroll to position [38, 0]
click at [1351, 672] on button "Bulk Edit" at bounding box center [1334, 675] width 256 height 32
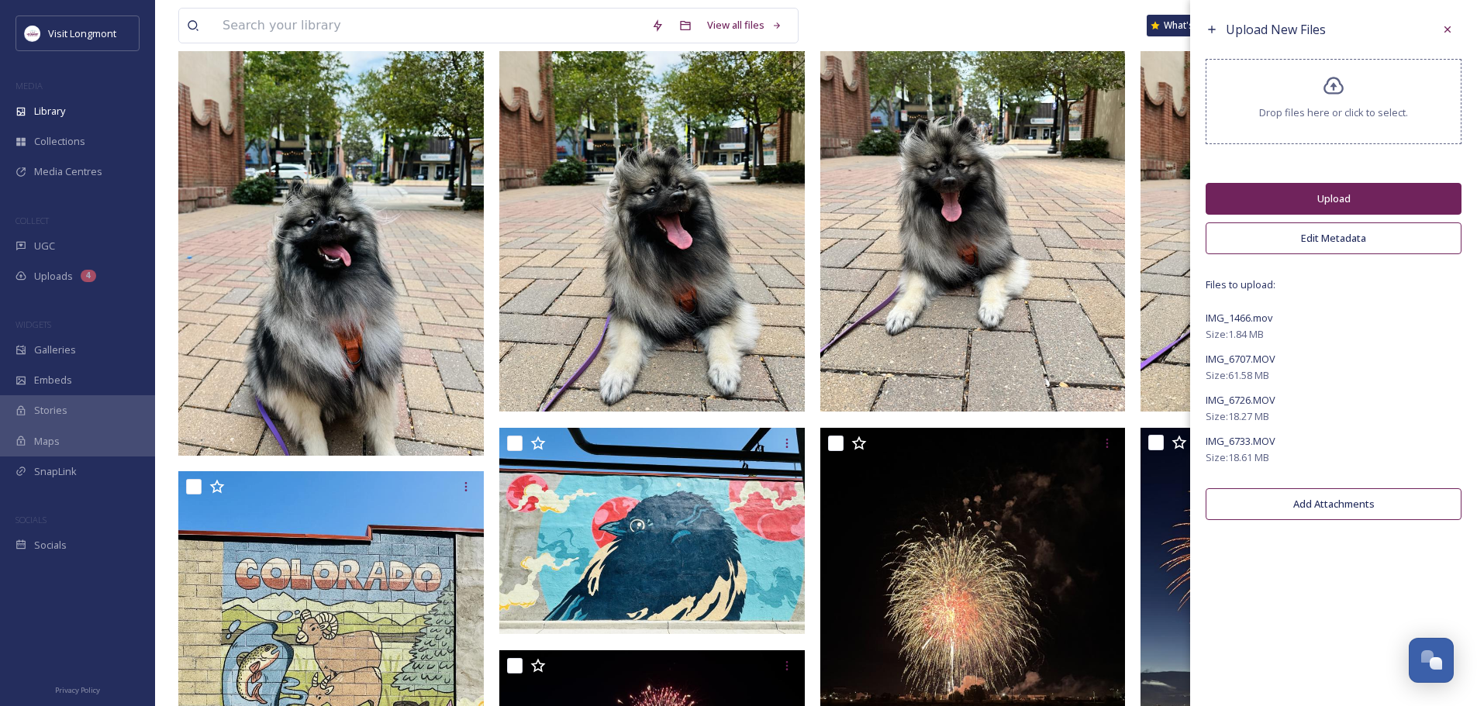
scroll to position [0, 0]
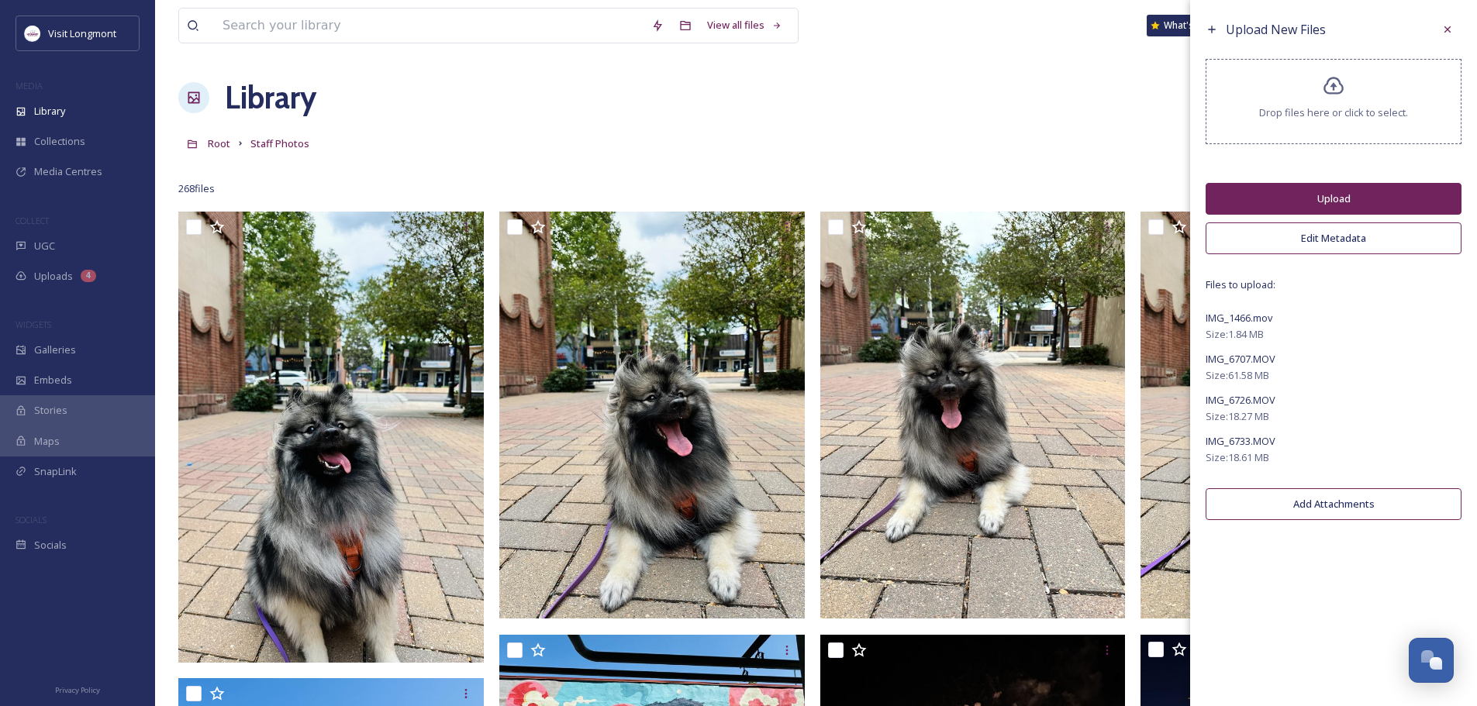
click at [1320, 200] on button "Upload" at bounding box center [1334, 199] width 256 height 32
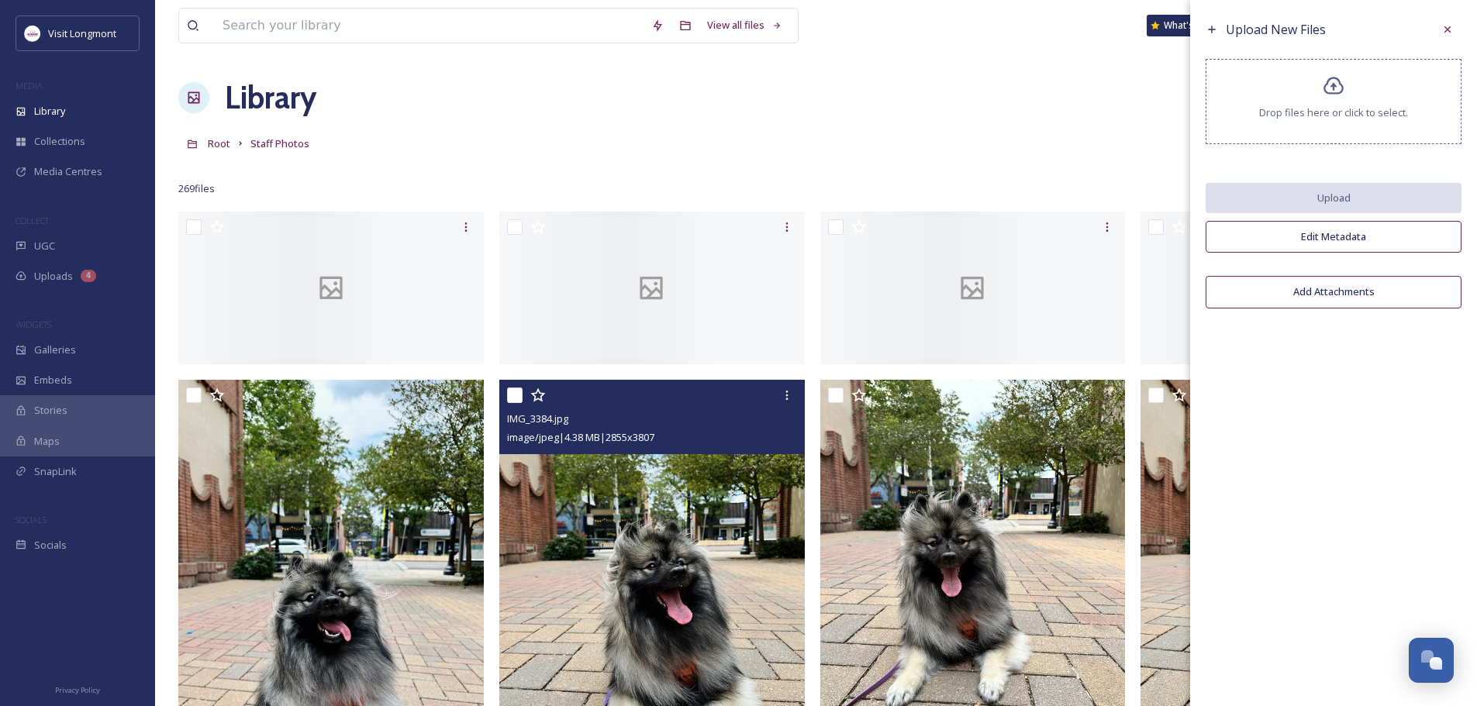
click at [1334, 89] on icon at bounding box center [1333, 86] width 20 height 18
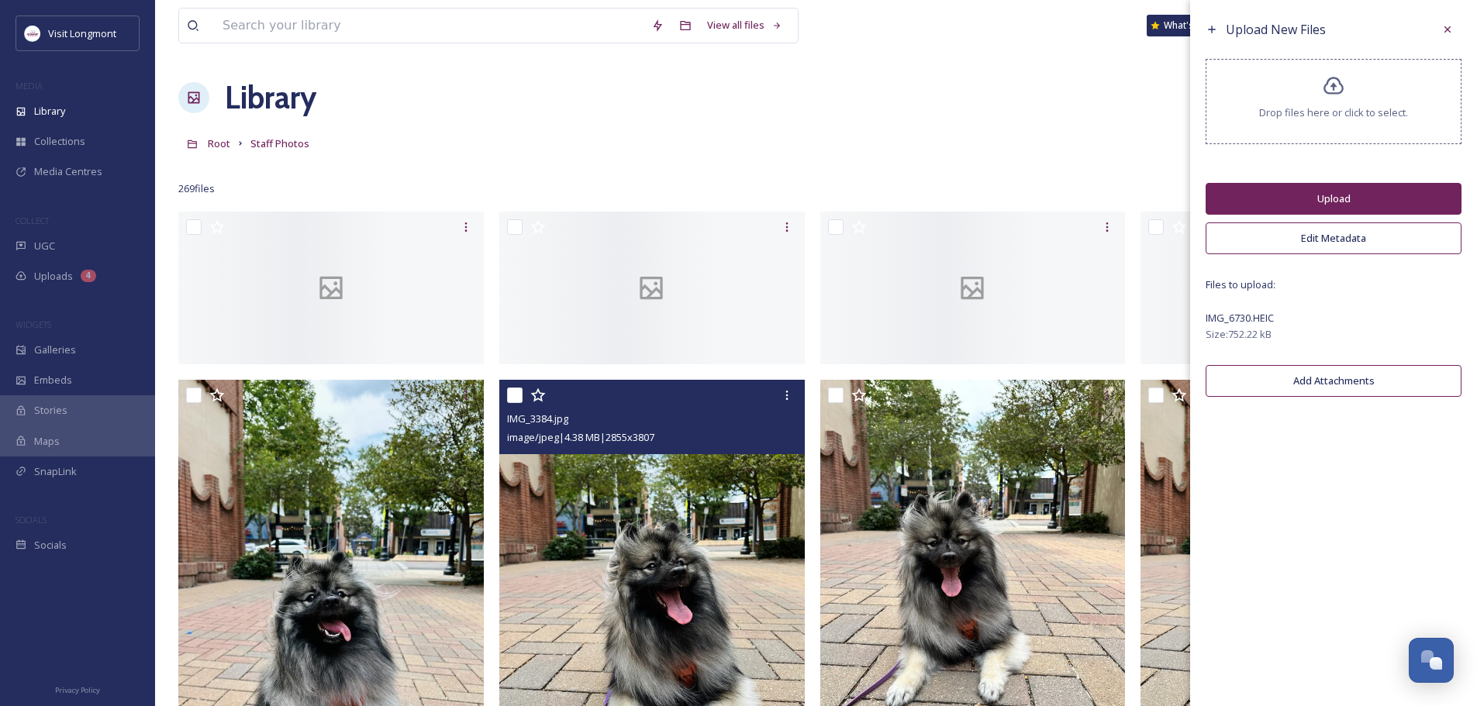
click at [1320, 200] on button "Upload" at bounding box center [1334, 199] width 256 height 32
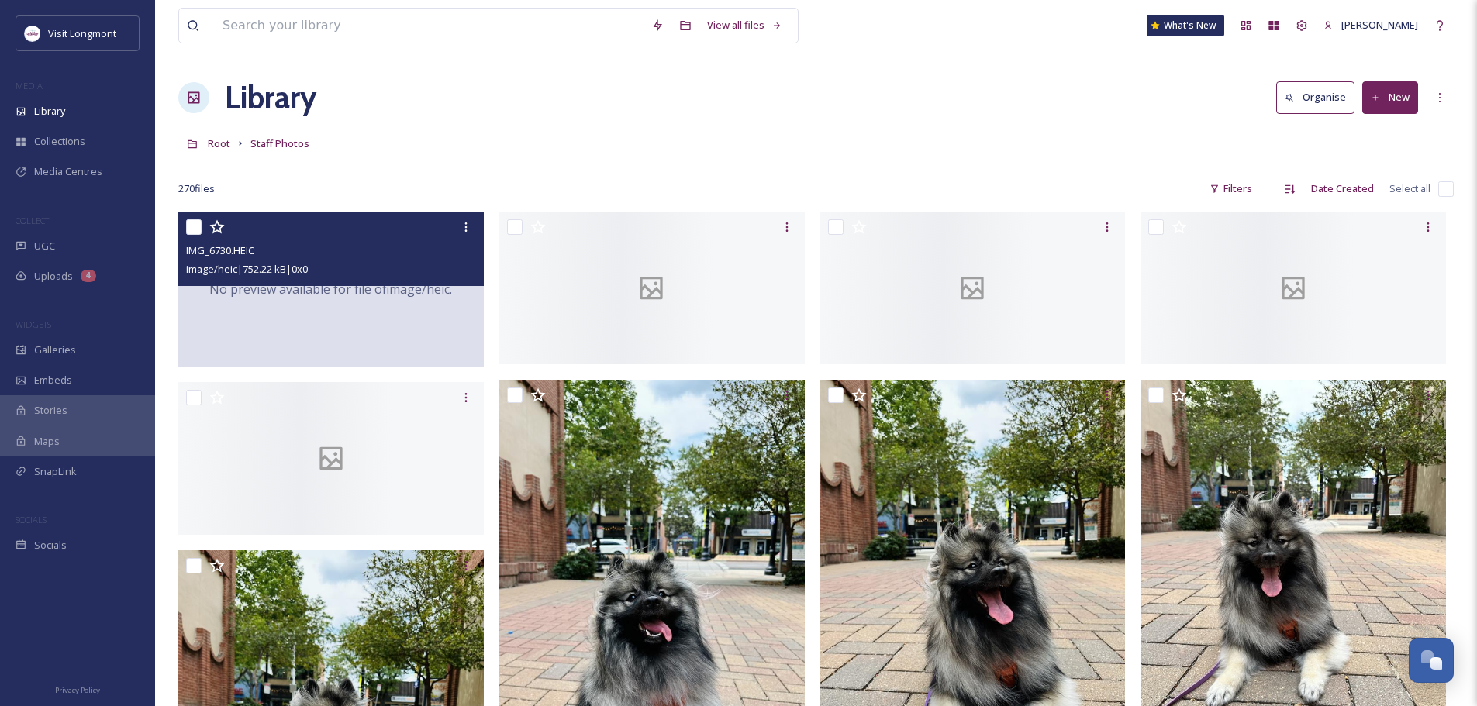
click at [390, 319] on div "No preview available for file of image/heic ." at bounding box center [330, 289] width 305 height 155
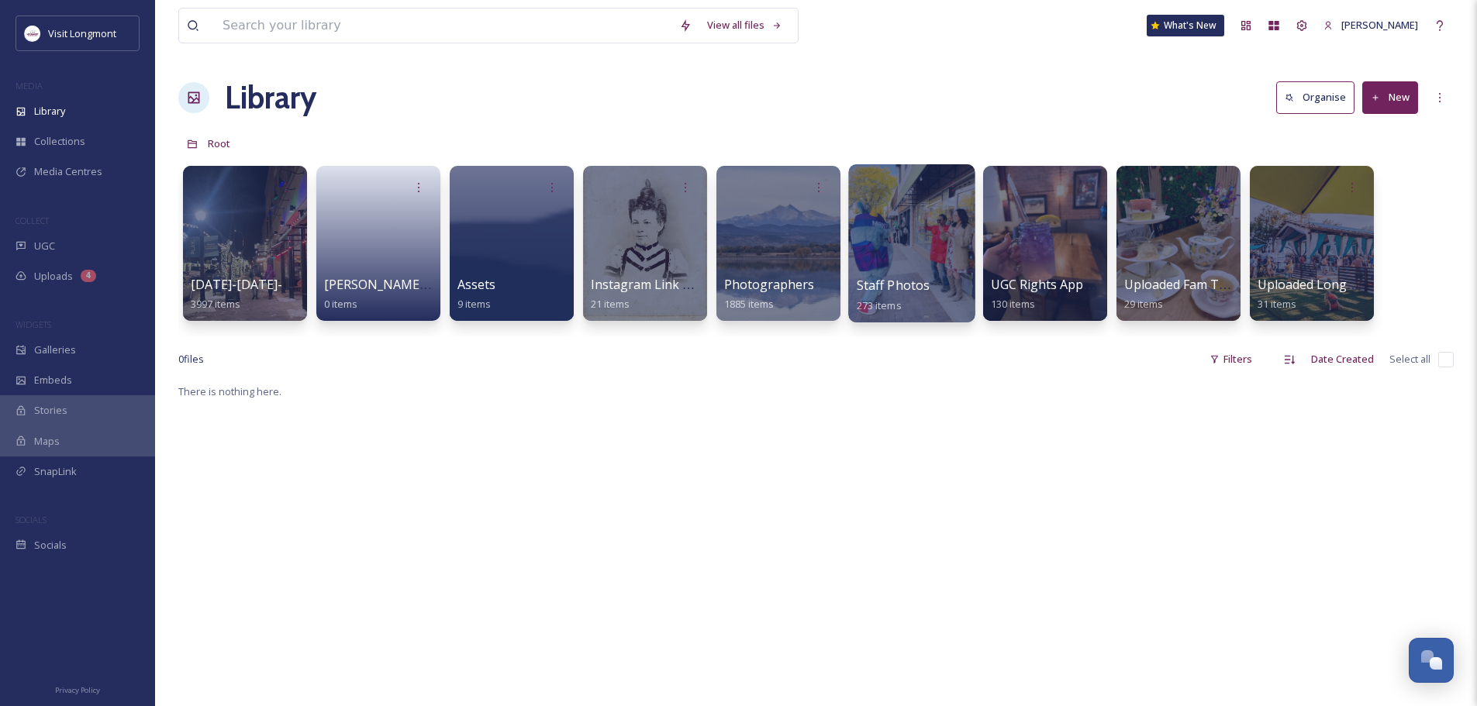
click at [888, 264] on div at bounding box center [911, 243] width 126 height 158
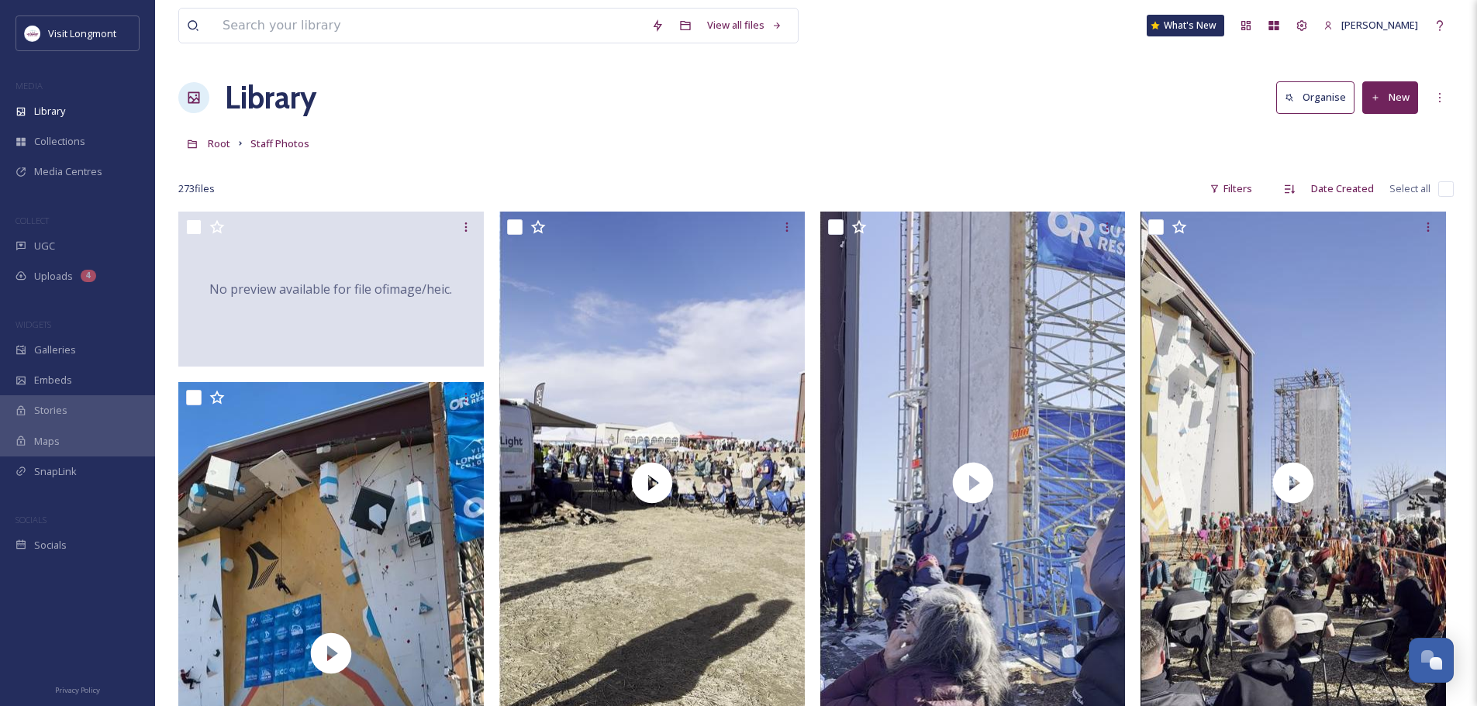
click at [1391, 91] on button "New" at bounding box center [1390, 97] width 56 height 32
click at [1368, 122] on div "File Upload" at bounding box center [1374, 134] width 88 height 30
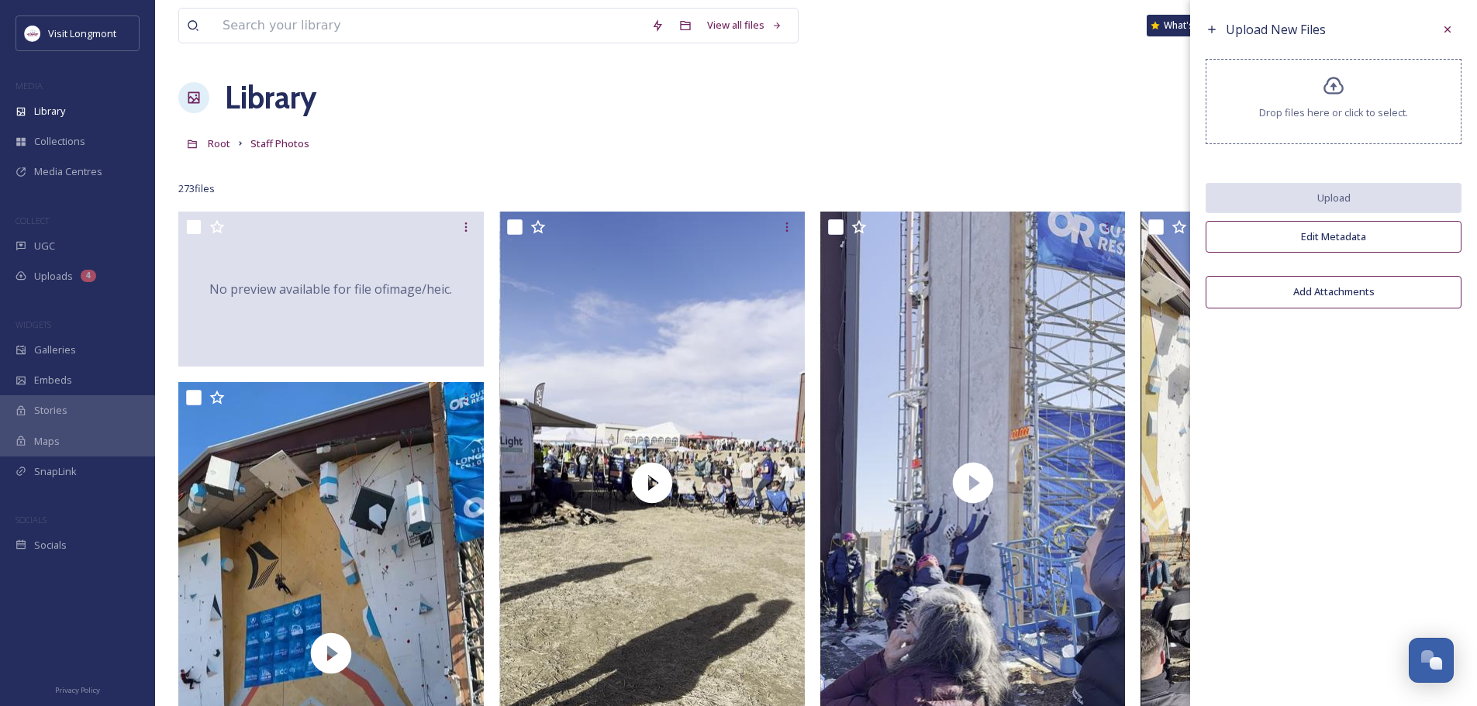
click at [1334, 81] on icon at bounding box center [1334, 86] width 22 height 22
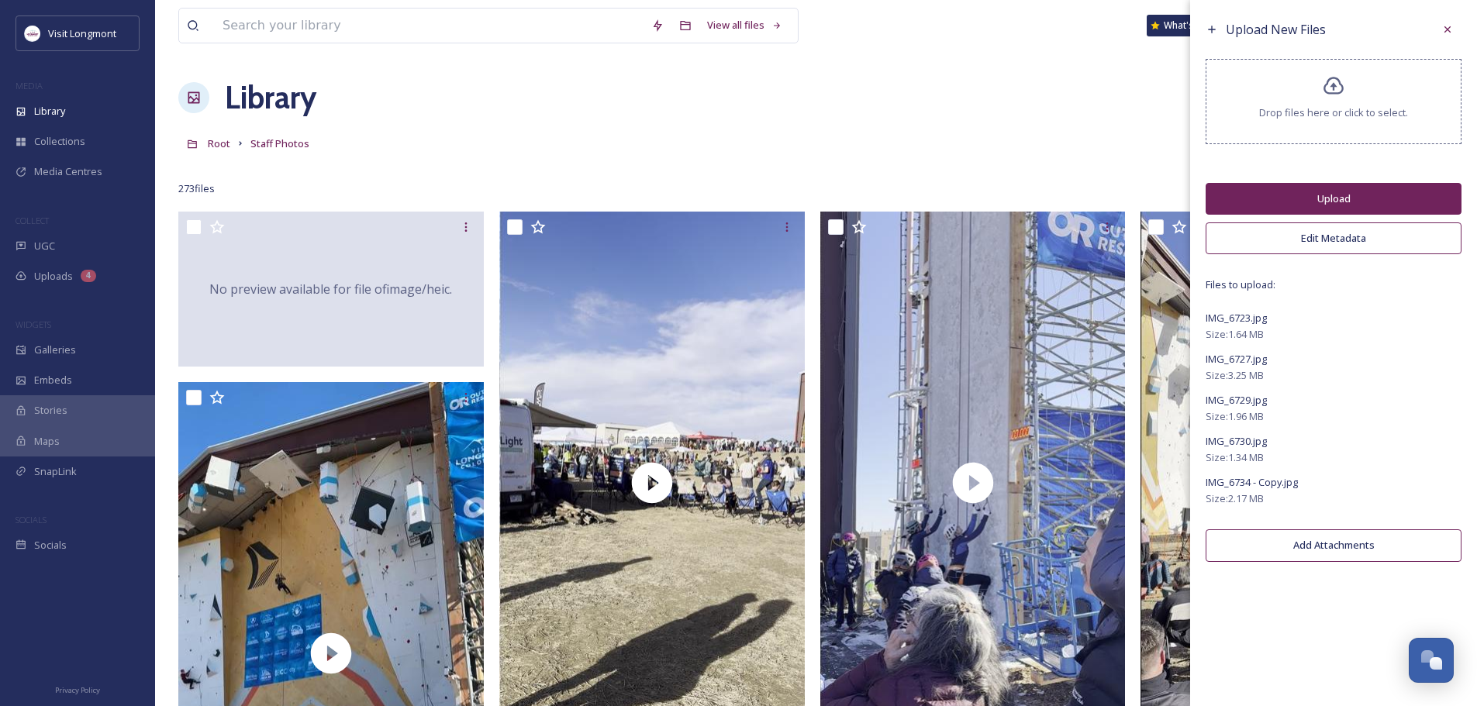
click at [1316, 240] on button "Edit Metadata" at bounding box center [1334, 239] width 256 height 32
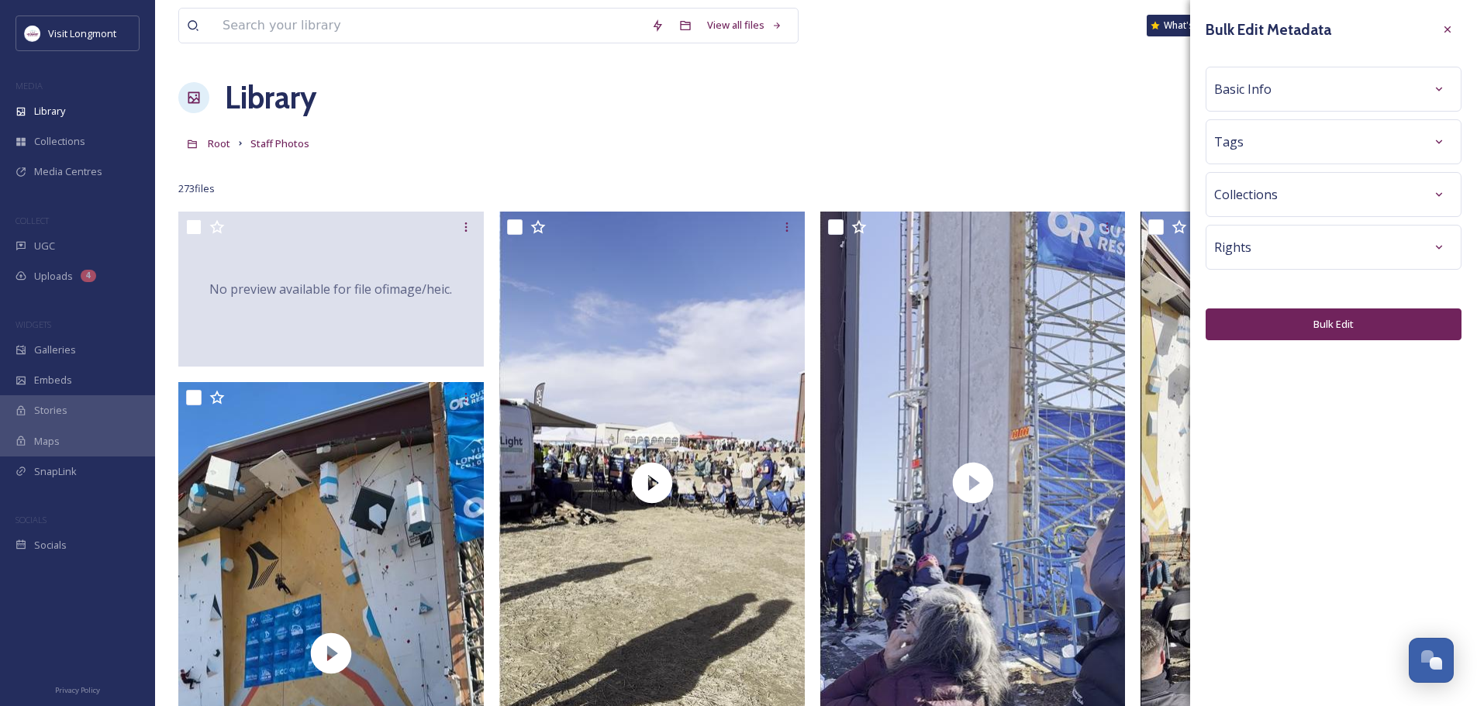
click at [1258, 90] on span "Basic Info" at bounding box center [1242, 89] width 57 height 19
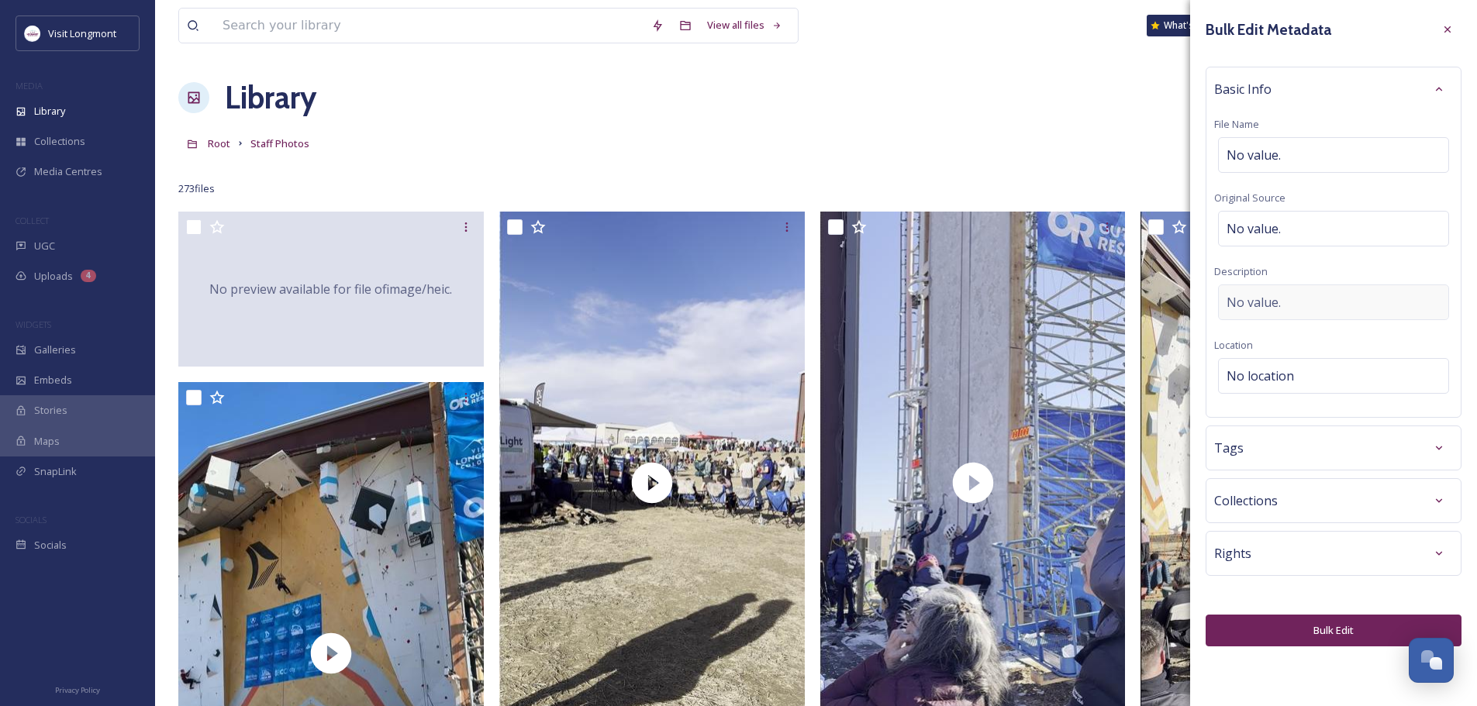
click at [1254, 296] on span "No value." at bounding box center [1254, 302] width 54 height 19
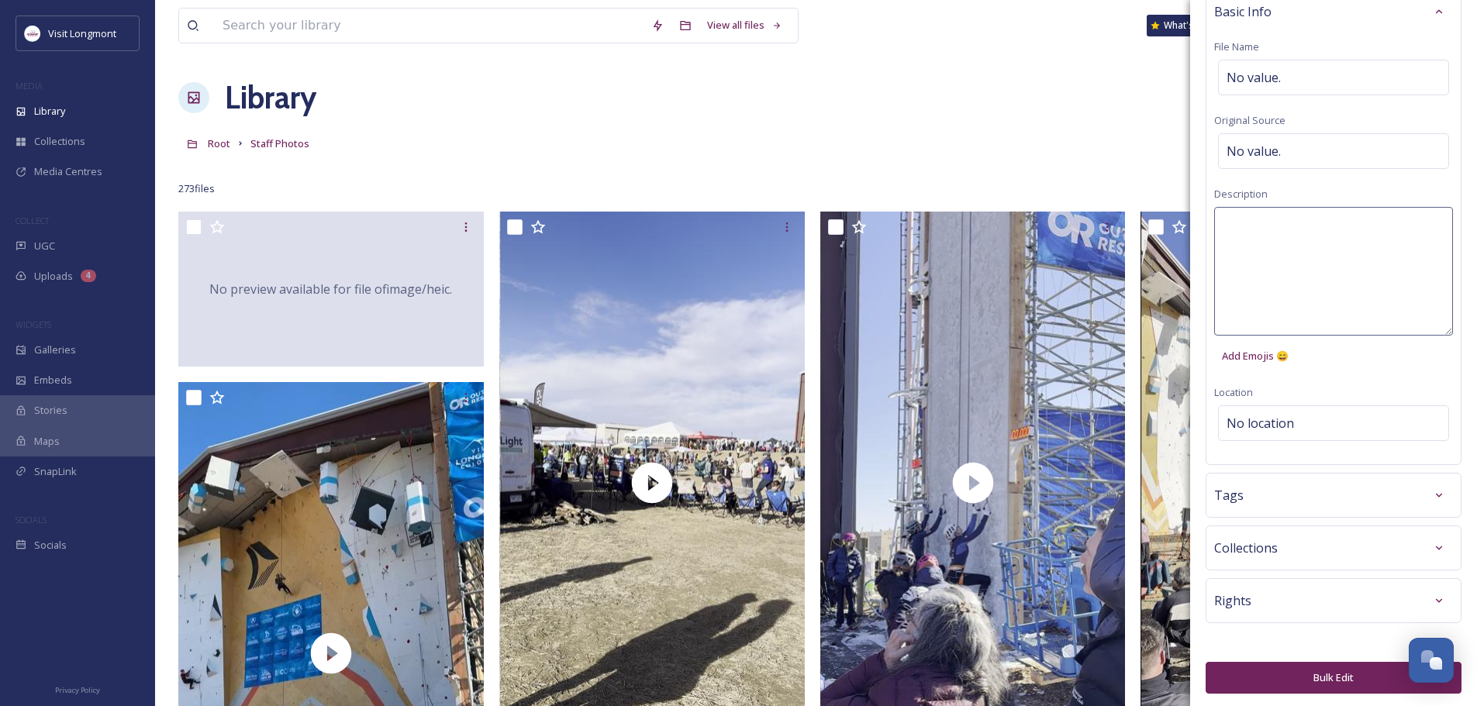
scroll to position [80, 0]
click at [1268, 250] on textarea at bounding box center [1333, 269] width 239 height 129
type textarea "Ice Climbing World Cup 2025"
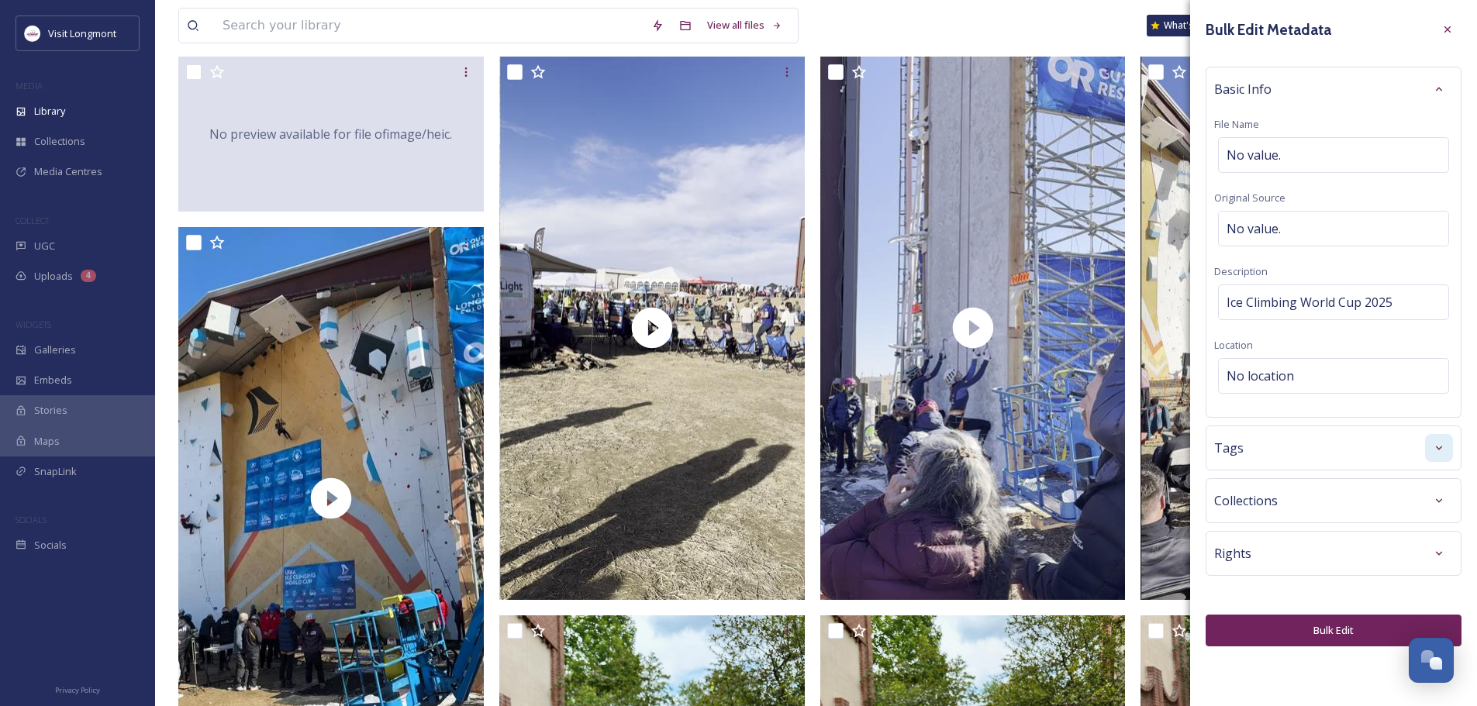
scroll to position [0, 0]
click at [1428, 488] on div "Bulk Edit Metadata Basic Info File Name No value. Original Source No value. Des…" at bounding box center [1333, 331] width 287 height 662
click at [1444, 449] on icon at bounding box center [1439, 448] width 12 height 12
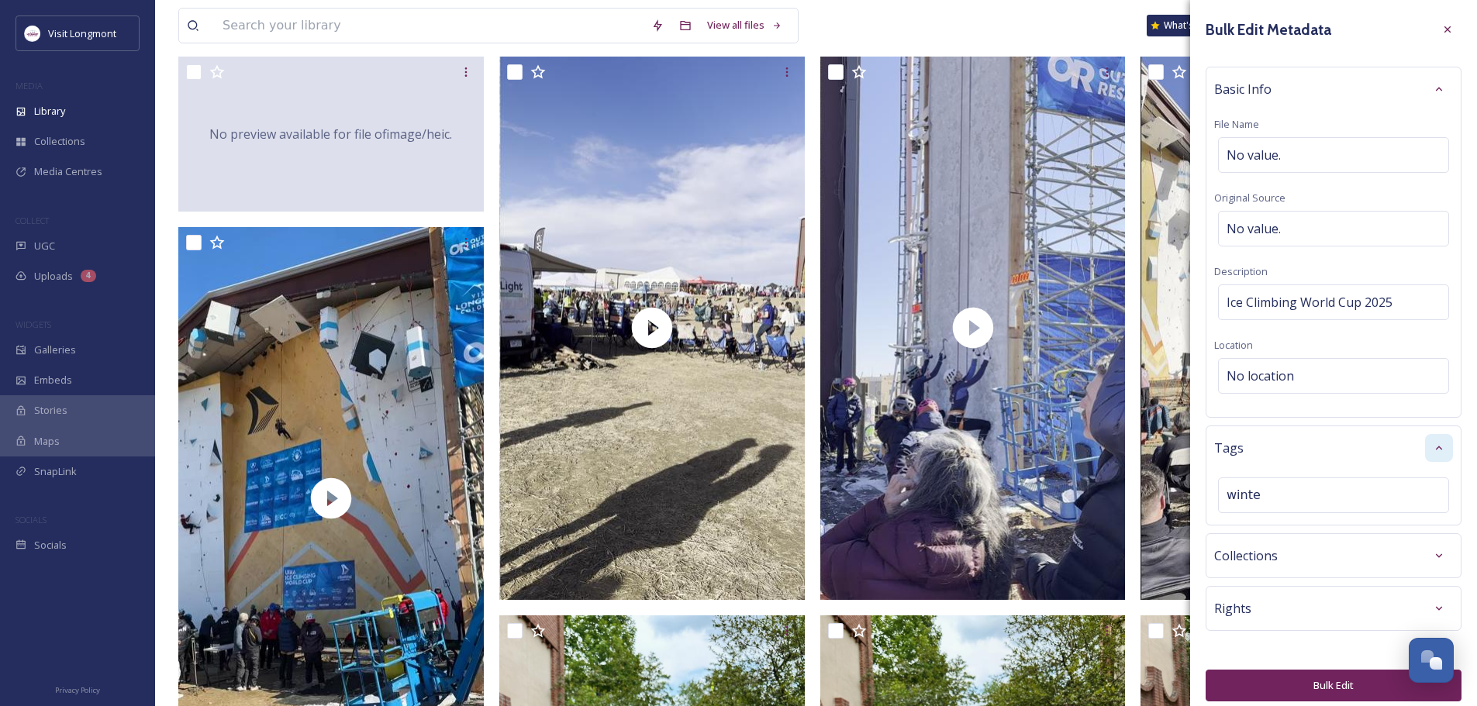
type input "winter"
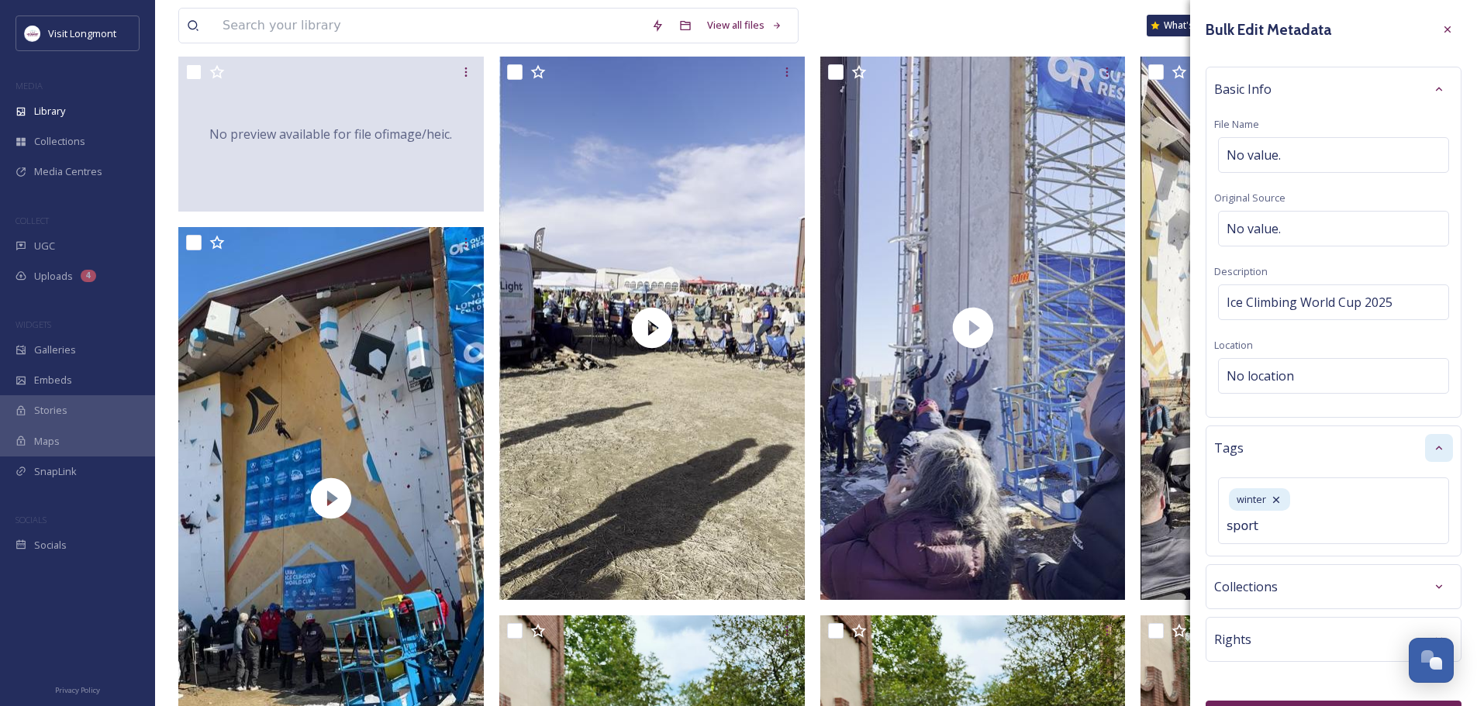
type input "sports"
type input "uiaa"
click at [1397, 502] on icon at bounding box center [1398, 500] width 12 height 12
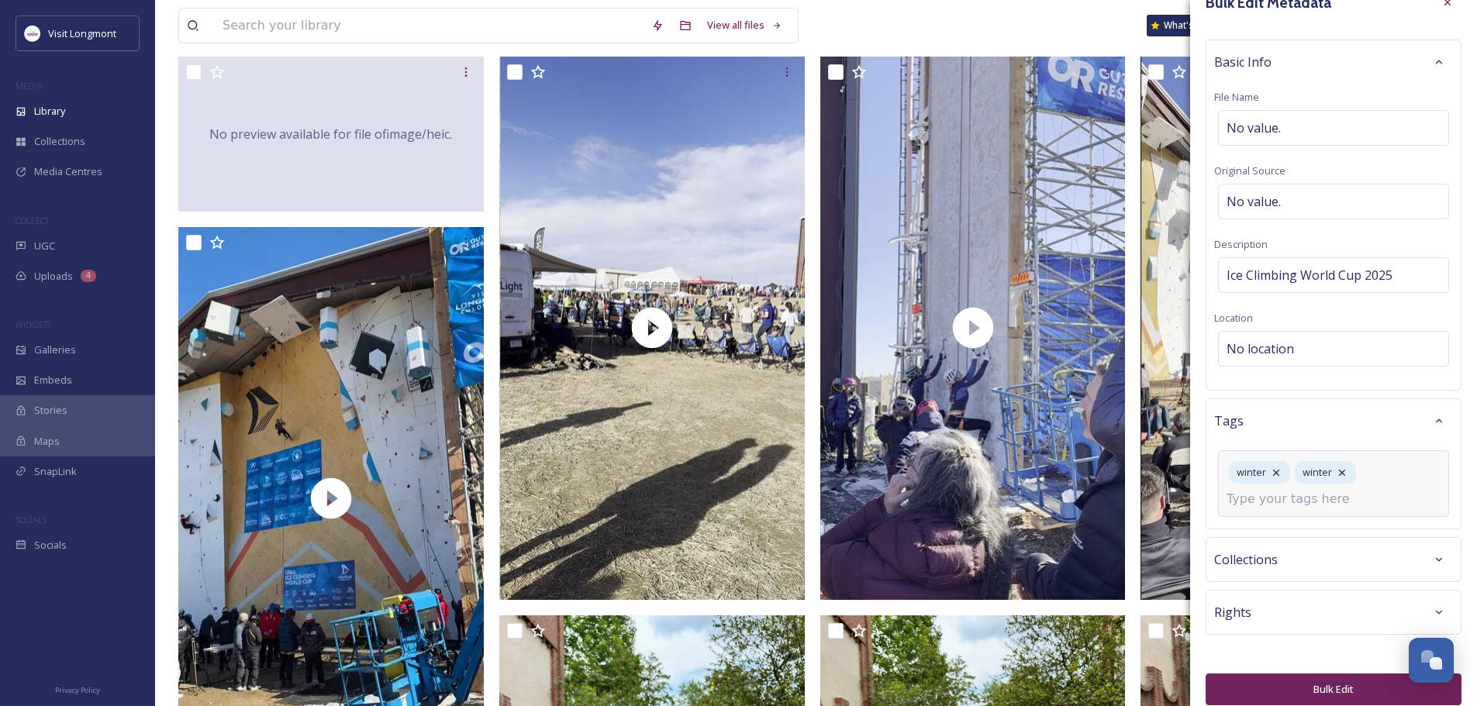
scroll to position [42, 0]
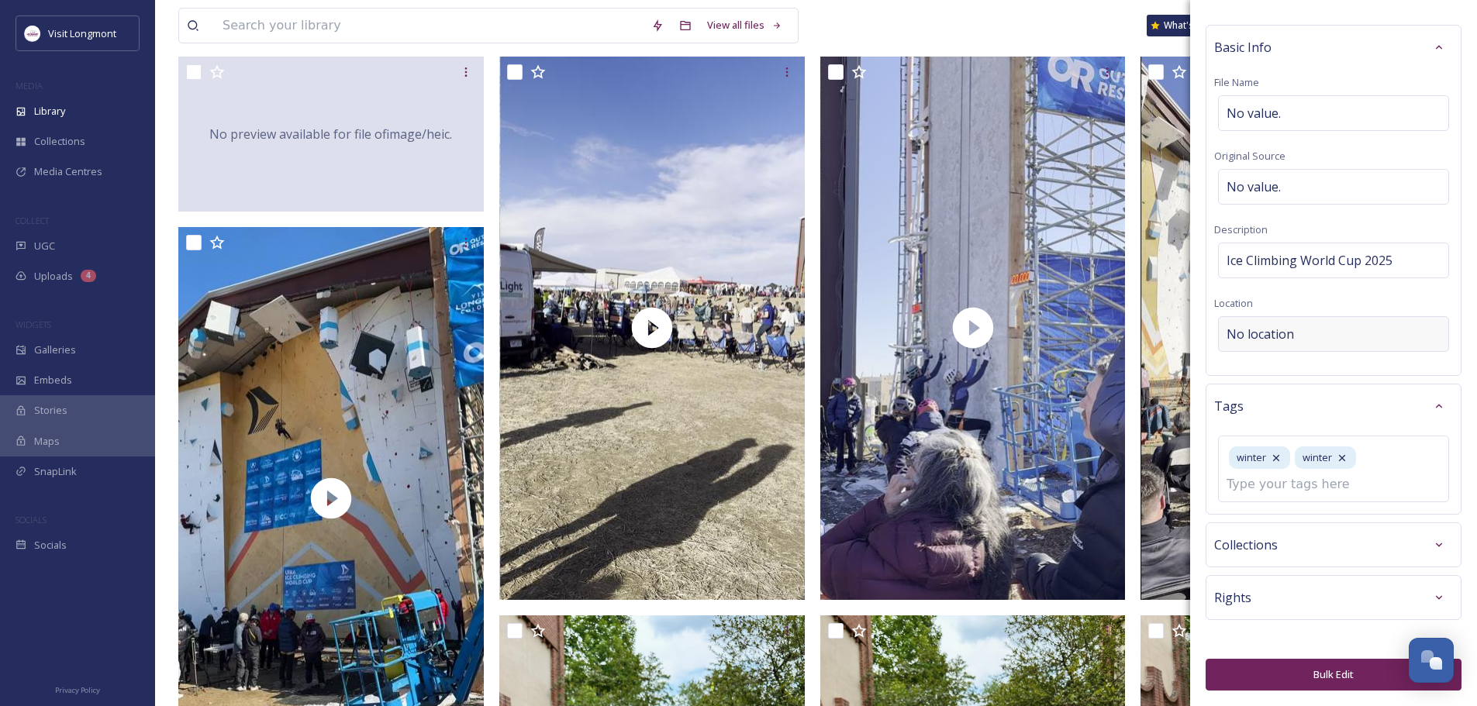
click at [1260, 328] on div "Basic Info File Name No value. Original Source No value. Description Ice Climbi…" at bounding box center [1334, 200] width 256 height 351
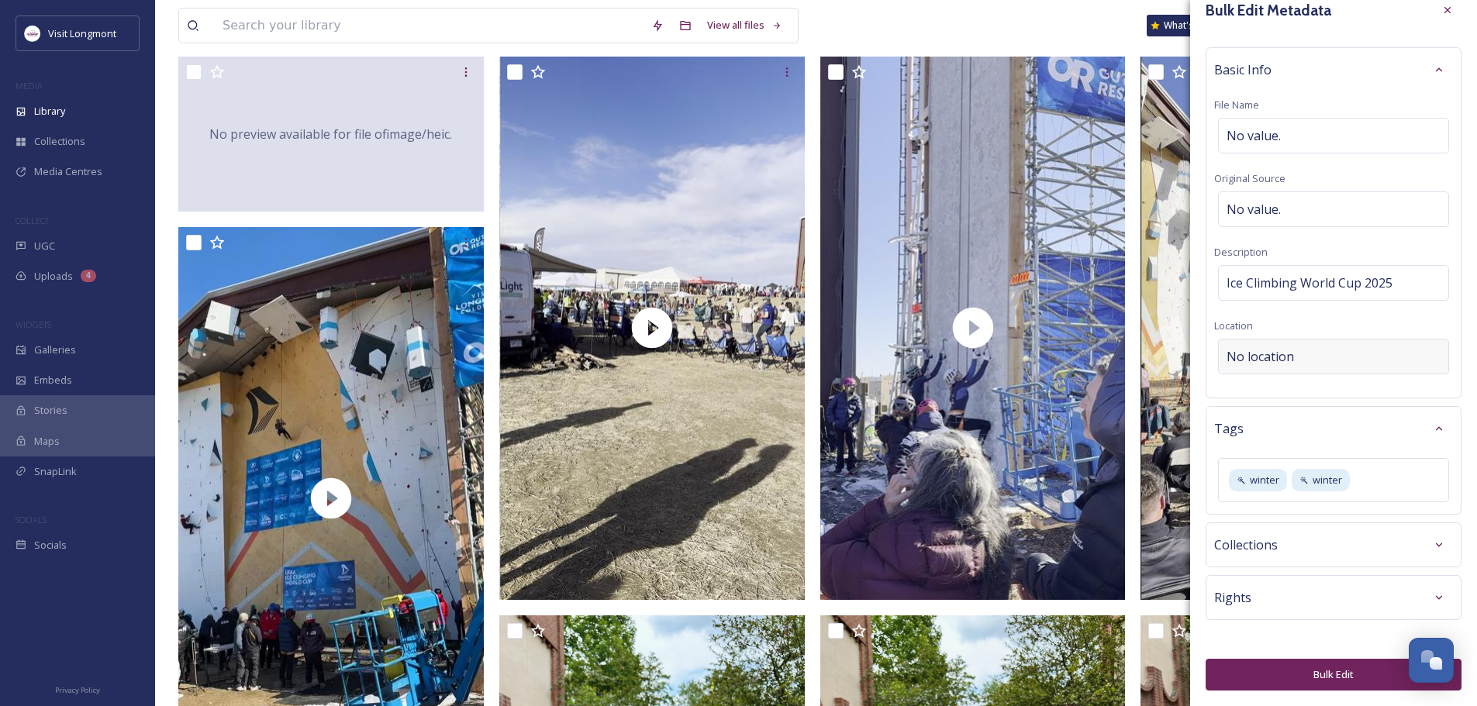
click at [1252, 352] on span "No location" at bounding box center [1260, 356] width 67 height 19
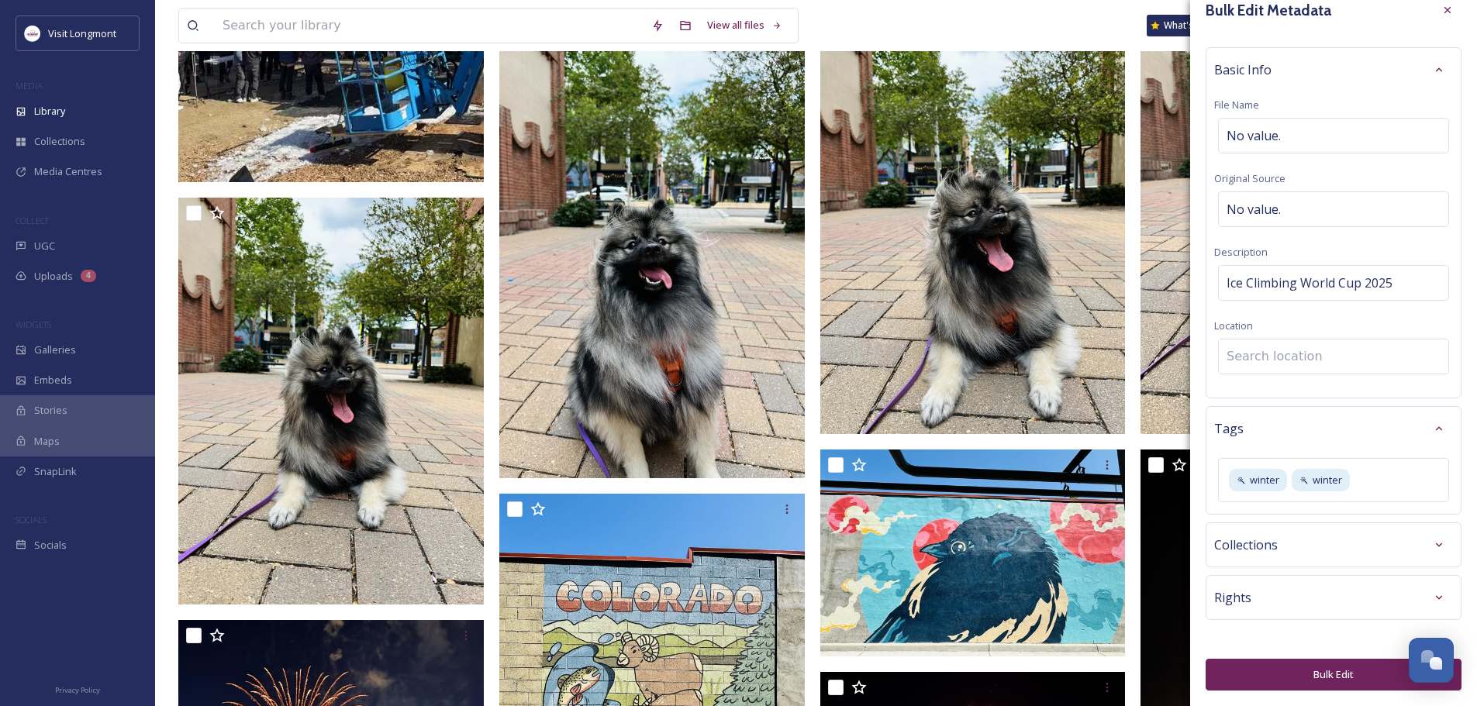
scroll to position [773, 0]
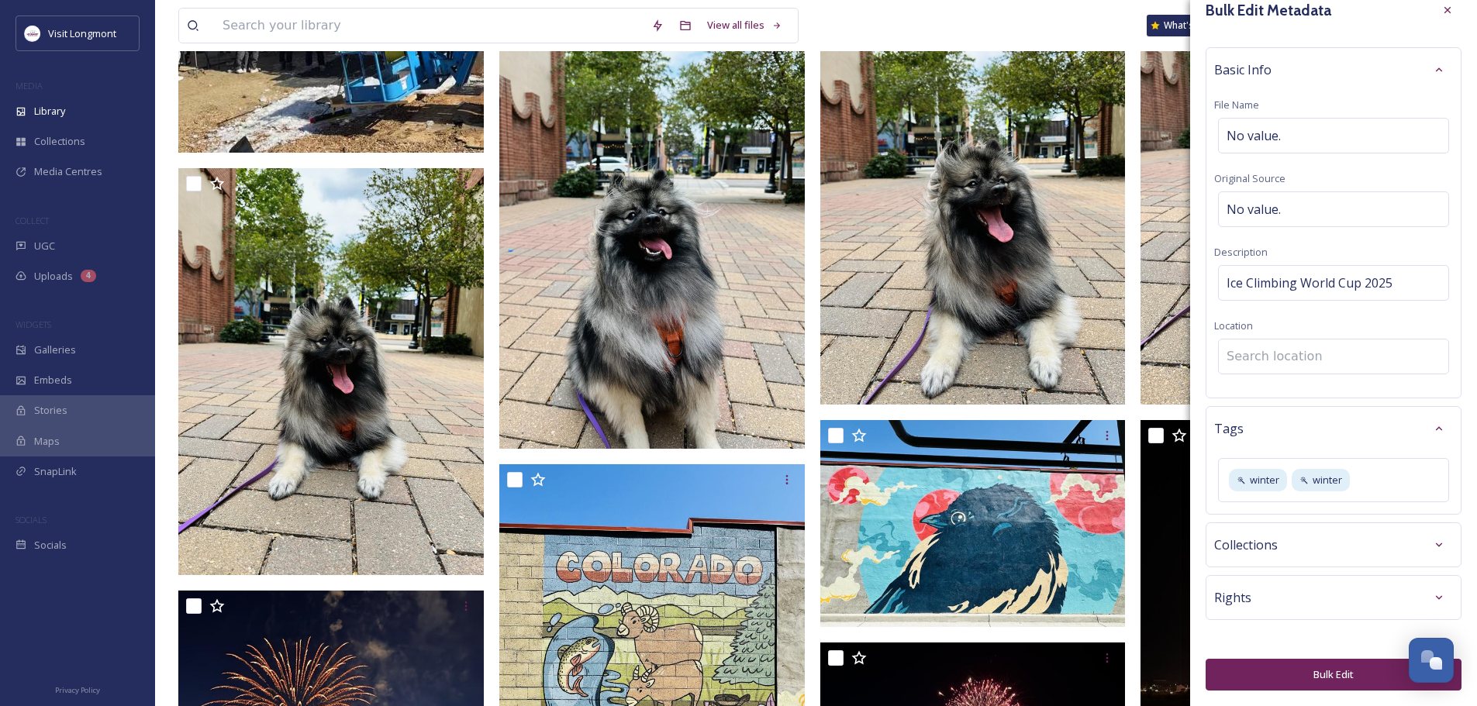
click at [1249, 352] on input at bounding box center [1333, 357] width 229 height 34
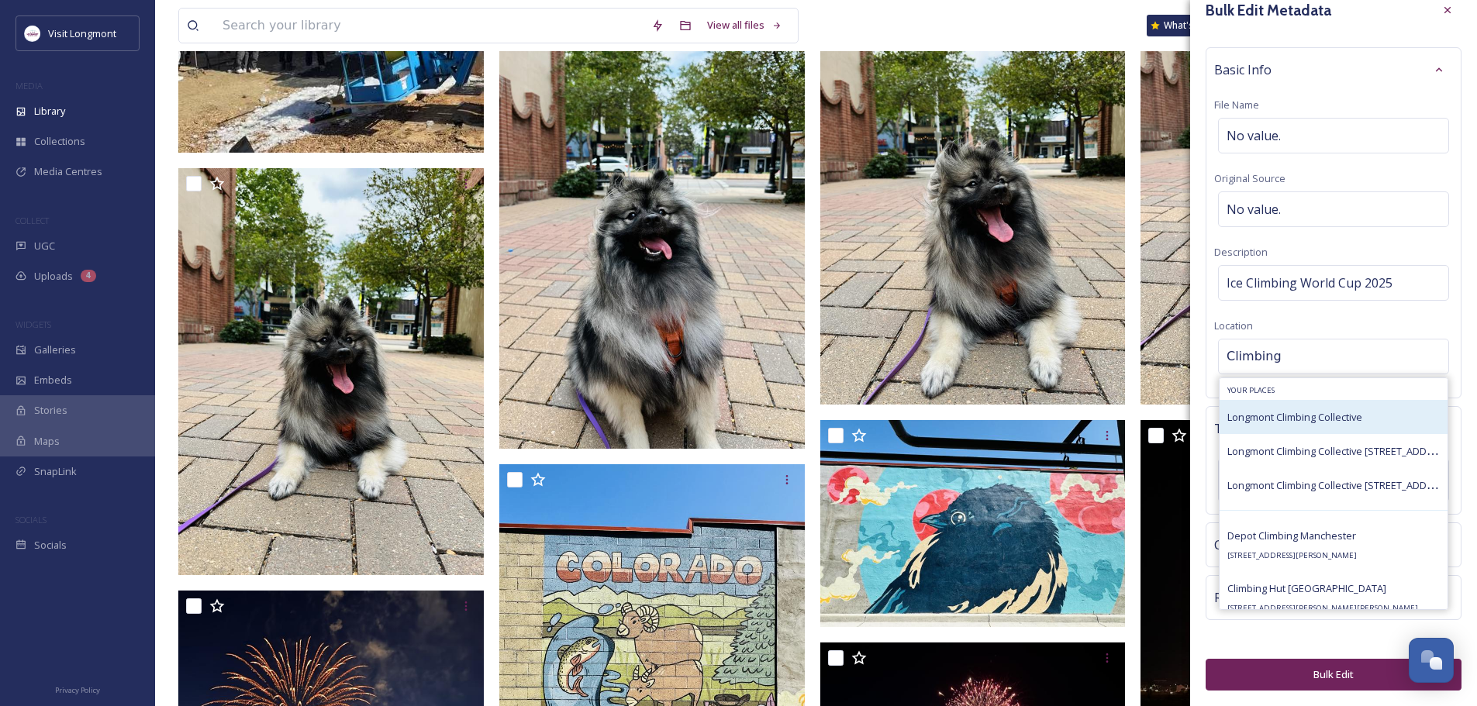
type input "Climbing"
click at [1267, 423] on span "Longmont Climbing Collective" at bounding box center [1294, 417] width 135 height 14
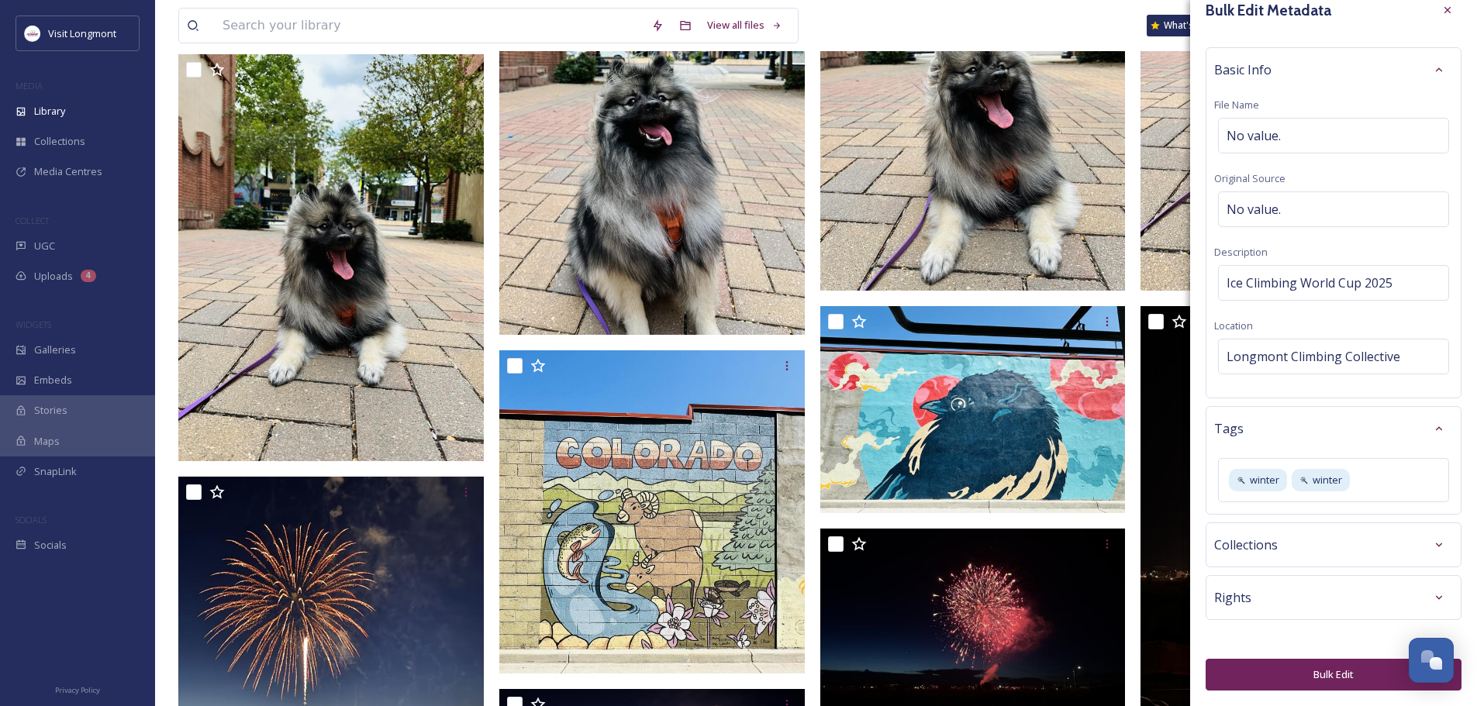
scroll to position [928, 0]
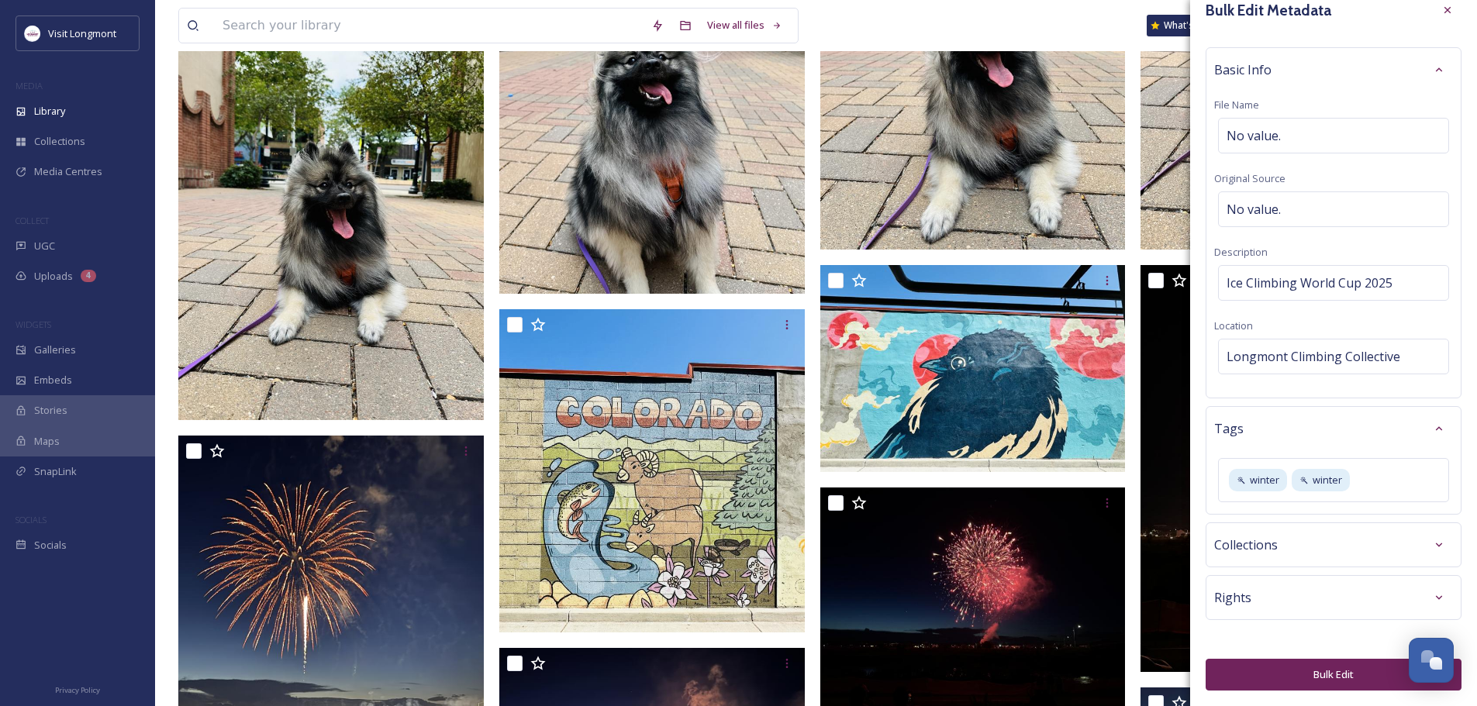
click at [1332, 675] on button "Bulk Edit" at bounding box center [1334, 675] width 256 height 32
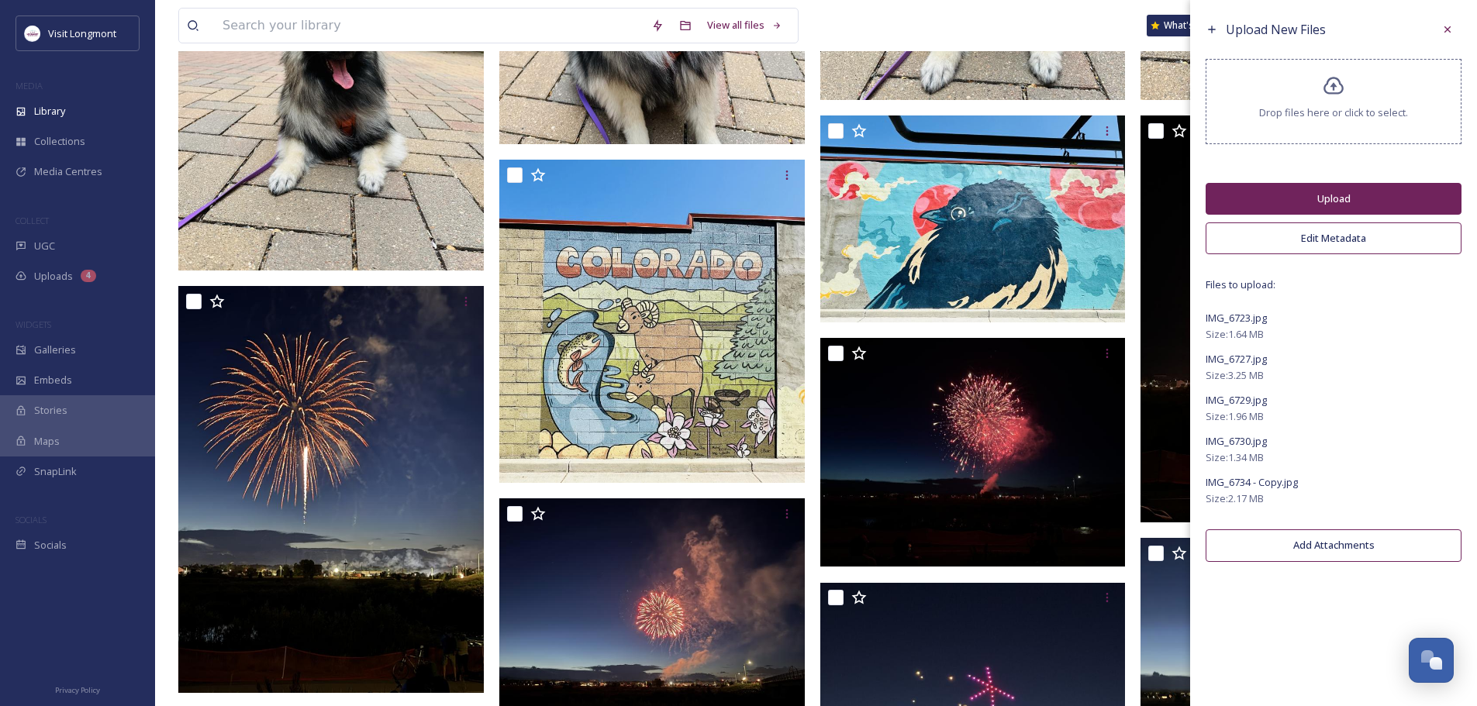
scroll to position [1083, 0]
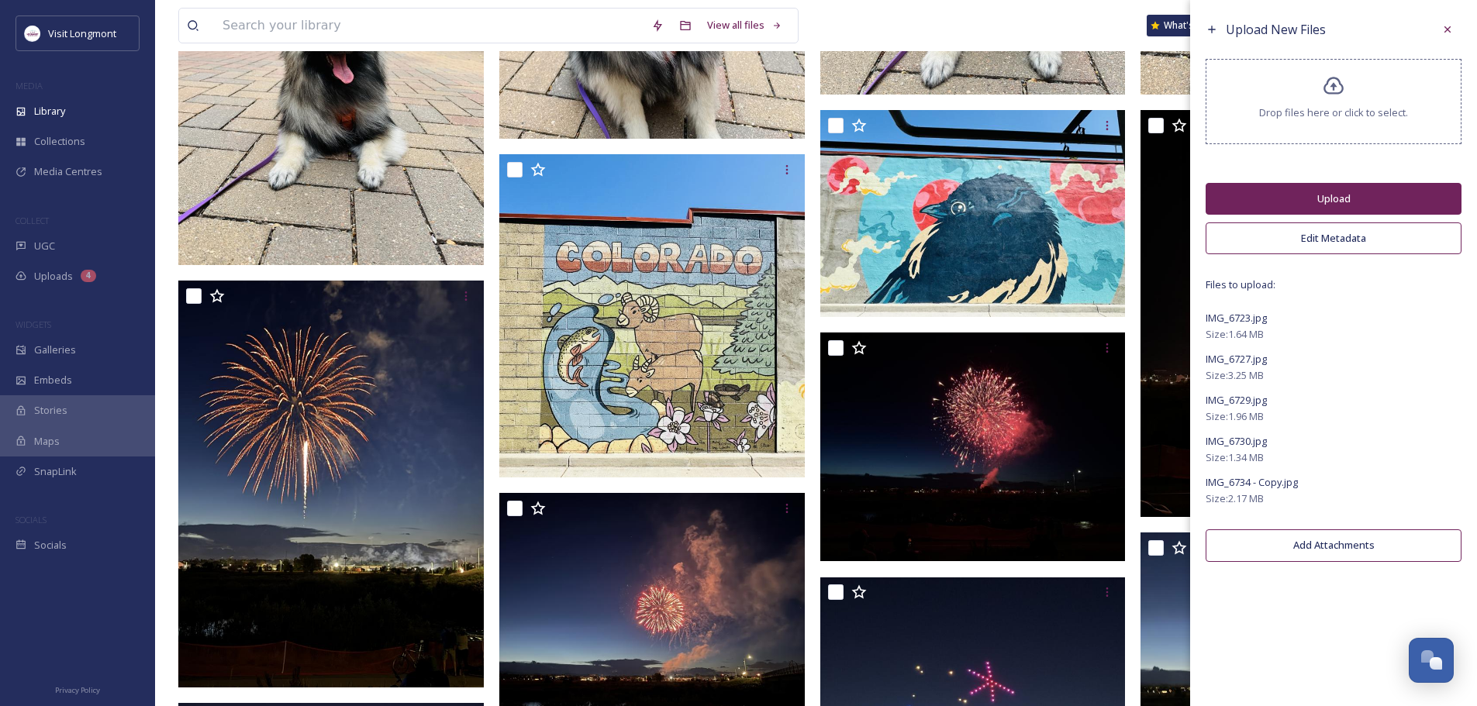
click at [1330, 202] on button "Upload" at bounding box center [1334, 199] width 256 height 32
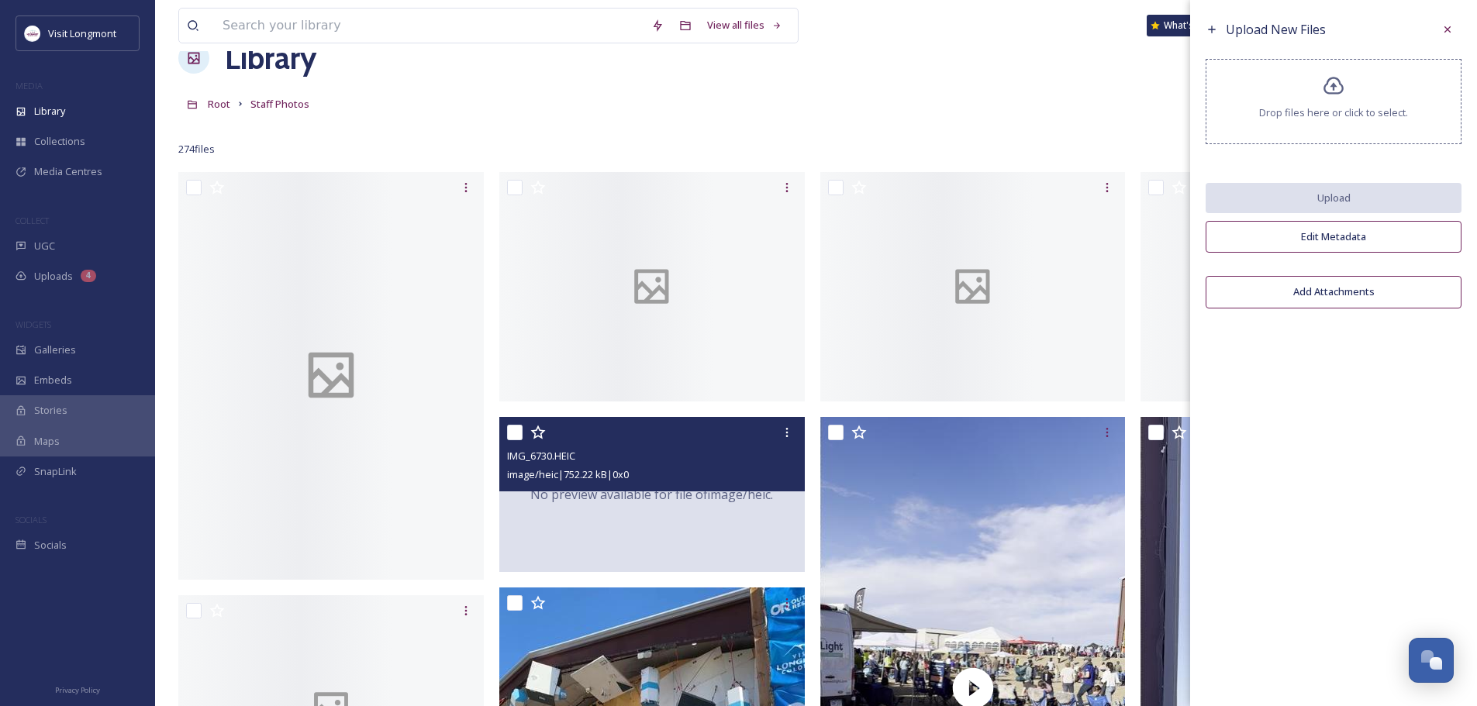
scroll to position [0, 0]
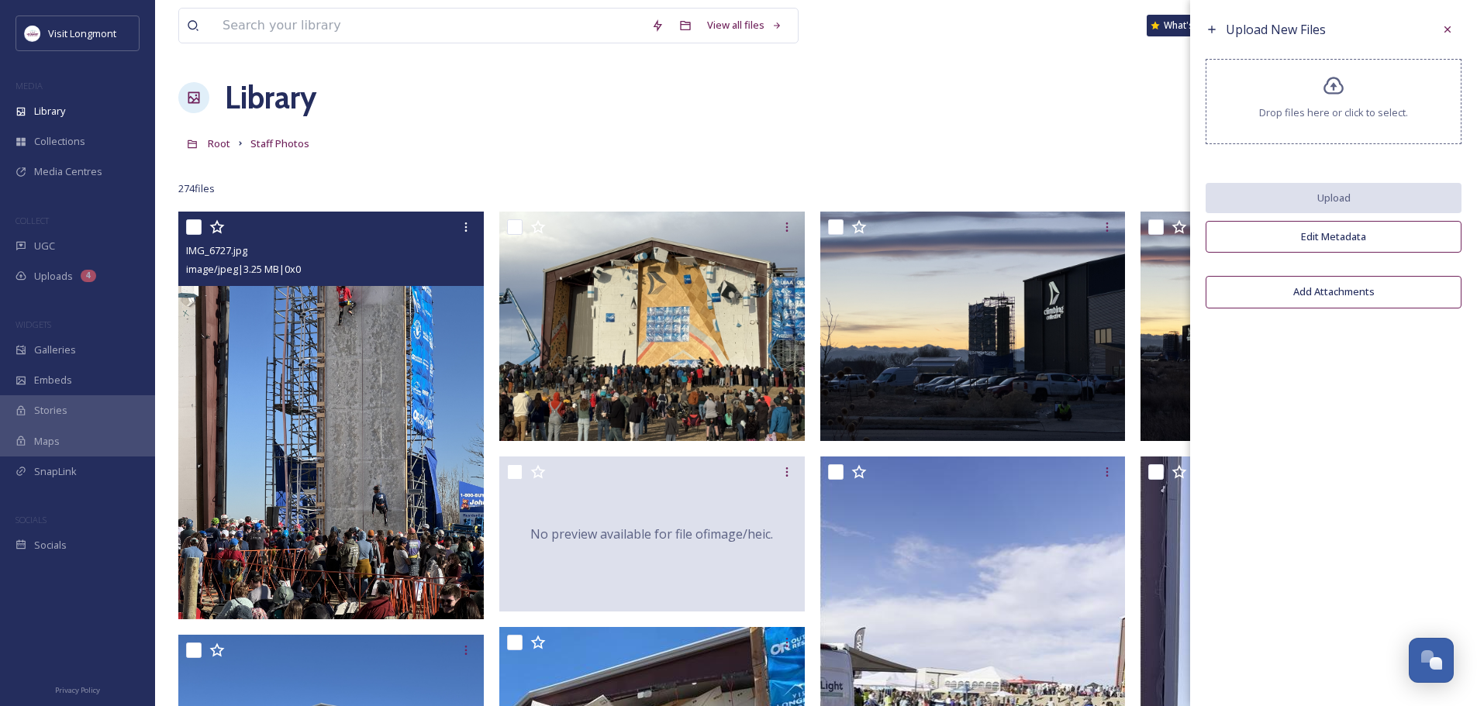
click at [193, 225] on input "checkbox" at bounding box center [194, 227] width 16 height 16
checkbox input "true"
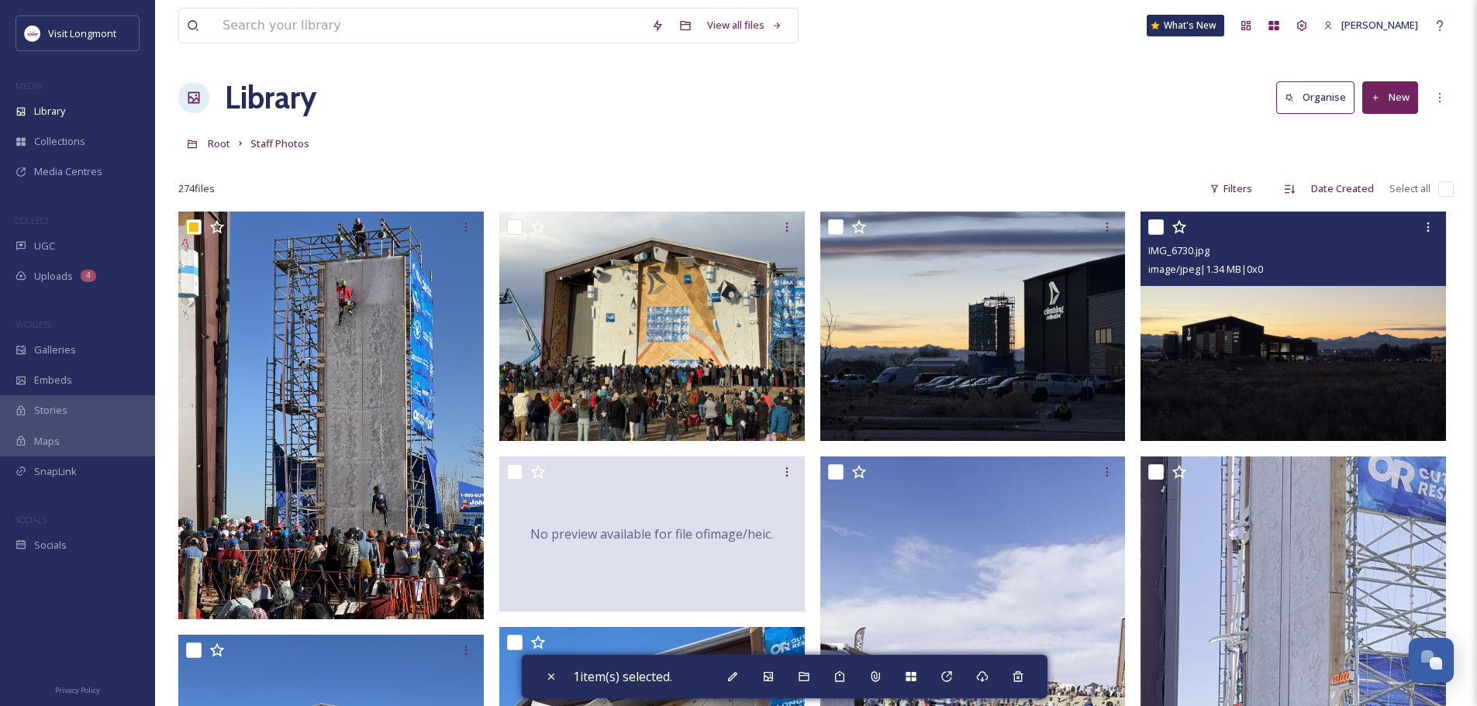
click at [1161, 225] on input "checkbox" at bounding box center [1156, 227] width 16 height 16
checkbox input "true"
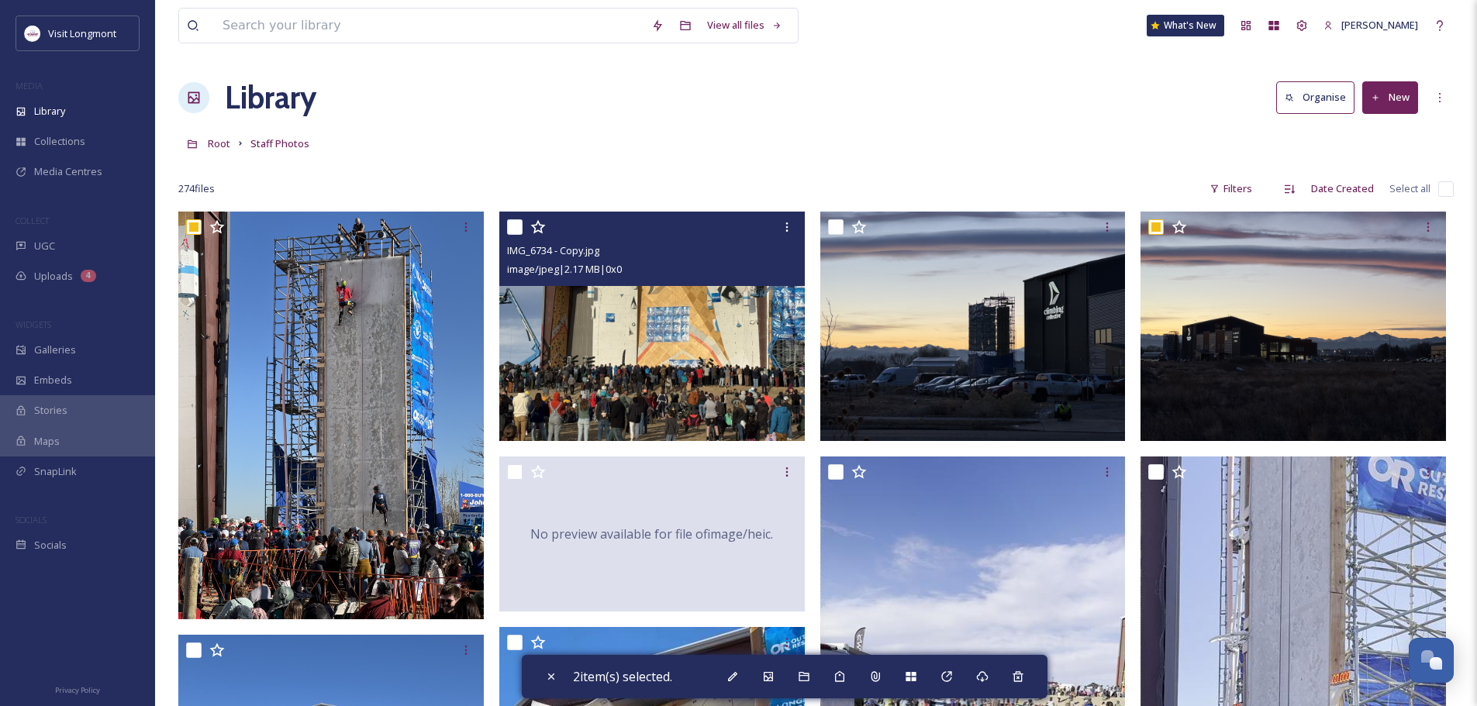
click at [517, 229] on input "checkbox" at bounding box center [515, 227] width 16 height 16
checkbox input "true"
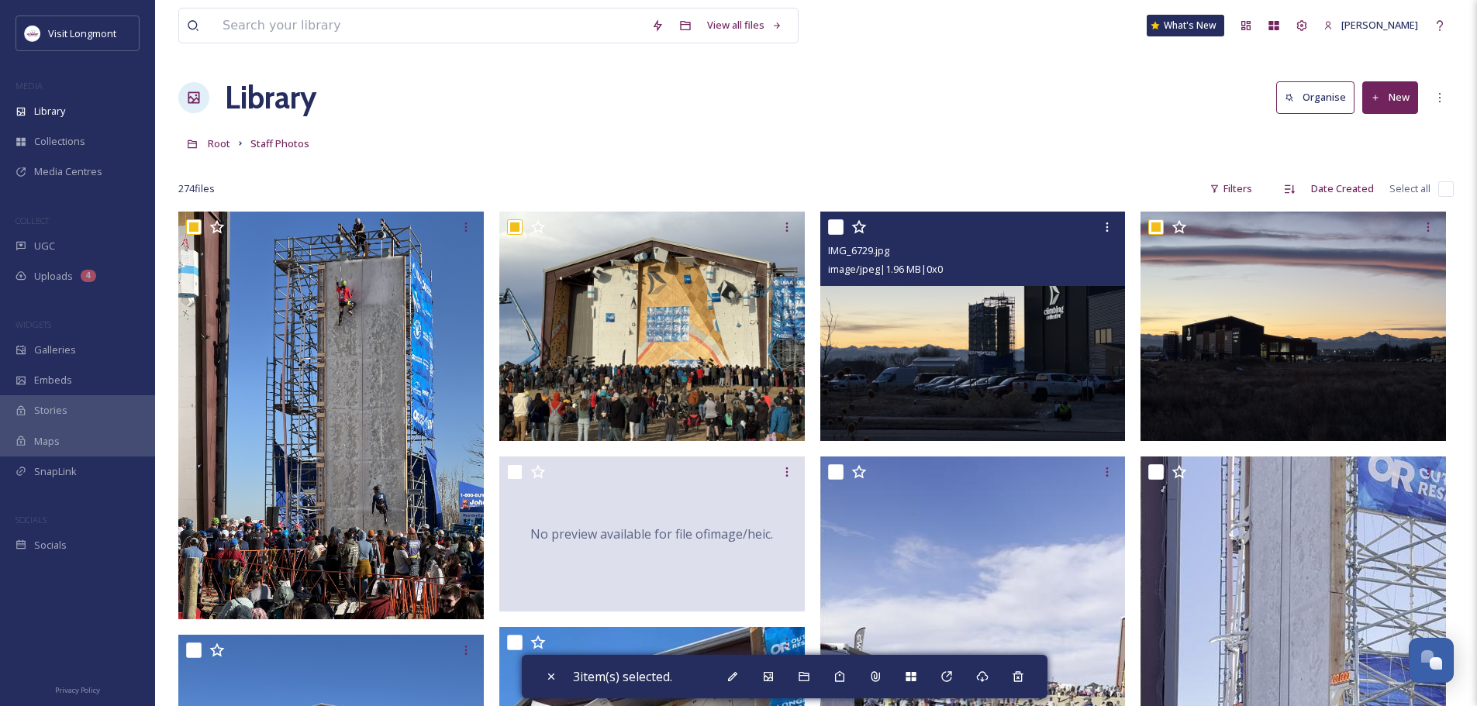
click at [837, 226] on input "checkbox" at bounding box center [836, 227] width 16 height 16
checkbox input "true"
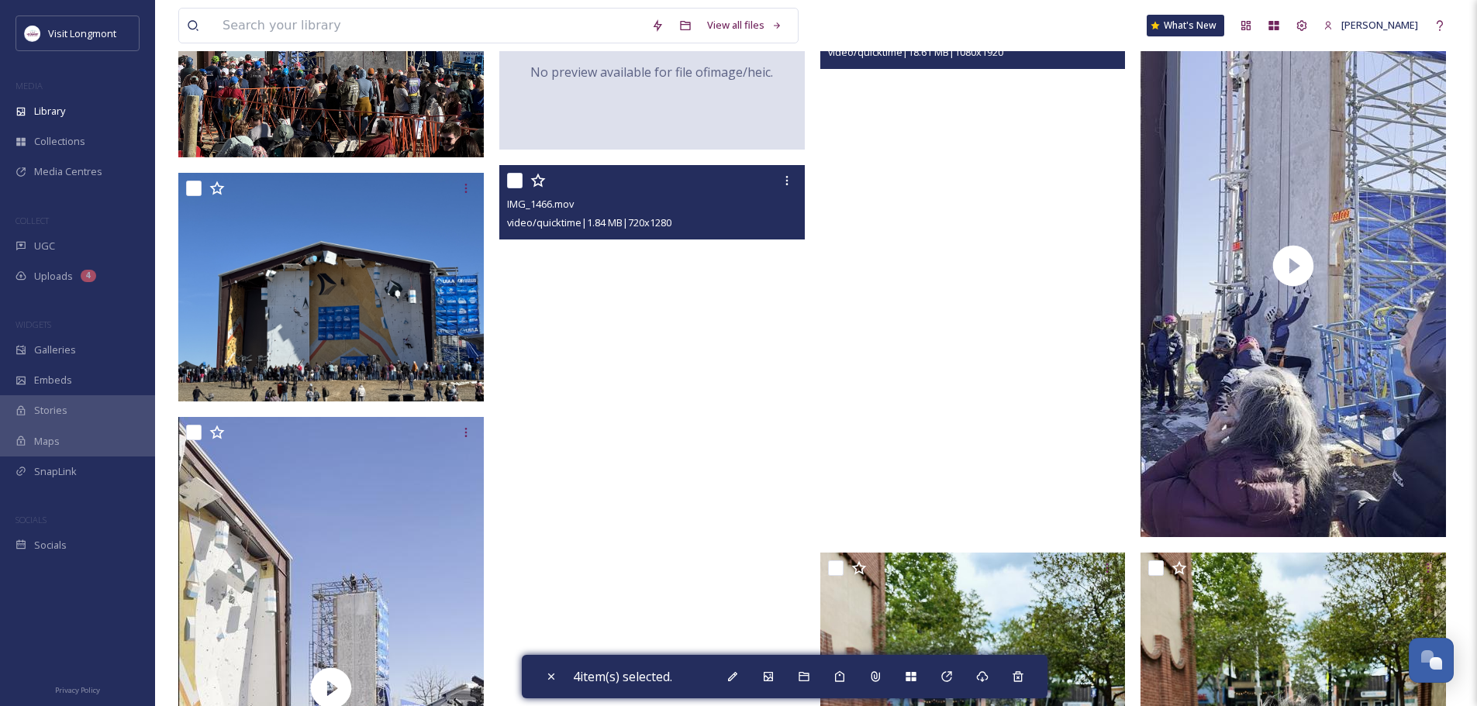
scroll to position [465, 0]
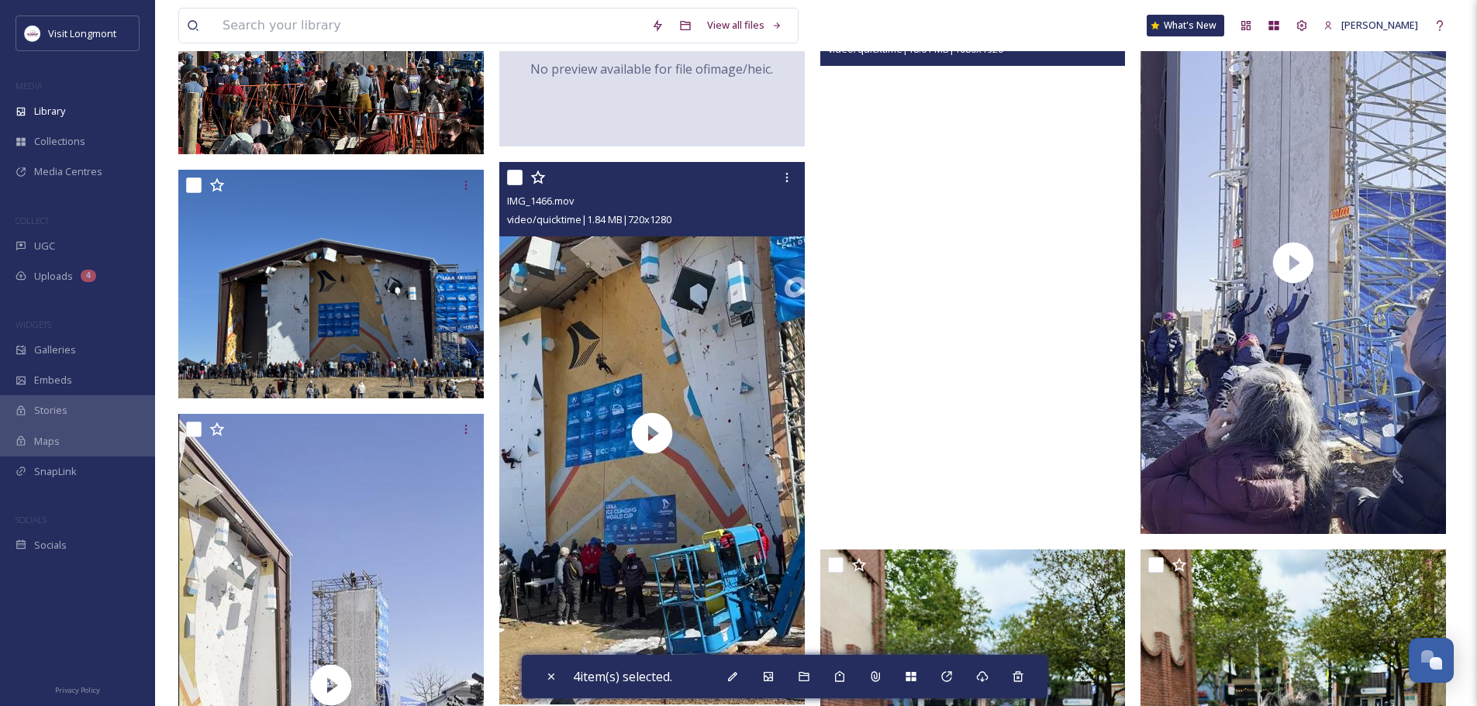
click at [519, 175] on input "checkbox" at bounding box center [515, 178] width 16 height 16
checkbox input "true"
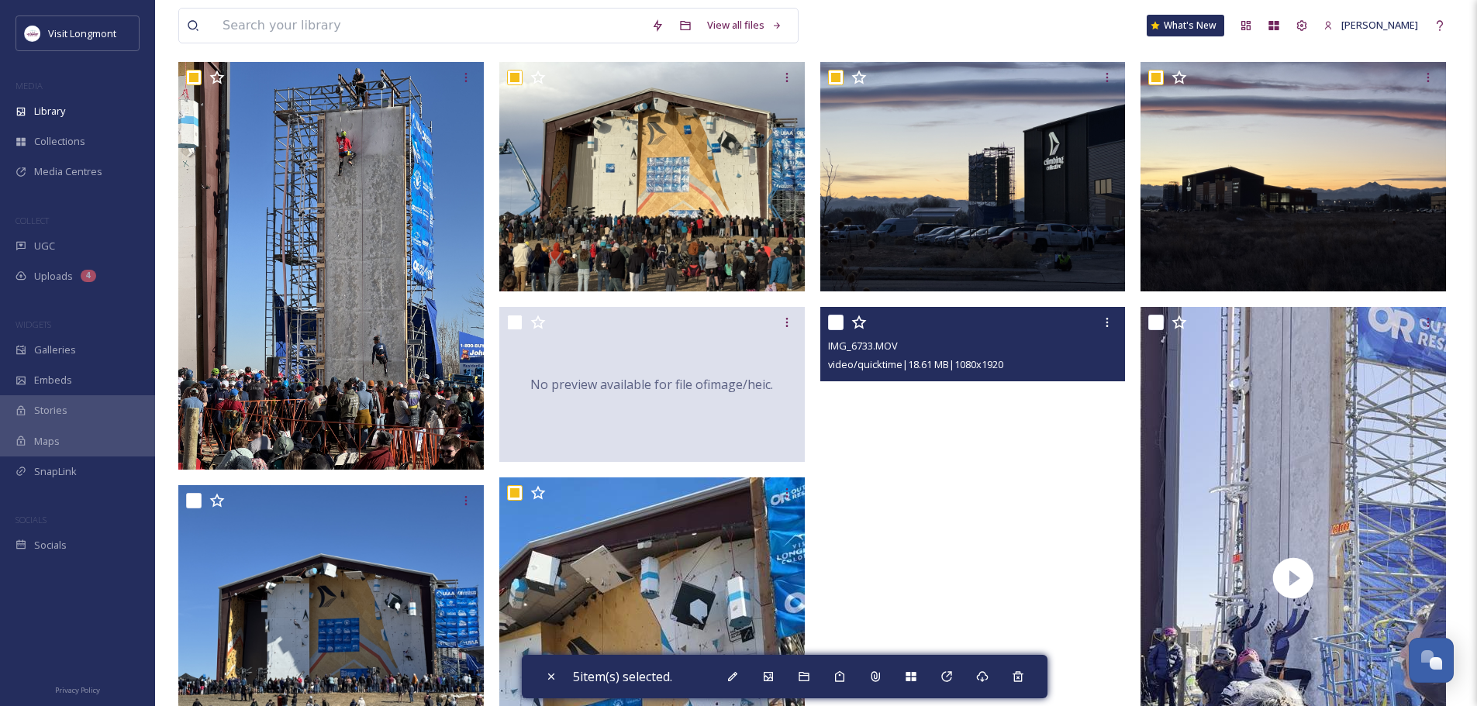
scroll to position [0, 0]
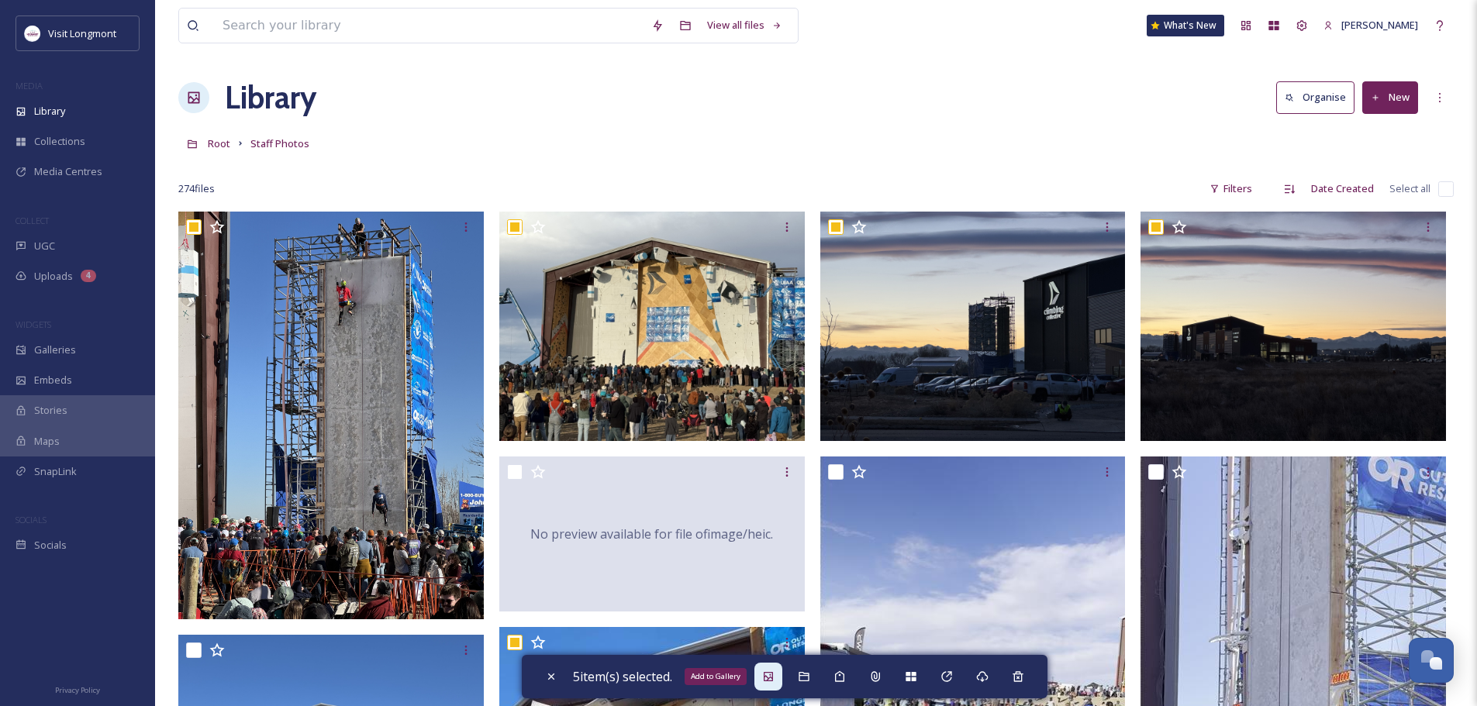
click at [767, 674] on icon at bounding box center [768, 677] width 12 height 12
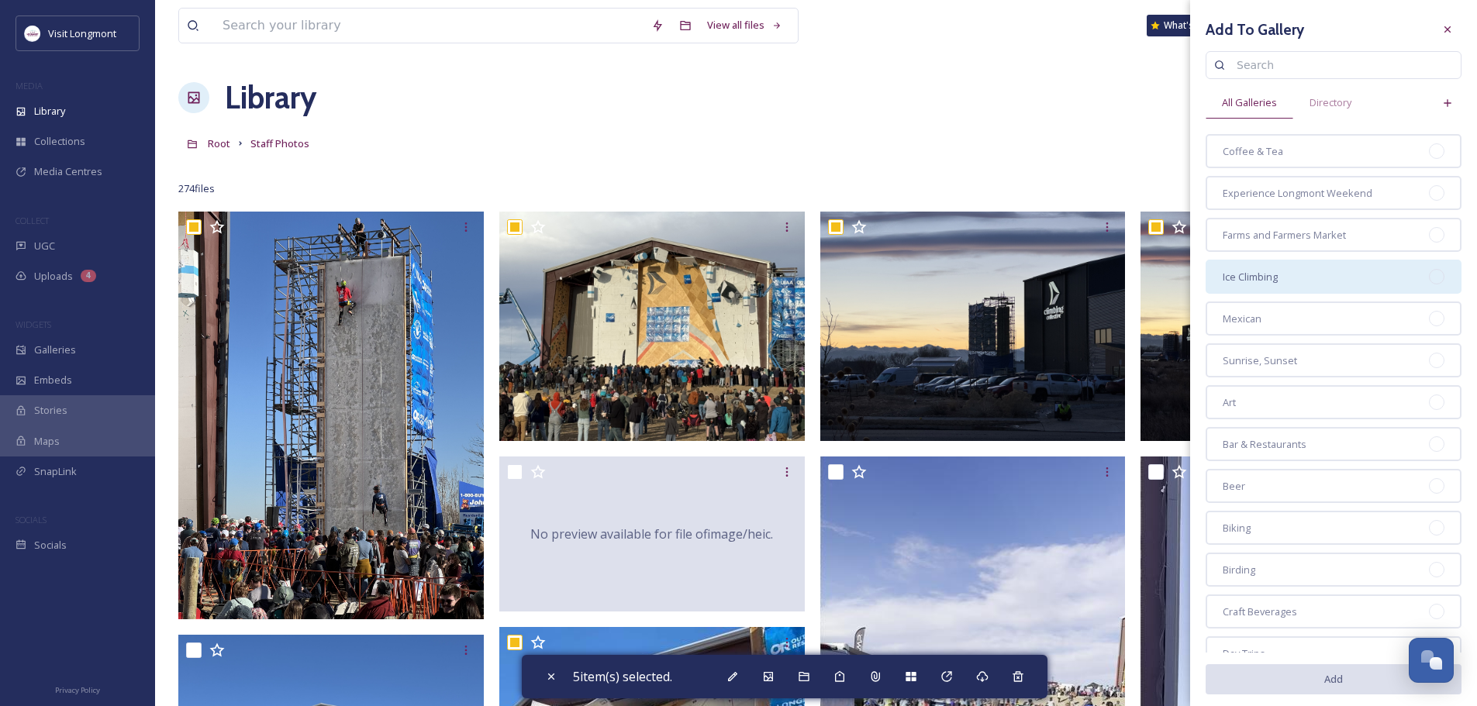
click at [1430, 275] on div at bounding box center [1437, 277] width 16 height 16
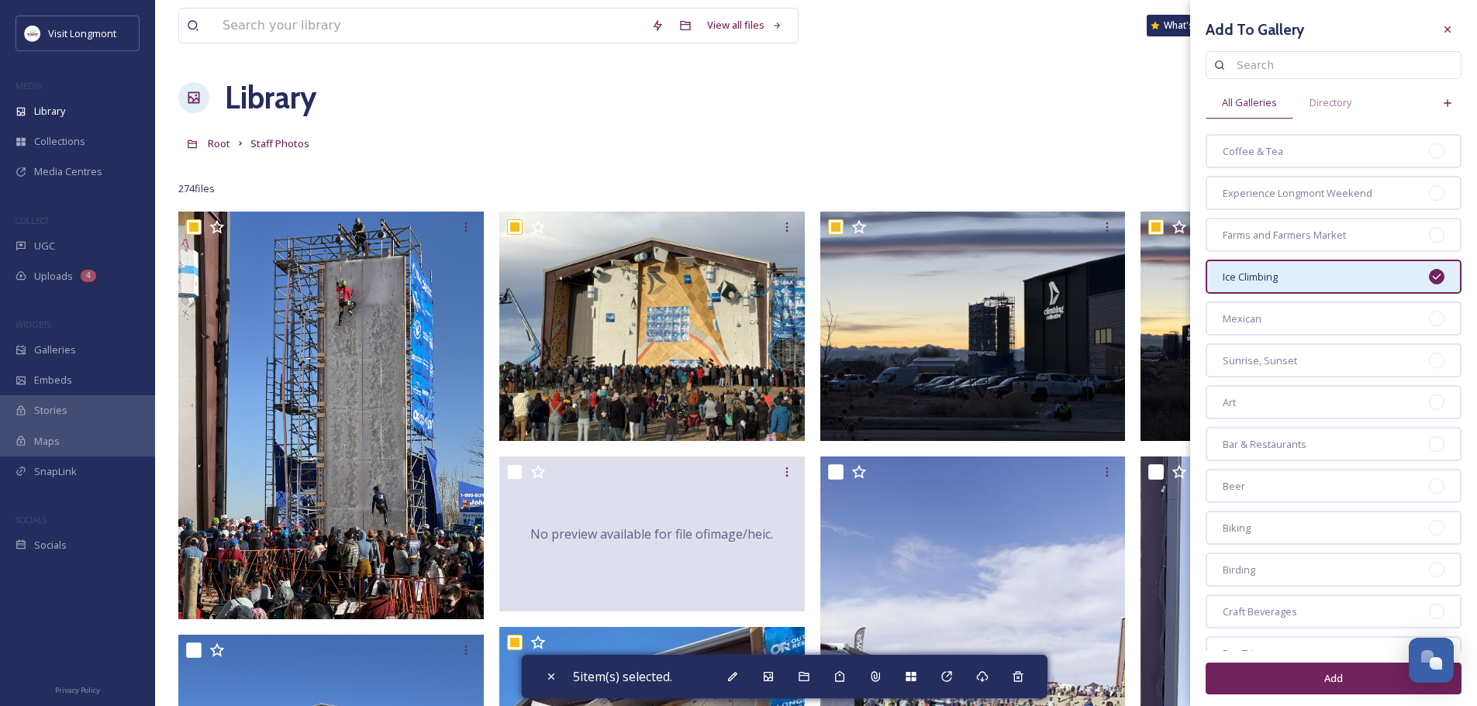
click at [1337, 675] on button "Add" at bounding box center [1334, 679] width 256 height 32
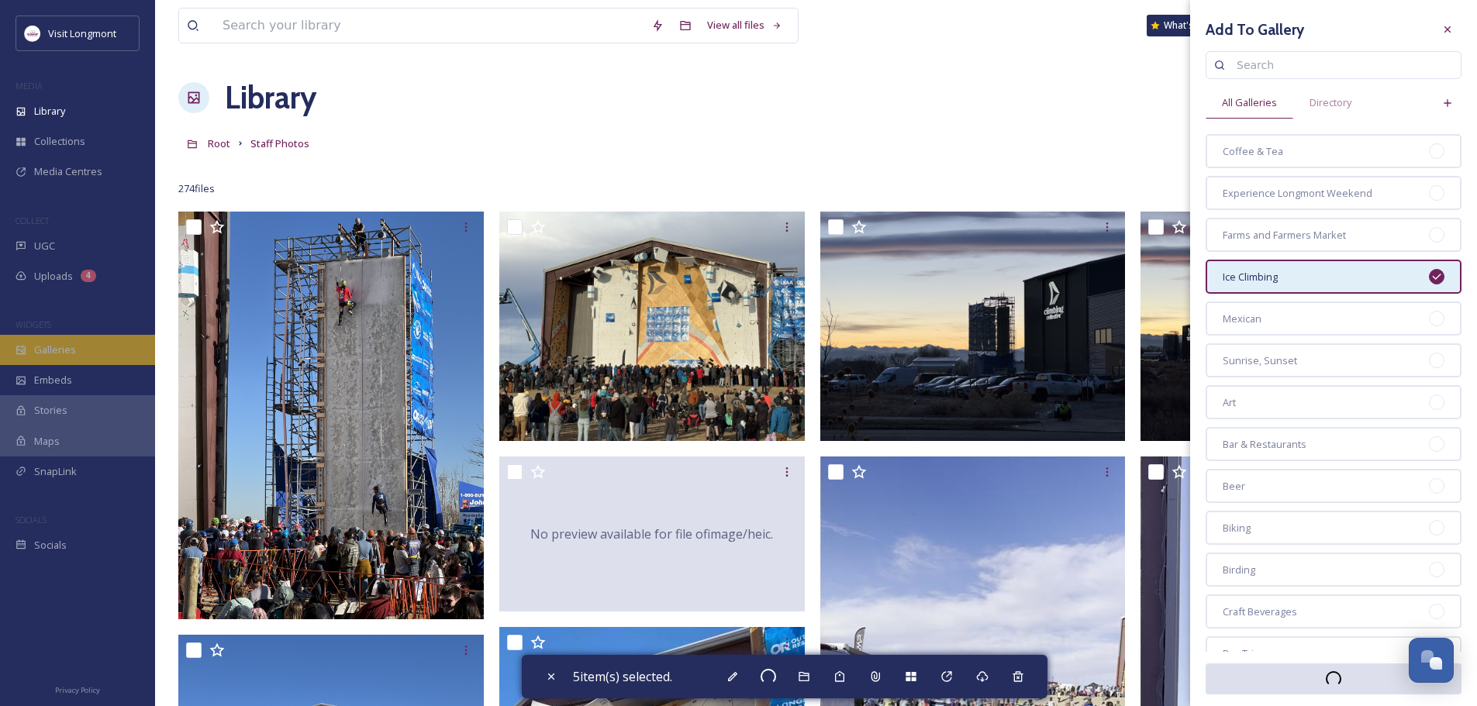
checkbox input "false"
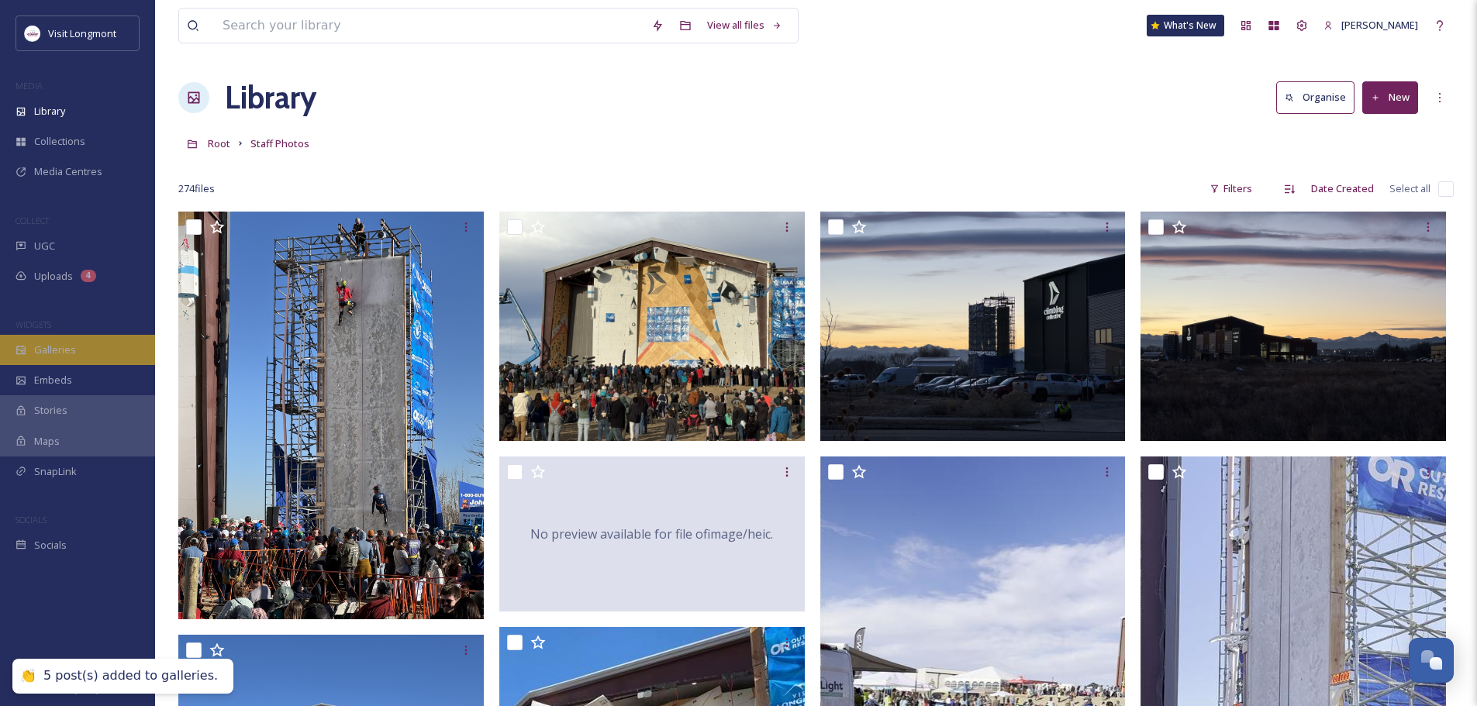
click at [56, 349] on span "Galleries" at bounding box center [55, 350] width 42 height 15
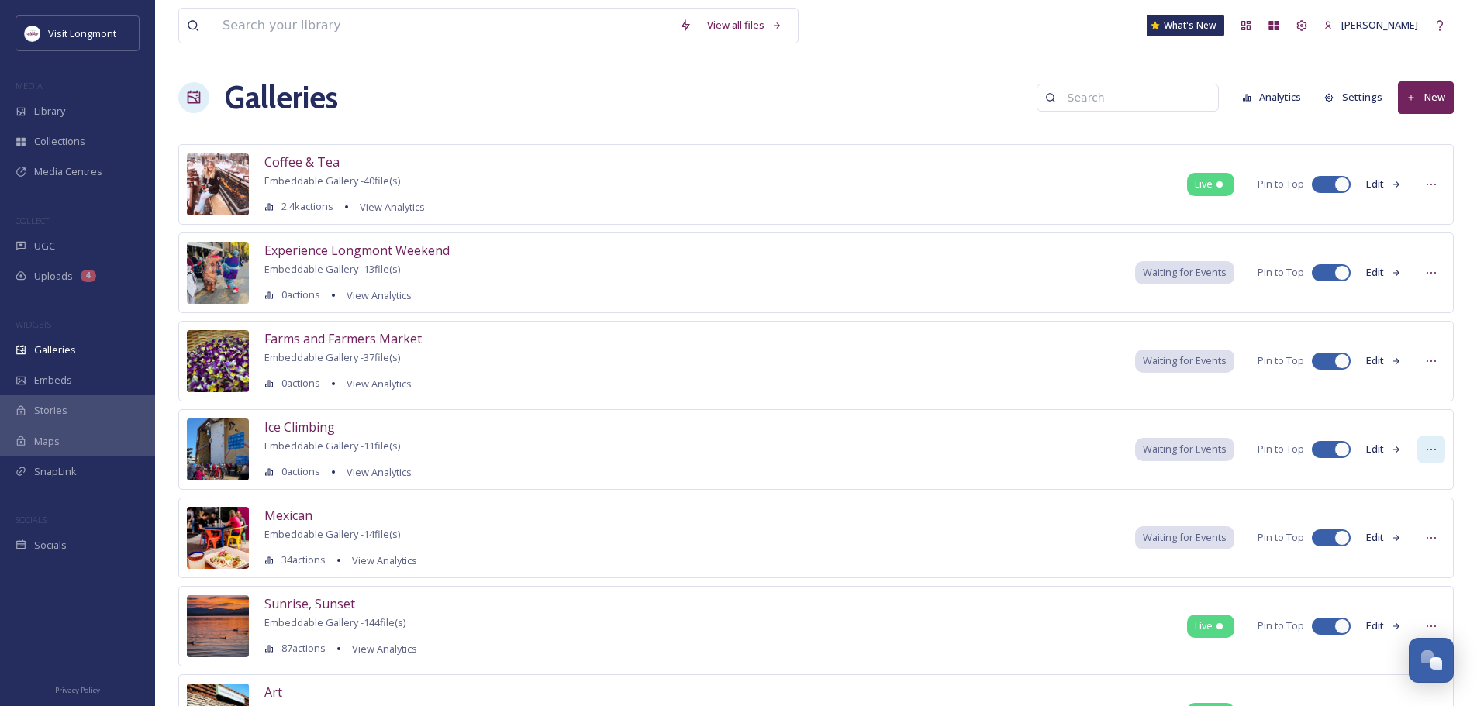
click at [1427, 447] on icon at bounding box center [1431, 449] width 12 height 12
click at [1404, 543] on span "Embed Gallery" at bounding box center [1401, 544] width 67 height 15
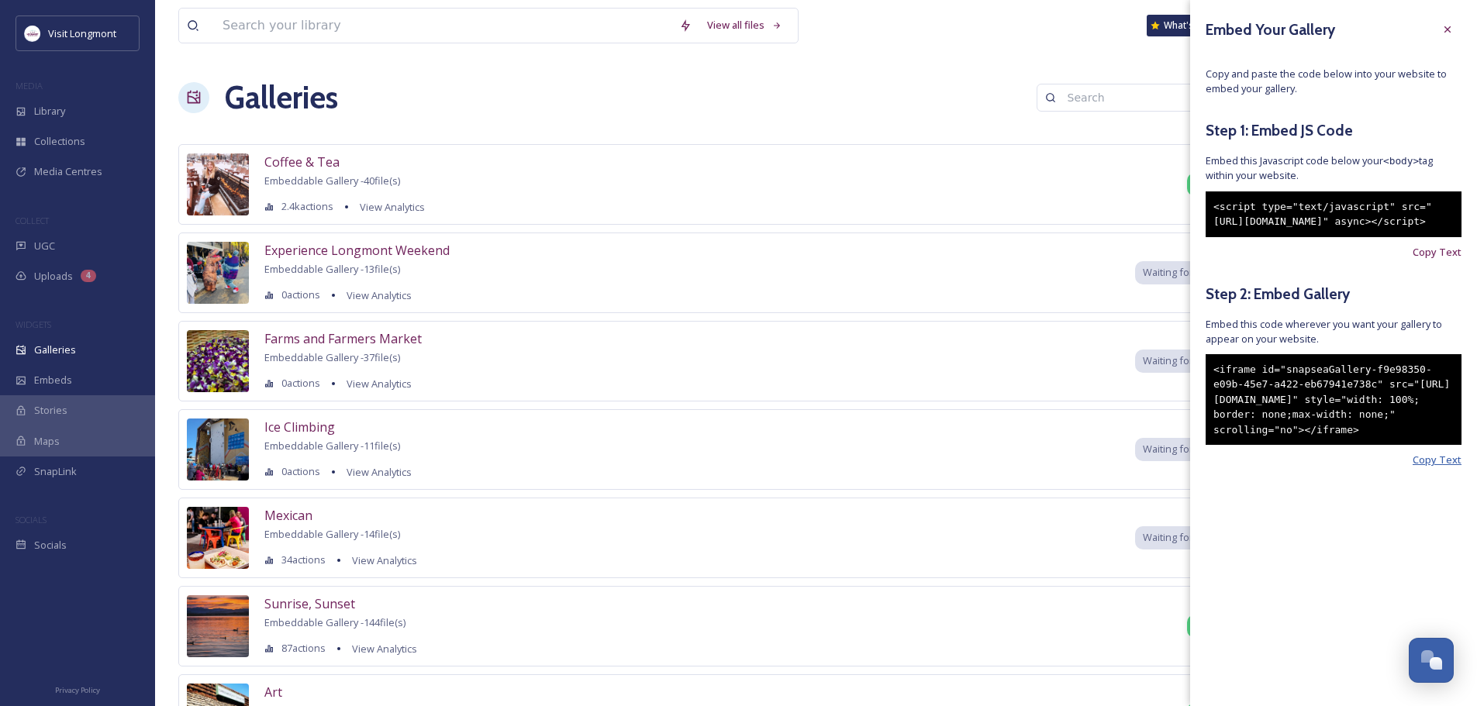
click at [1430, 468] on span "Copy Text" at bounding box center [1437, 460] width 49 height 15
click at [1429, 260] on span "Copy Text" at bounding box center [1437, 252] width 49 height 15
click at [1444, 26] on icon at bounding box center [1447, 29] width 12 height 12
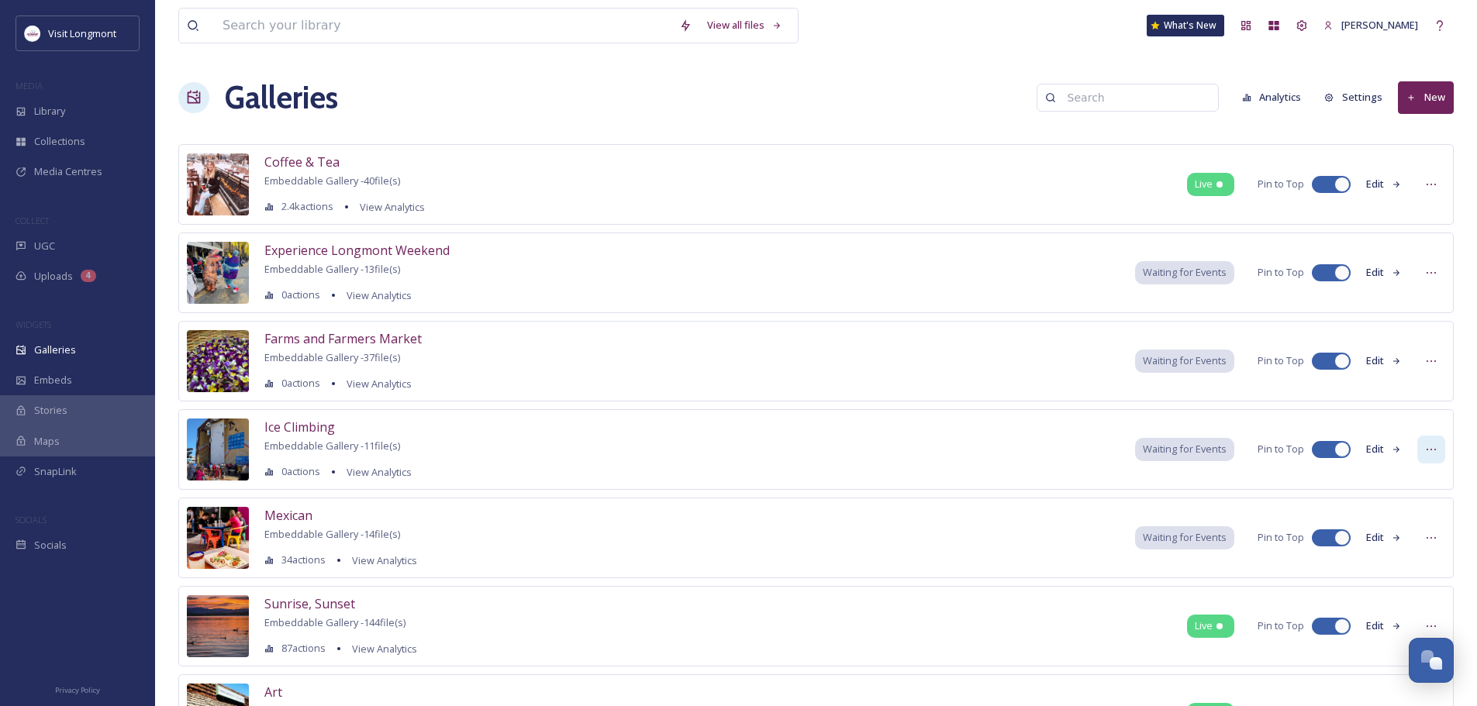
click at [1430, 450] on icon at bounding box center [1431, 449] width 12 height 12
click at [1392, 543] on span "Embed Gallery" at bounding box center [1401, 544] width 67 height 15
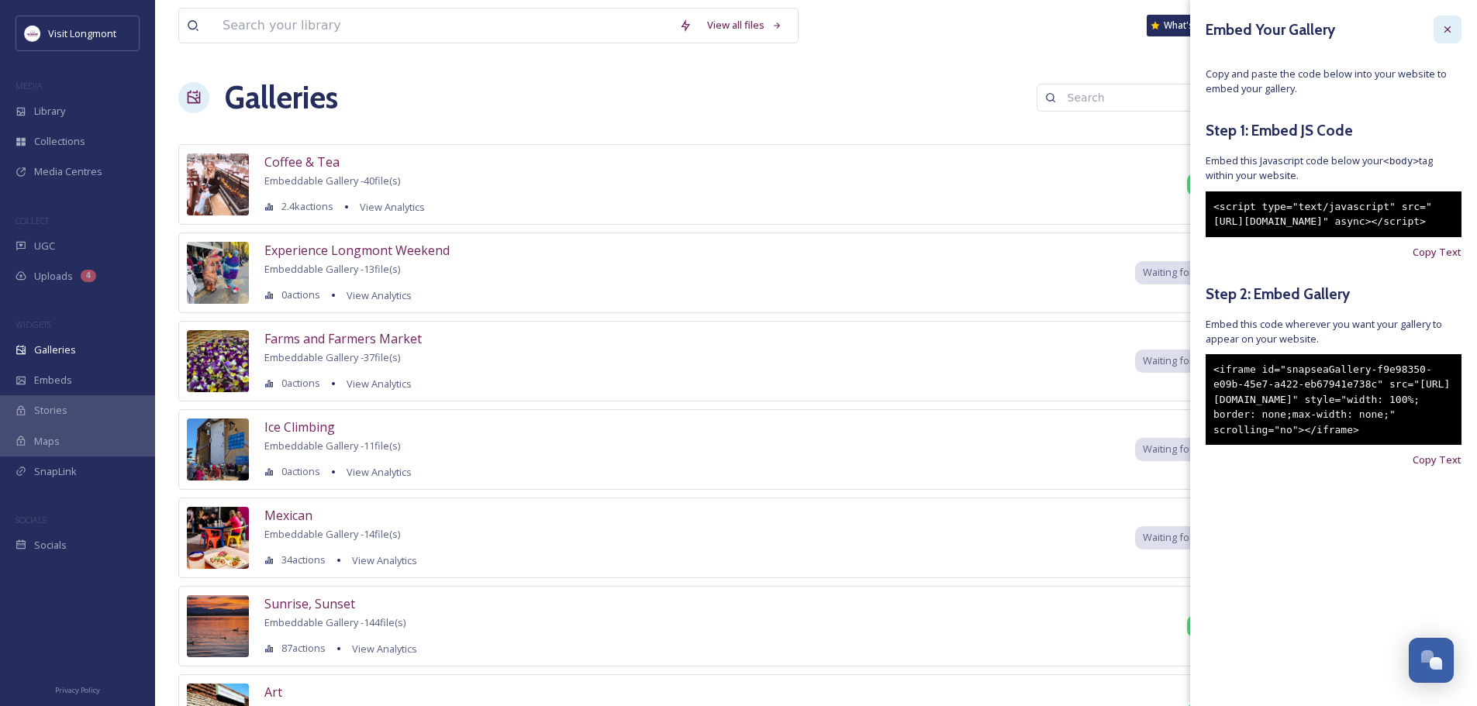
click at [1444, 28] on icon at bounding box center [1447, 29] width 12 height 12
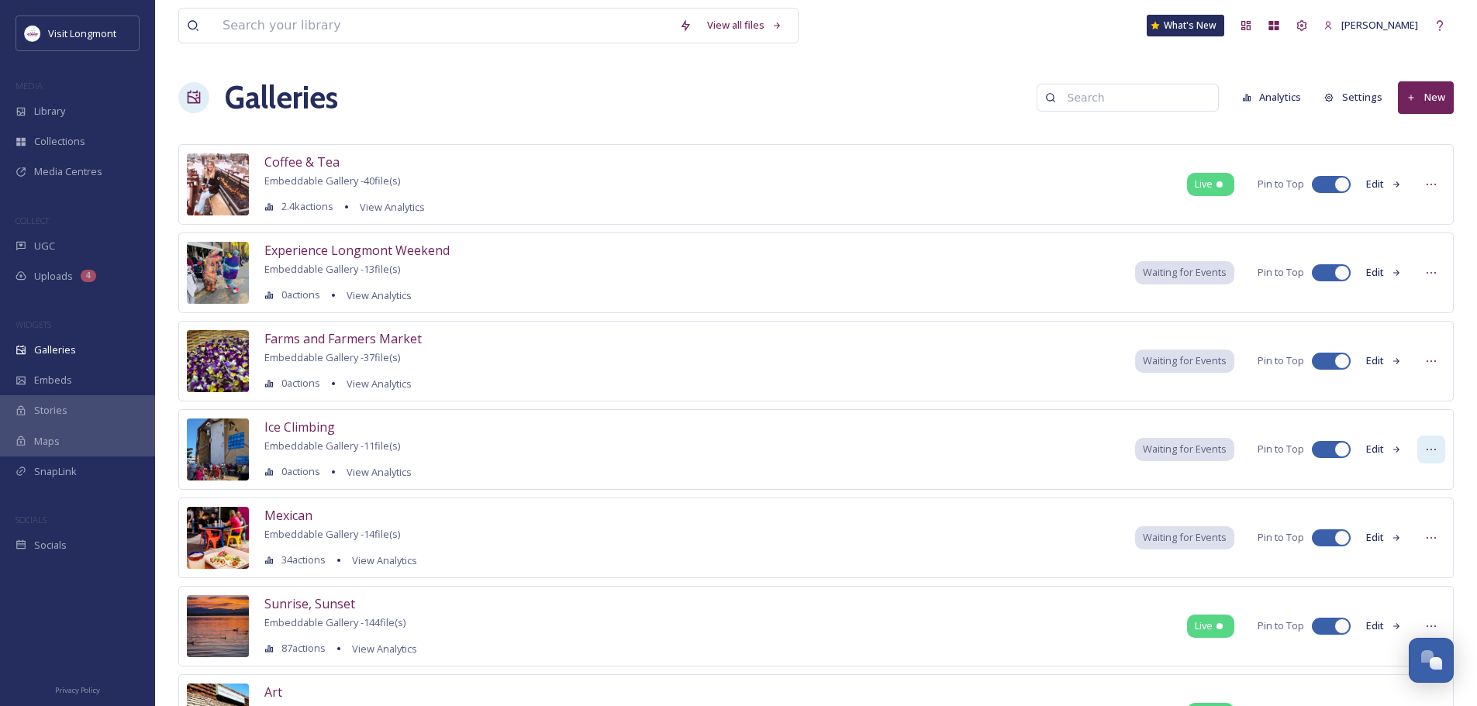
click at [1440, 447] on div at bounding box center [1431, 450] width 28 height 28
click at [1405, 543] on span "Embed Gallery" at bounding box center [1401, 544] width 67 height 15
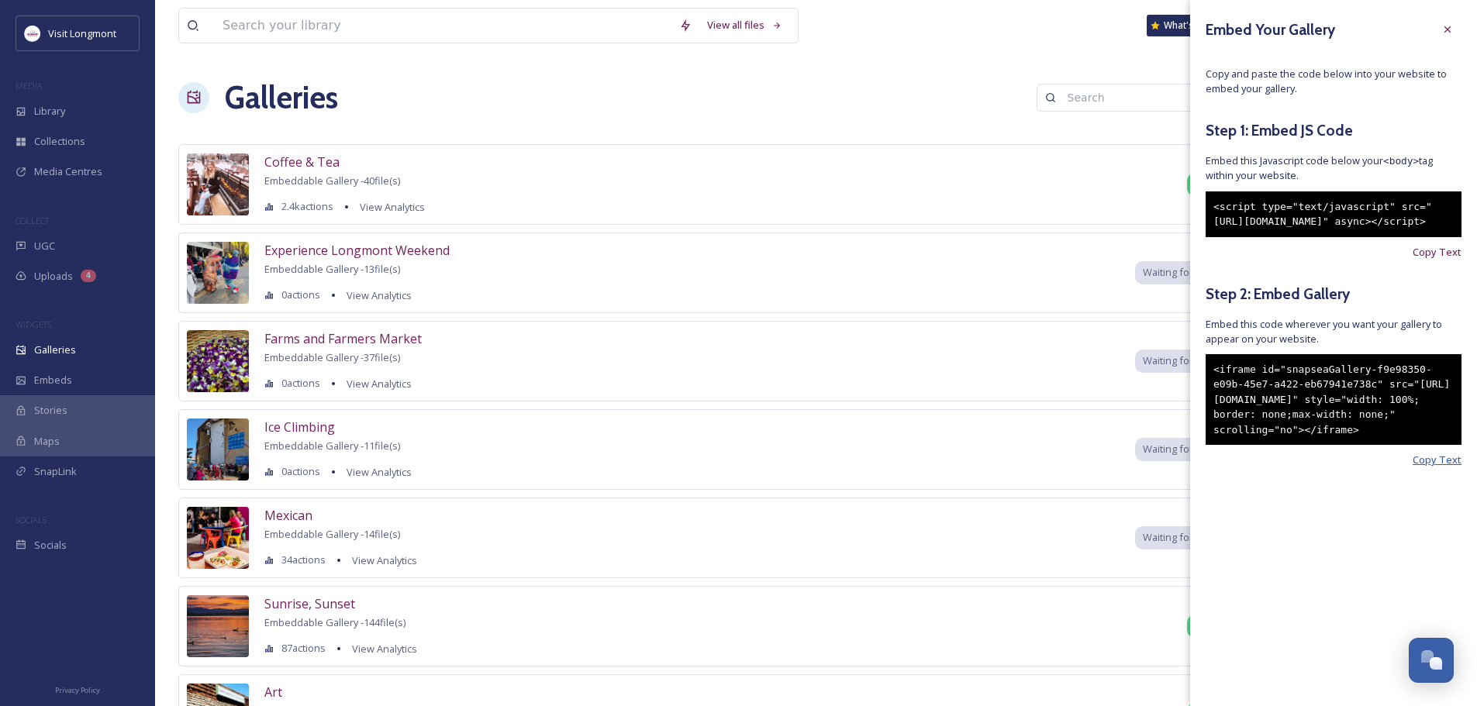
click at [1427, 468] on span "Copy Text" at bounding box center [1437, 460] width 49 height 15
click at [1043, 457] on div "Ice Climbing Embeddable Gallery - 11 file(s) 0 actions View Analytics Waiting f…" at bounding box center [815, 449] width 1275 height 81
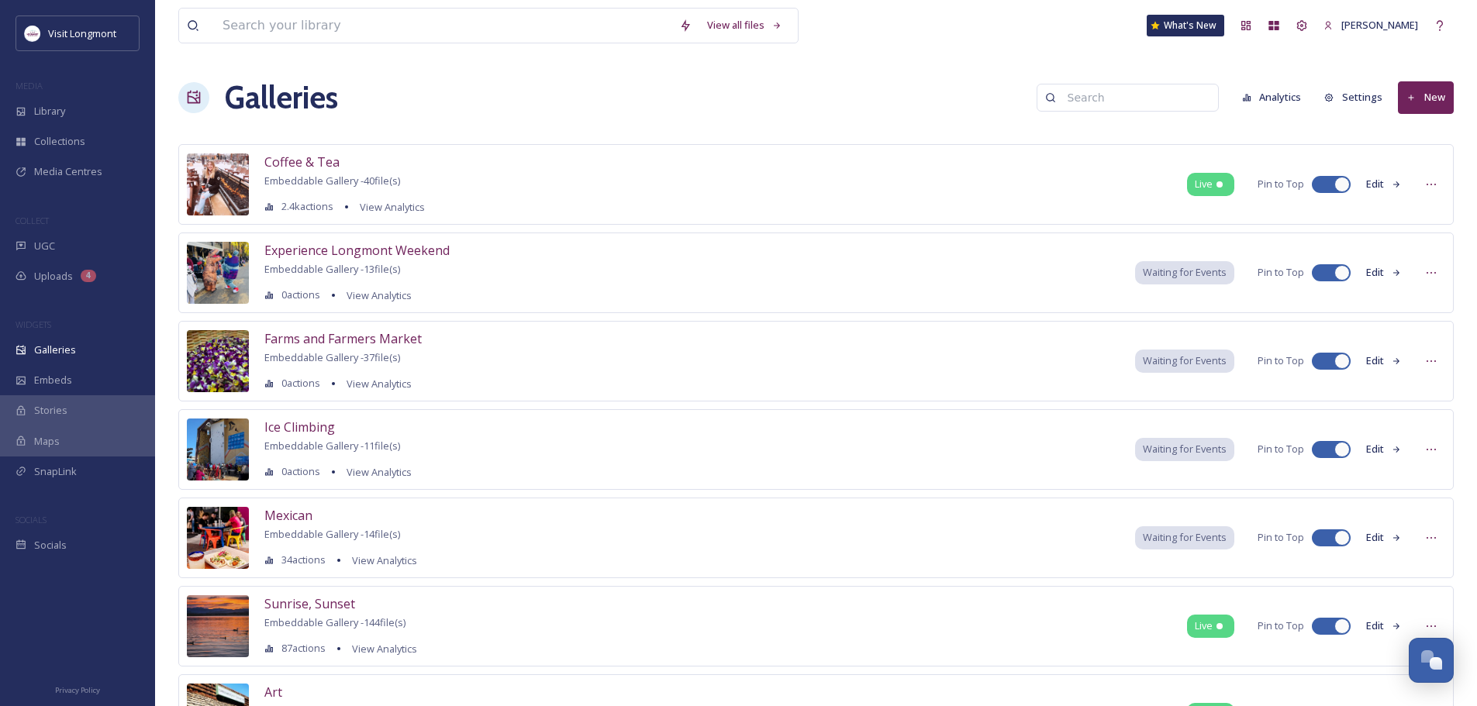
click at [1375, 449] on button "Edit" at bounding box center [1383, 449] width 51 height 30
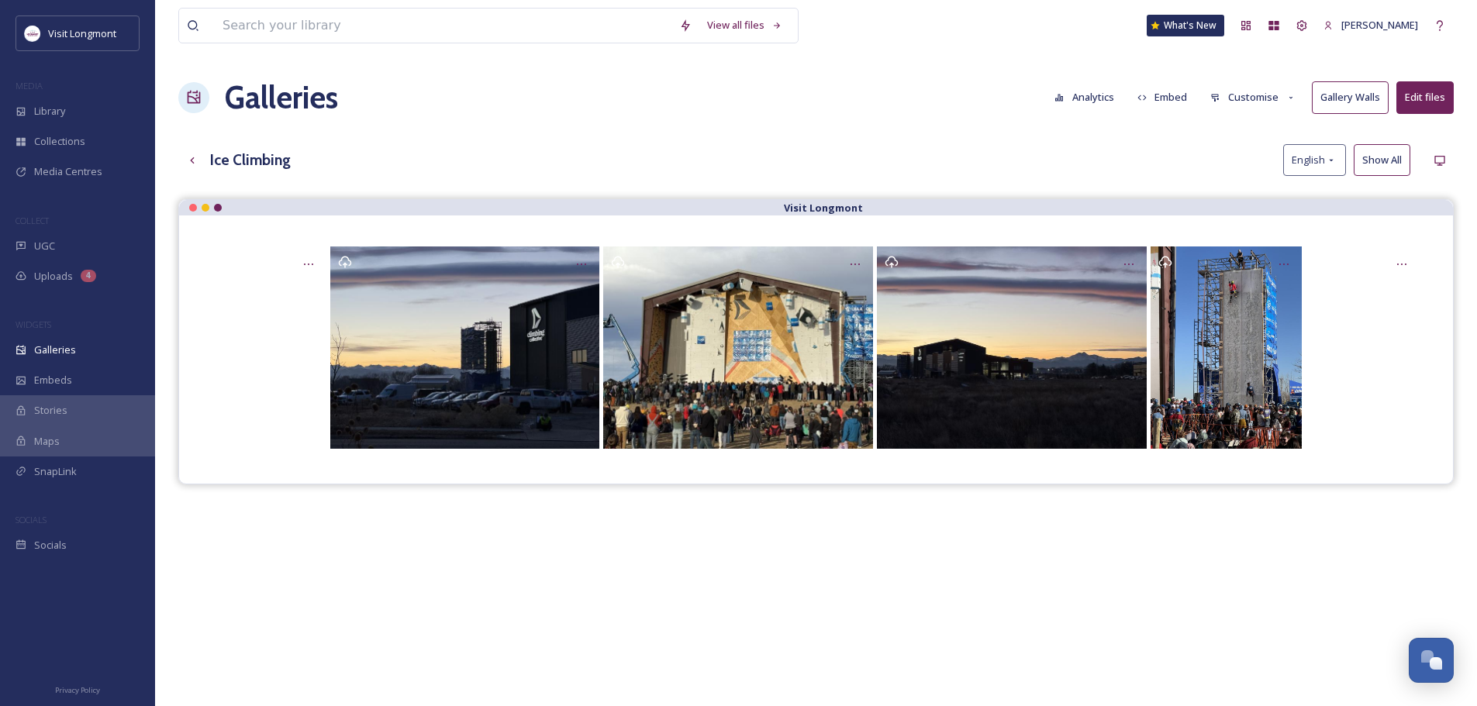
click at [1247, 95] on button "Customise" at bounding box center [1253, 97] width 102 height 30
click at [1237, 133] on span "Layout" at bounding box center [1226, 133] width 30 height 15
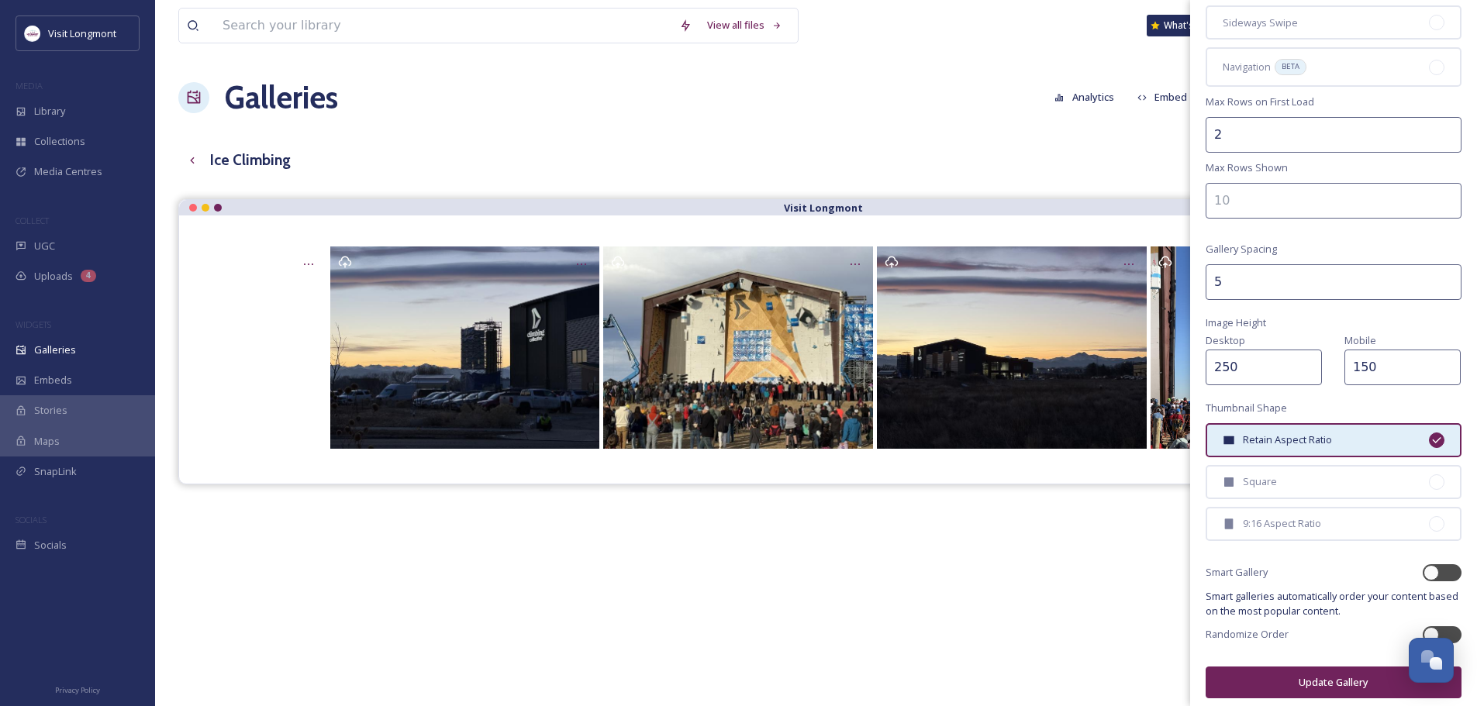
scroll to position [191, 0]
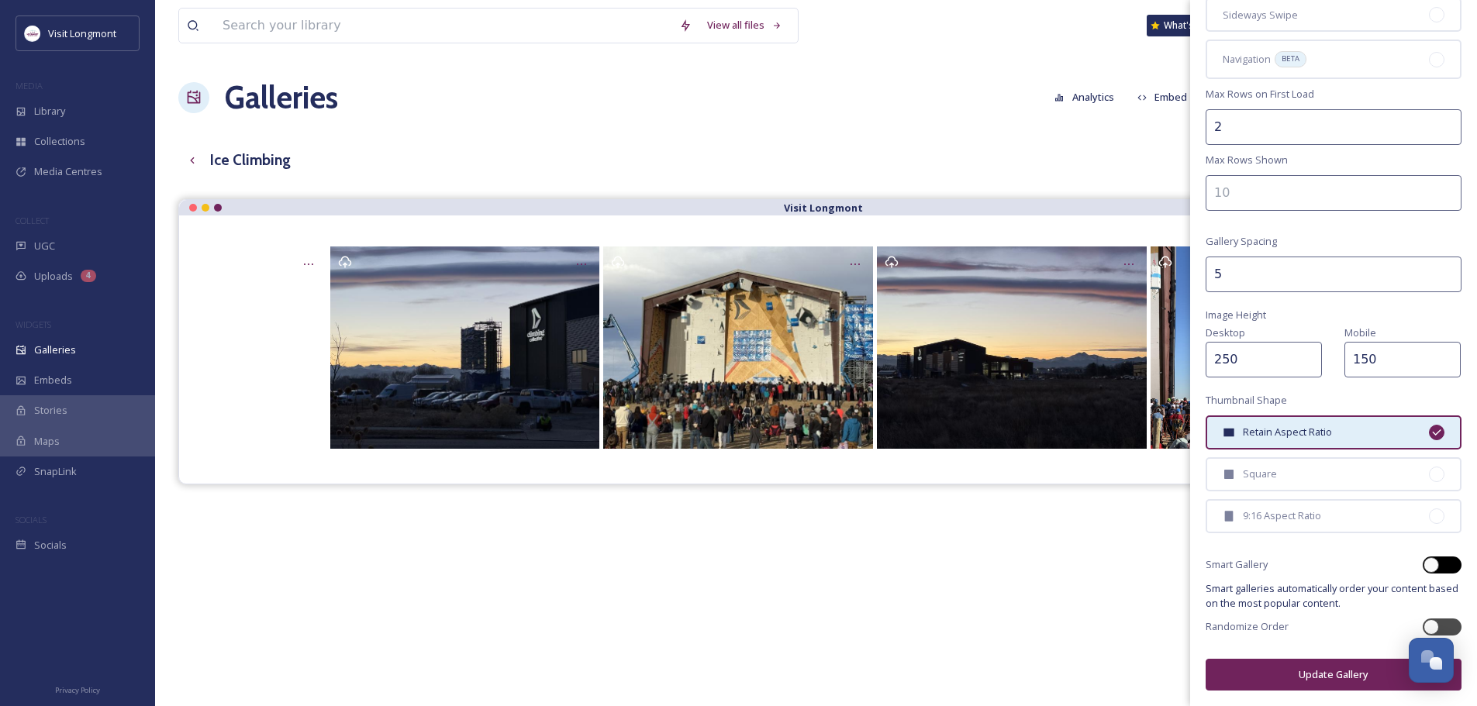
click at [1446, 565] on div at bounding box center [1450, 565] width 8 height 8
checkbox input "true"
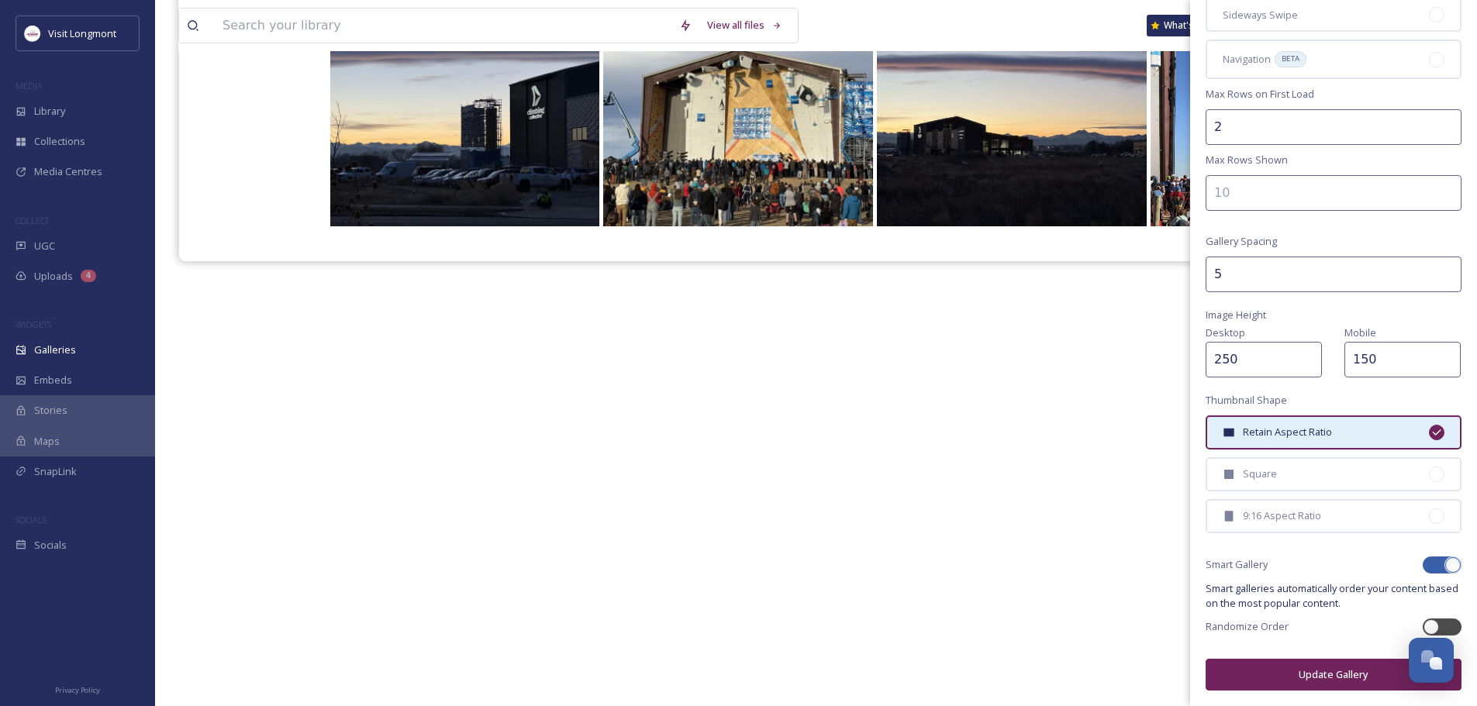
click at [1347, 675] on button "Update Gallery" at bounding box center [1334, 675] width 256 height 32
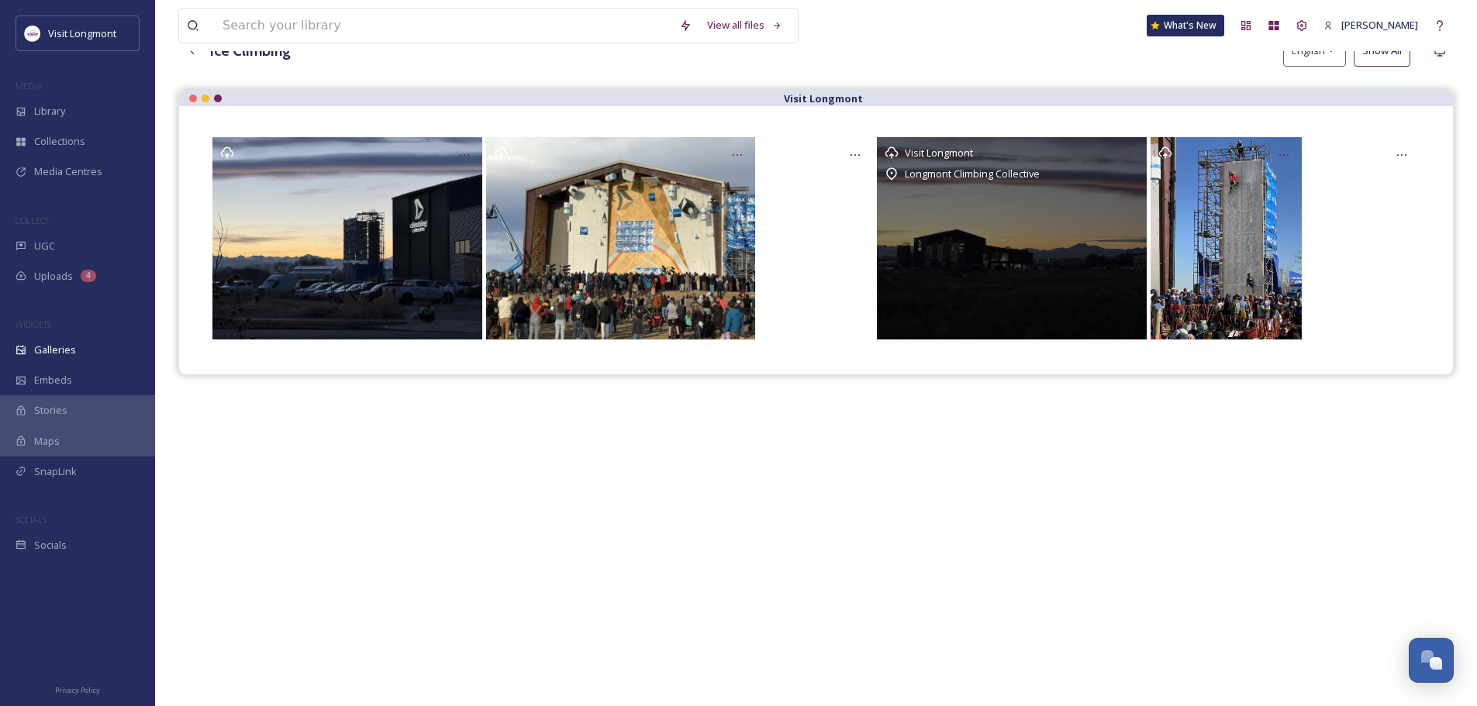
scroll to position [0, 0]
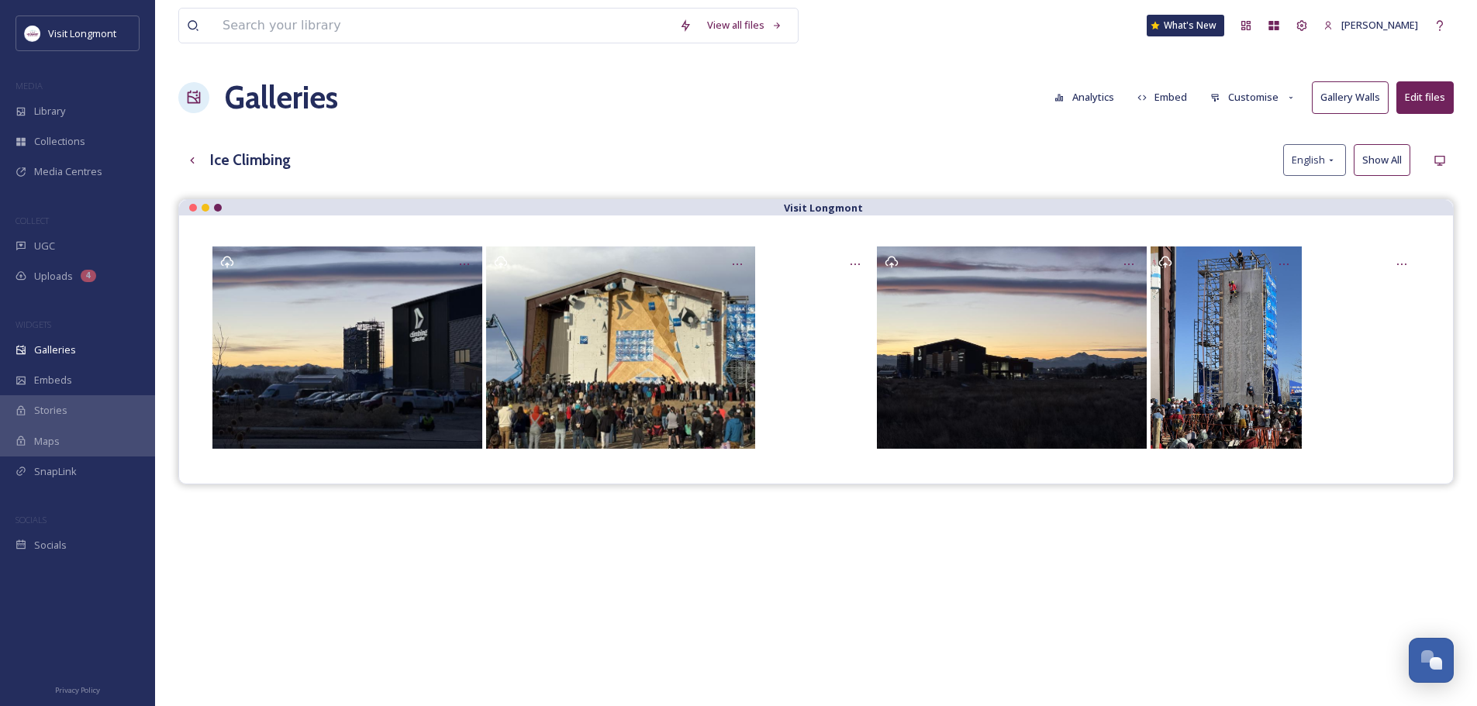
click at [1242, 97] on button "Customise" at bounding box center [1253, 97] width 102 height 30
click at [1229, 133] on span "Layout" at bounding box center [1226, 133] width 30 height 15
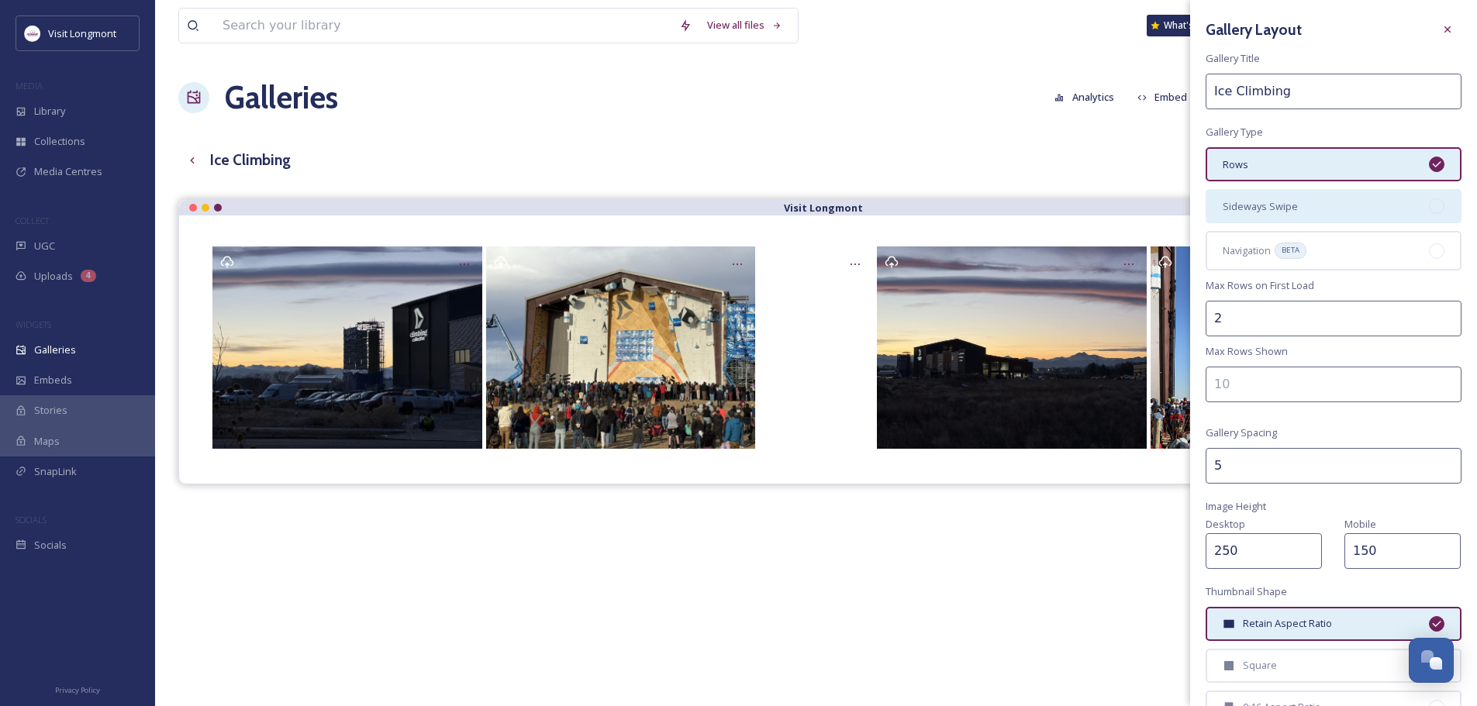
click at [1429, 205] on div at bounding box center [1437, 206] width 16 height 16
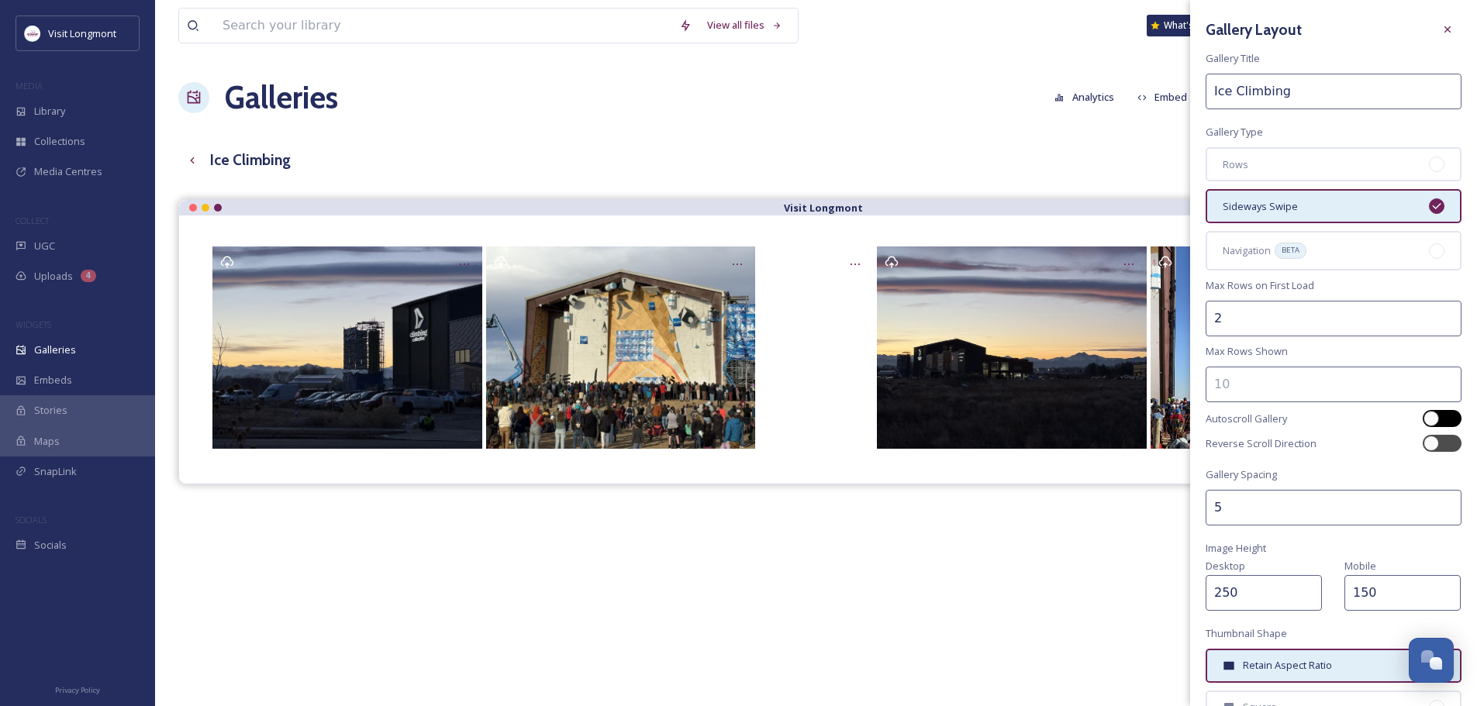
click at [1442, 419] on div at bounding box center [1442, 418] width 39 height 17
checkbox input "true"
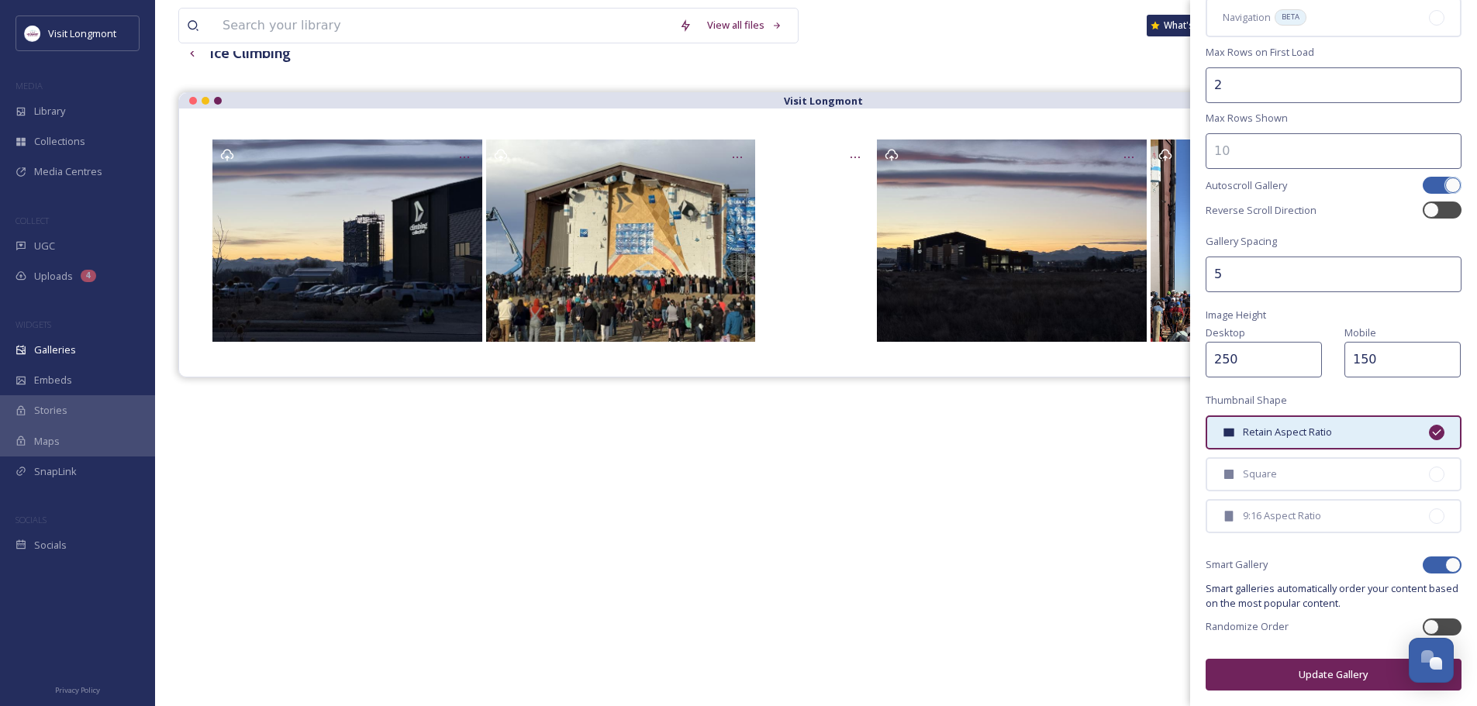
scroll to position [223, 0]
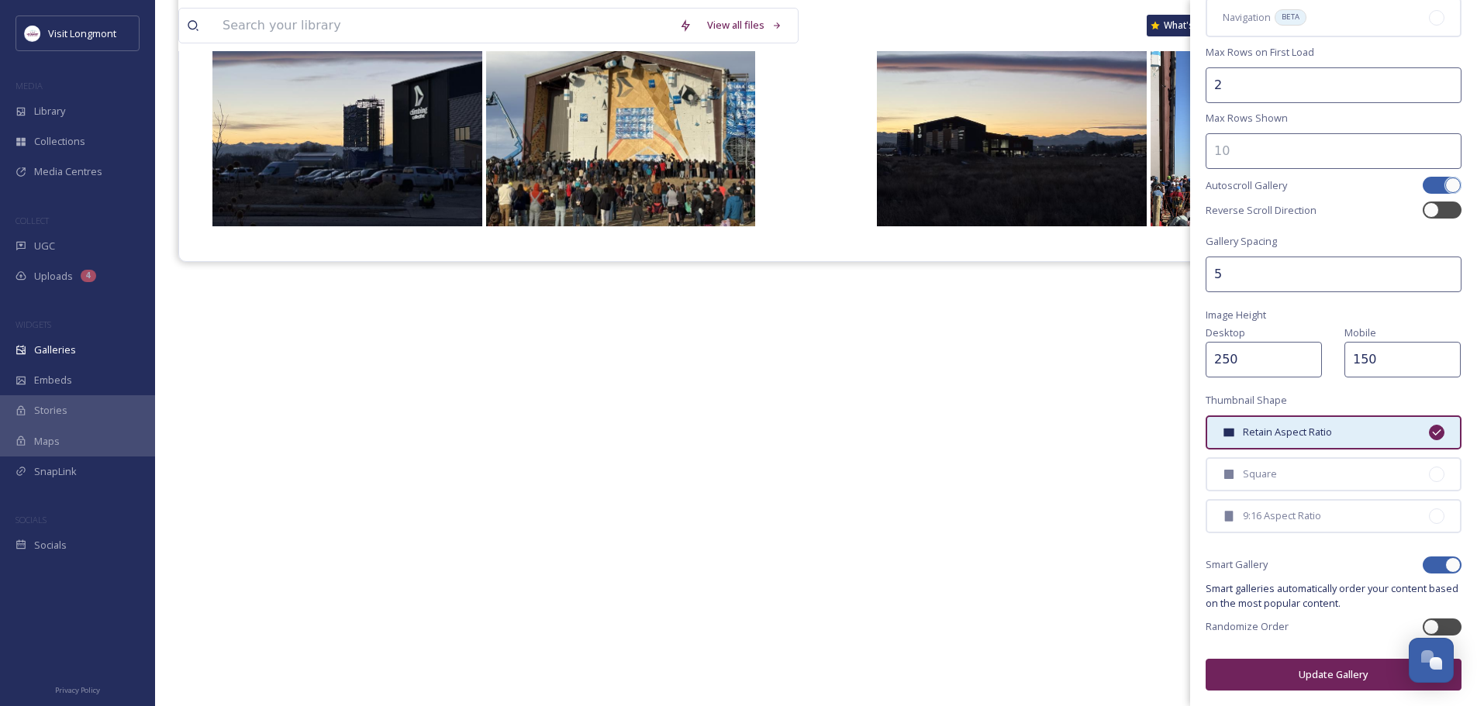
click at [1330, 676] on button "Update Gallery" at bounding box center [1334, 675] width 256 height 32
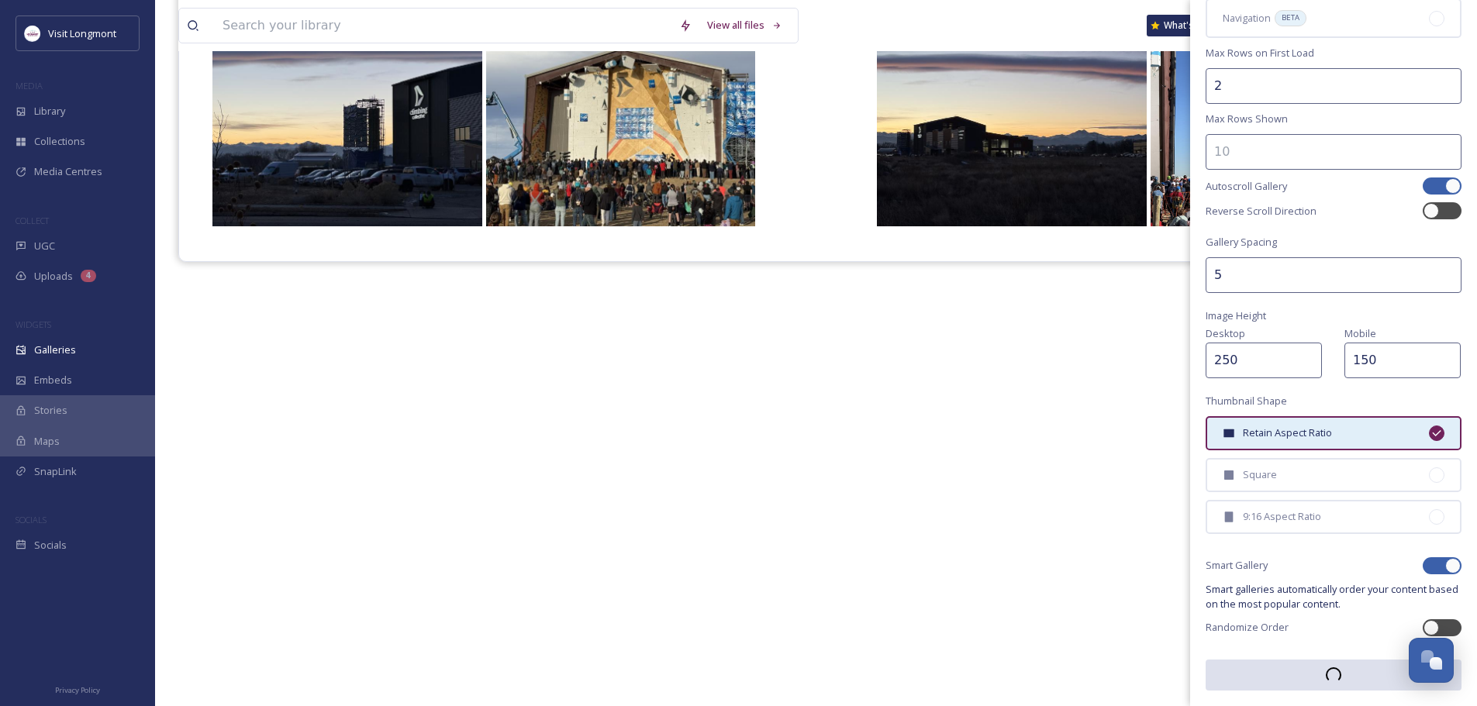
scroll to position [233, 0]
